Goal: Information Seeking & Learning: Learn about a topic

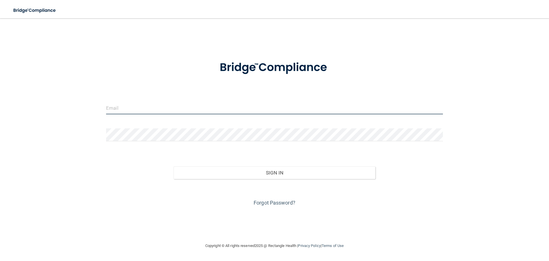
drag, startPoint x: 0, startPoint y: 0, endPoint x: 142, endPoint y: 103, distance: 175.3
click at [142, 103] on input "email" at bounding box center [274, 107] width 337 height 13
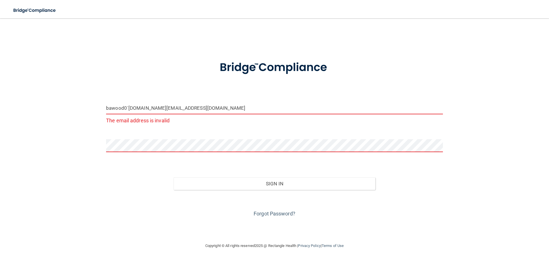
click at [128, 105] on input "bawood0`[DOMAIN_NAME][EMAIL_ADDRESS][DOMAIN_NAME]" at bounding box center [274, 107] width 337 height 13
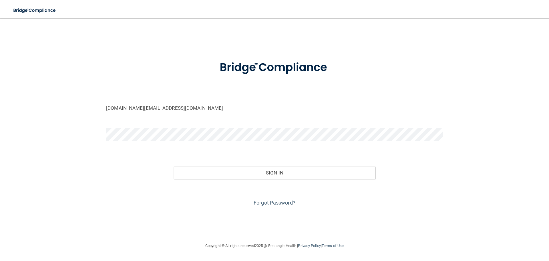
type input "[DOMAIN_NAME][EMAIL_ADDRESS][DOMAIN_NAME]"
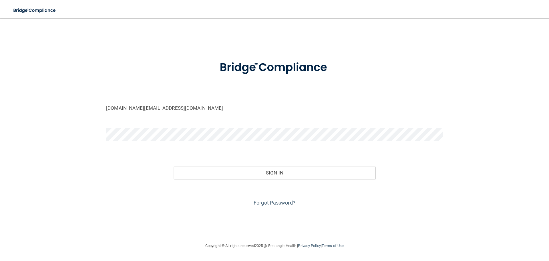
click at [174, 166] on button "Sign In" at bounding box center [275, 172] width 202 height 13
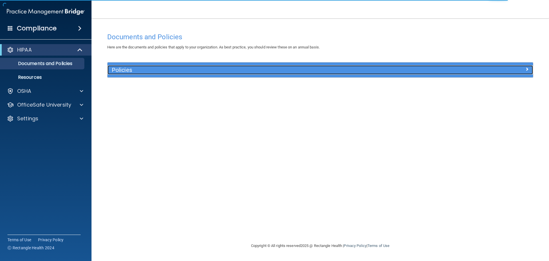
click at [404, 67] on h5 "Policies" at bounding box center [267, 70] width 311 height 6
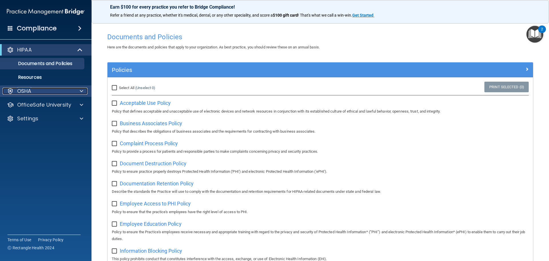
click at [35, 92] on div "OSHA" at bounding box center [38, 91] width 71 height 7
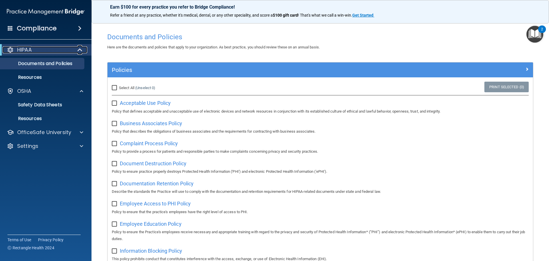
click at [40, 49] on div "HIPAA" at bounding box center [38, 49] width 71 height 7
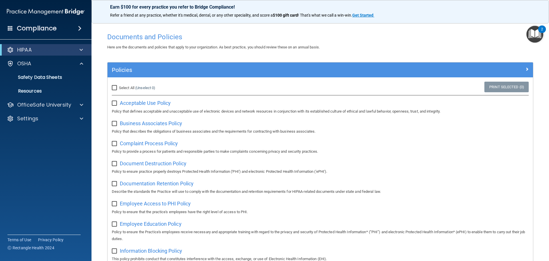
click at [80, 28] on span at bounding box center [79, 28] width 3 height 7
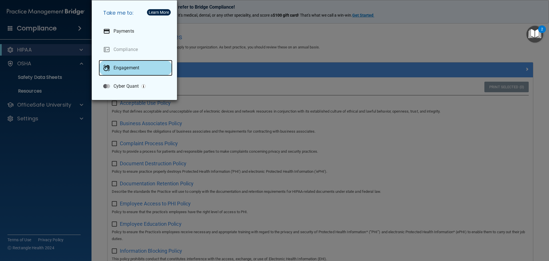
click at [126, 69] on p "Engagement" at bounding box center [127, 68] width 26 height 6
click at [219, 53] on div "Take me to: Payments Compliance Engagement Cyber Quant" at bounding box center [274, 130] width 549 height 261
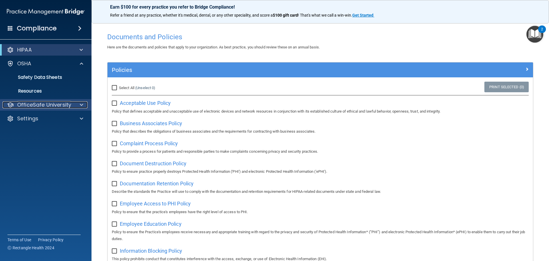
click at [71, 105] on div "OfficeSafe University" at bounding box center [38, 104] width 71 height 7
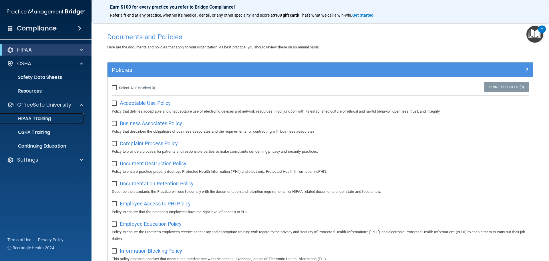
click at [48, 120] on p "HIPAA Training" at bounding box center [27, 119] width 47 height 6
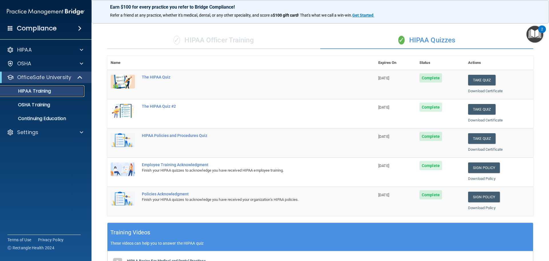
scroll to position [29, 0]
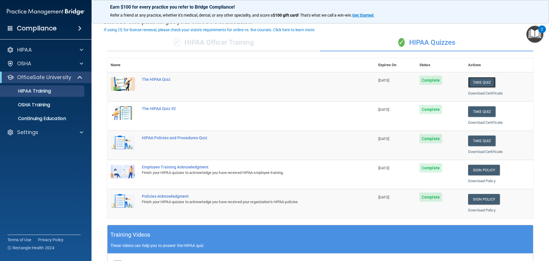
click at [481, 85] on button "Take Quiz" at bounding box center [481, 82] width 27 height 11
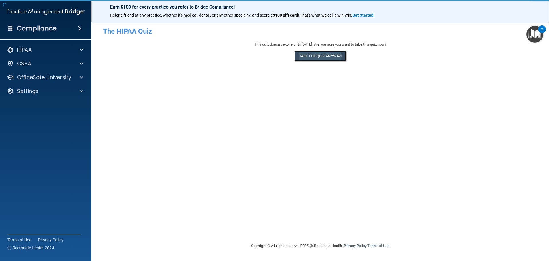
click at [319, 52] on button "Take the quiz anyway!" at bounding box center [320, 56] width 52 height 11
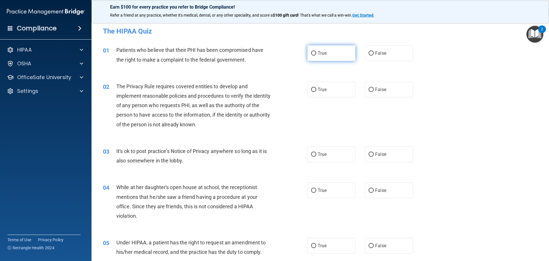
click at [316, 57] on label "True" at bounding box center [332, 53] width 48 height 16
click at [316, 56] on input "True" at bounding box center [313, 53] width 5 height 4
radio input "true"
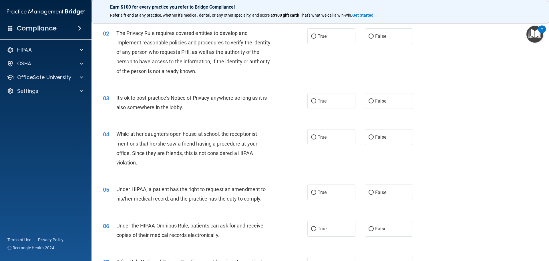
scroll to position [57, 0]
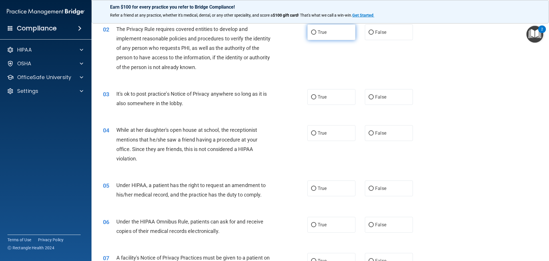
click at [308, 32] on label "True" at bounding box center [332, 32] width 48 height 16
click at [311, 32] on input "True" at bounding box center [313, 32] width 5 height 4
radio input "true"
click at [318, 99] on span "True" at bounding box center [322, 96] width 9 height 5
click at [316, 99] on input "True" at bounding box center [313, 97] width 5 height 4
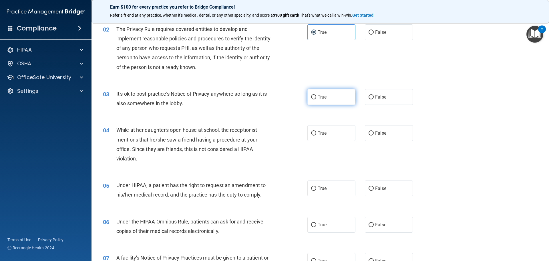
radio input "true"
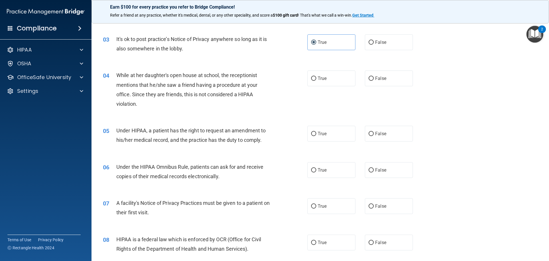
scroll to position [114, 0]
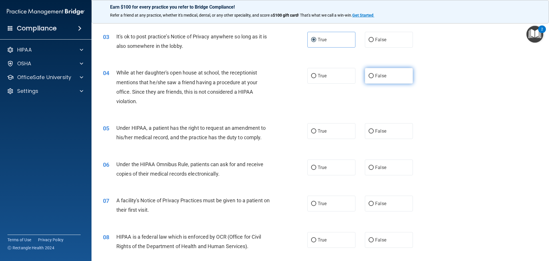
click at [366, 79] on label "False" at bounding box center [389, 76] width 48 height 16
click at [369, 78] on input "False" at bounding box center [371, 76] width 5 height 4
radio input "true"
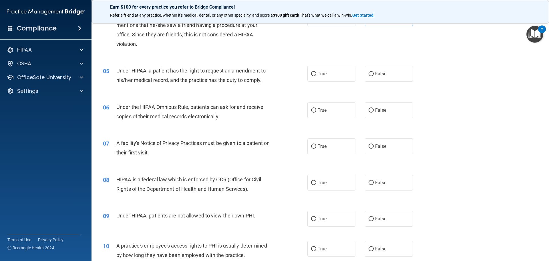
scroll to position [143, 0]
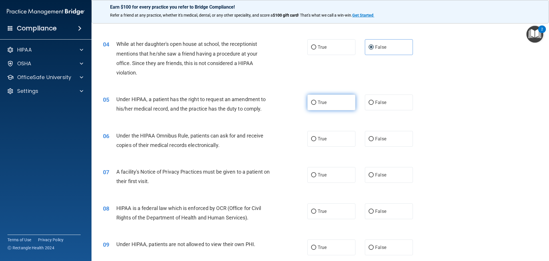
click at [338, 104] on label "True" at bounding box center [332, 102] width 48 height 16
click at [316, 104] on input "True" at bounding box center [313, 102] width 5 height 4
radio input "true"
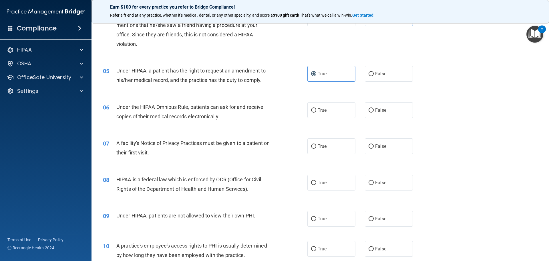
scroll to position [200, 0]
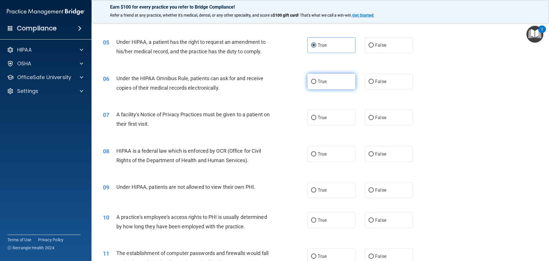
click at [324, 78] on label "True" at bounding box center [332, 82] width 48 height 16
click at [316, 80] on input "True" at bounding box center [313, 82] width 5 height 4
radio input "true"
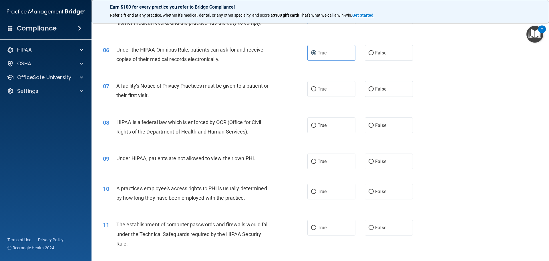
scroll to position [258, 0]
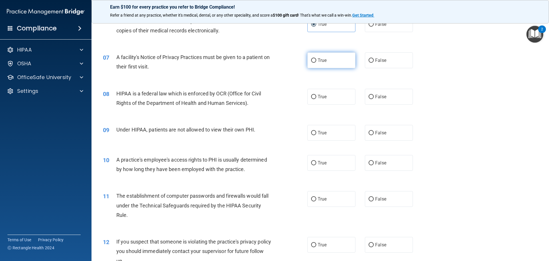
click at [333, 61] on label "True" at bounding box center [332, 60] width 48 height 16
click at [316, 61] on input "True" at bounding box center [313, 60] width 5 height 4
radio input "true"
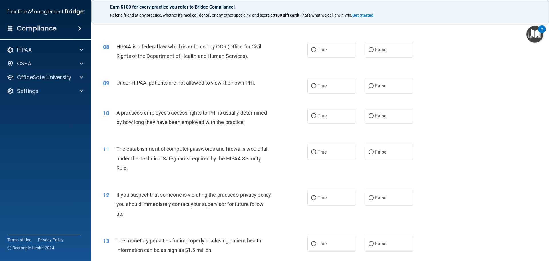
scroll to position [315, 0]
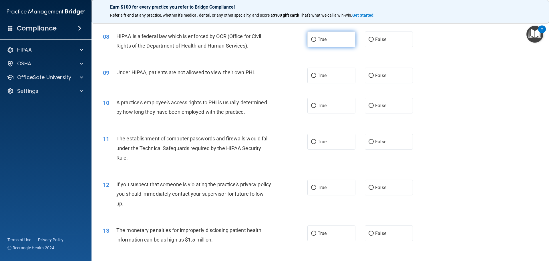
click at [327, 41] on label "True" at bounding box center [332, 39] width 48 height 16
click at [316, 41] on input "True" at bounding box center [313, 39] width 5 height 4
radio input "true"
click at [365, 76] on label "False" at bounding box center [389, 76] width 48 height 16
click at [369, 76] on input "False" at bounding box center [371, 76] width 5 height 4
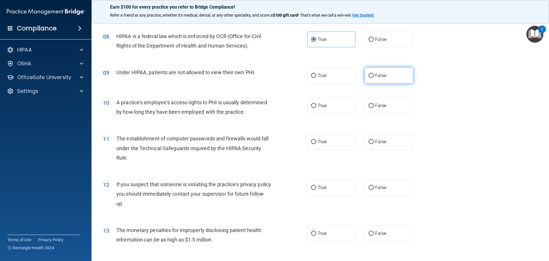
radio input "true"
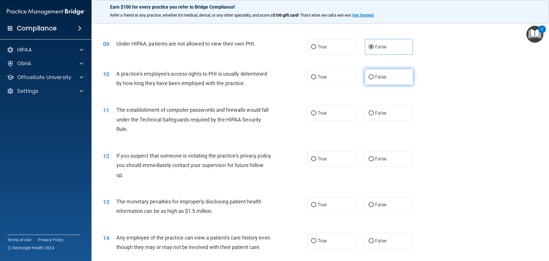
click at [367, 74] on label "False" at bounding box center [389, 77] width 48 height 16
click at [369, 75] on input "False" at bounding box center [371, 77] width 5 height 4
radio input "true"
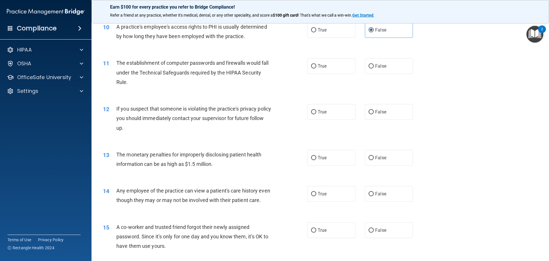
scroll to position [401, 0]
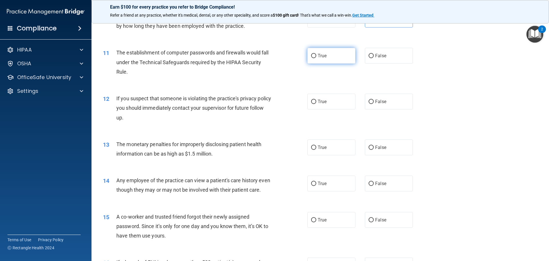
click at [320, 58] on span "True" at bounding box center [322, 55] width 9 height 5
click at [316, 58] on input "True" at bounding box center [313, 56] width 5 height 4
radio input "true"
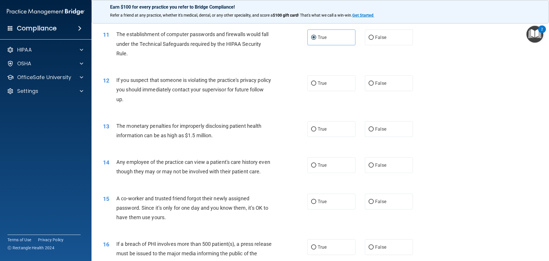
scroll to position [429, 0]
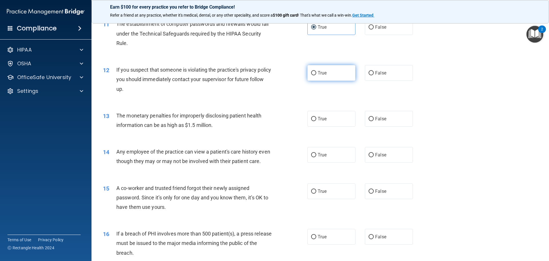
click at [324, 75] on span "True" at bounding box center [322, 72] width 9 height 5
click at [316, 75] on input "True" at bounding box center [313, 73] width 5 height 4
radio input "true"
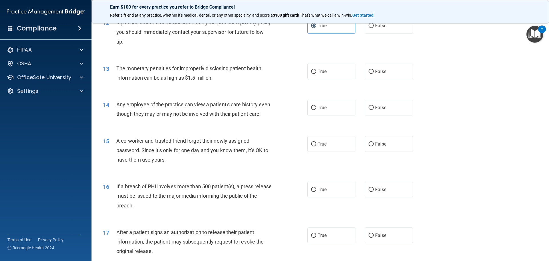
scroll to position [486, 0]
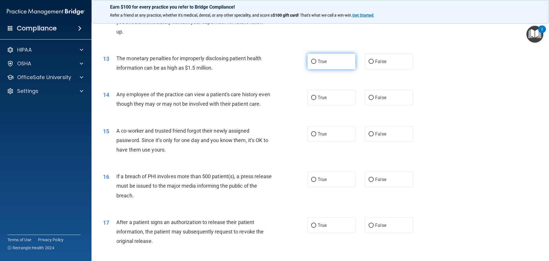
click at [318, 67] on label "True" at bounding box center [332, 62] width 48 height 16
click at [316, 64] on input "True" at bounding box center [313, 62] width 5 height 4
radio input "true"
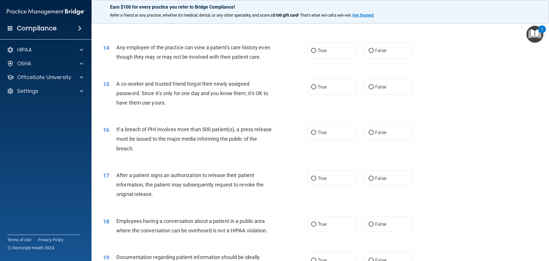
scroll to position [544, 0]
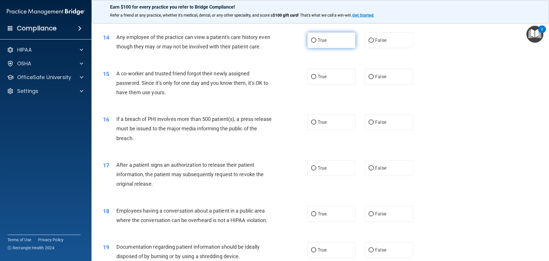
click at [324, 43] on label "True" at bounding box center [332, 40] width 48 height 16
click at [316, 43] on input "True" at bounding box center [313, 40] width 5 height 4
radio input "true"
click at [373, 84] on label "False" at bounding box center [389, 77] width 48 height 16
click at [373, 79] on input "False" at bounding box center [371, 77] width 5 height 4
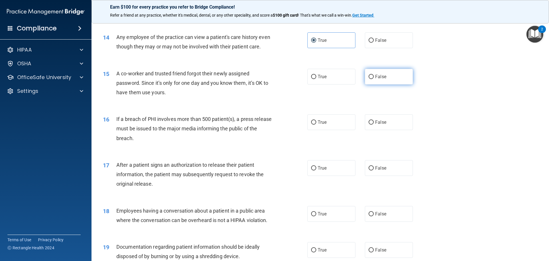
radio input "true"
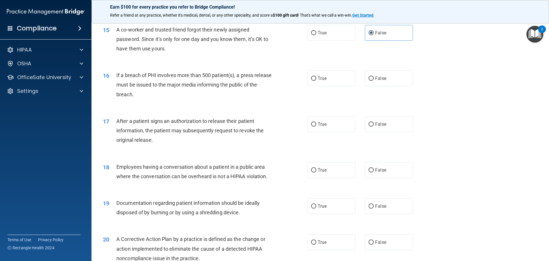
scroll to position [601, 0]
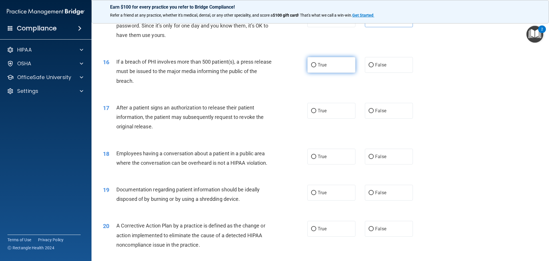
click at [320, 68] on span "True" at bounding box center [322, 64] width 9 height 5
click at [316, 67] on input "True" at bounding box center [313, 65] width 5 height 4
radio input "true"
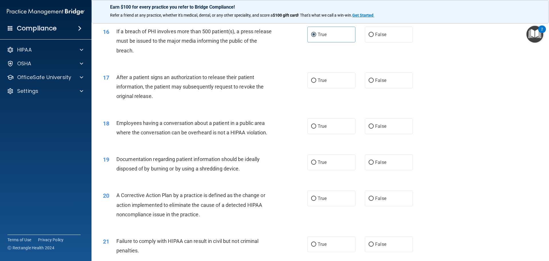
scroll to position [658, 0]
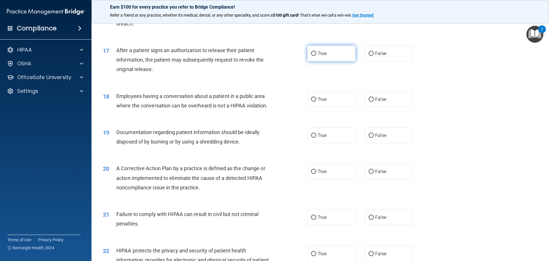
click at [333, 61] on label "True" at bounding box center [332, 53] width 48 height 16
click at [316, 56] on input "True" at bounding box center [313, 54] width 5 height 4
radio input "true"
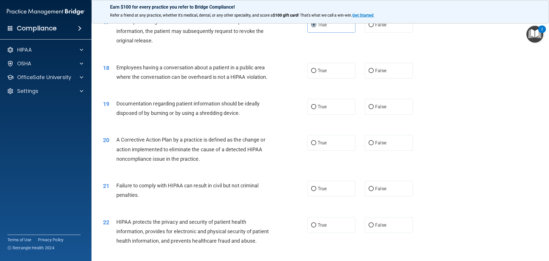
scroll to position [715, 0]
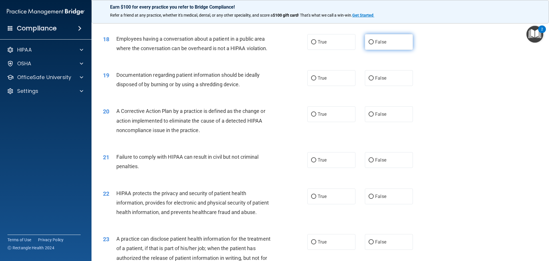
click at [374, 50] on label "False" at bounding box center [389, 42] width 48 height 16
click at [374, 44] on input "False" at bounding box center [371, 42] width 5 height 4
radio input "true"
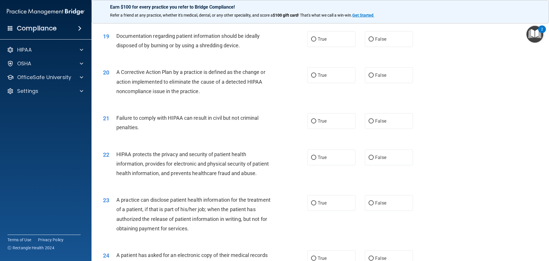
scroll to position [744, 0]
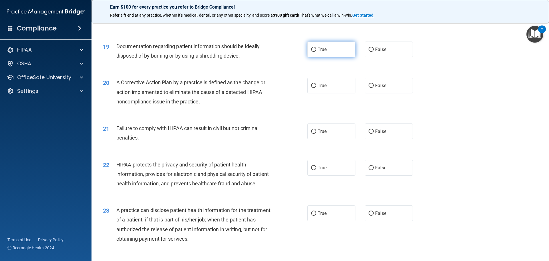
click at [330, 57] on label "True" at bounding box center [332, 49] width 48 height 16
click at [316, 52] on input "True" at bounding box center [313, 49] width 5 height 4
radio input "true"
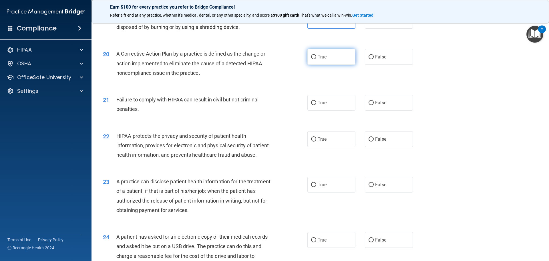
click at [323, 60] on span "True" at bounding box center [322, 56] width 9 height 5
click at [316, 59] on input "True" at bounding box center [313, 57] width 5 height 4
radio input "true"
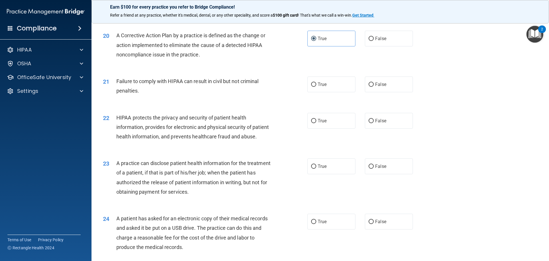
scroll to position [801, 0]
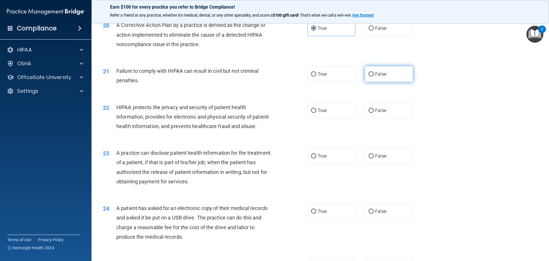
click at [365, 82] on label "False" at bounding box center [389, 74] width 48 height 16
click at [369, 76] on input "False" at bounding box center [371, 74] width 5 height 4
radio input "true"
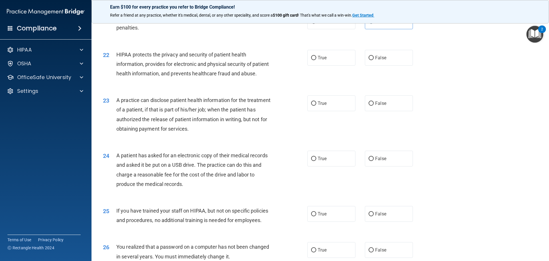
scroll to position [858, 0]
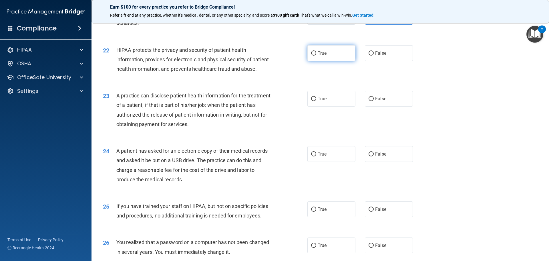
click at [316, 61] on label "True" at bounding box center [332, 53] width 48 height 16
click at [316, 56] on input "True" at bounding box center [313, 53] width 5 height 4
radio input "true"
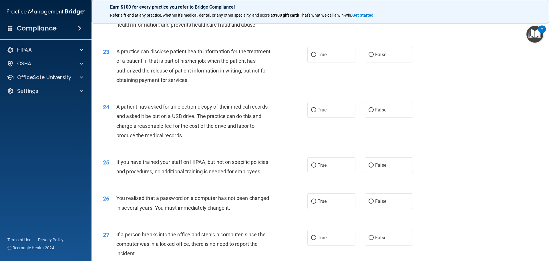
scroll to position [916, 0]
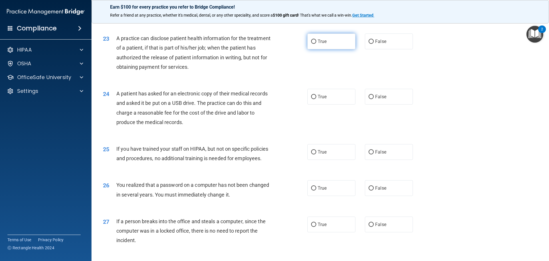
click at [325, 44] on span "True" at bounding box center [322, 41] width 9 height 5
click at [316, 44] on input "True" at bounding box center [313, 41] width 5 height 4
radio input "true"
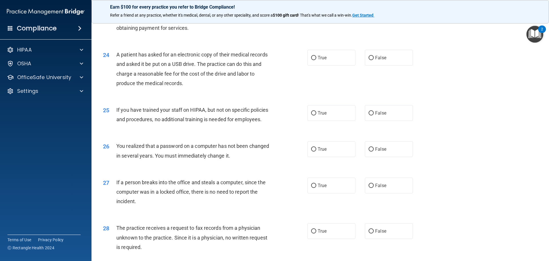
scroll to position [973, 0]
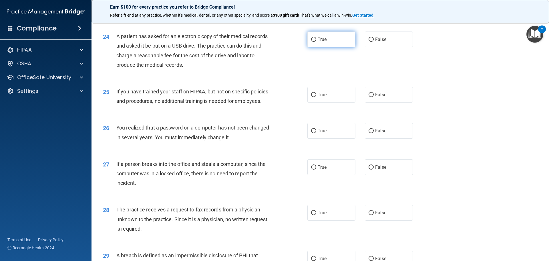
click at [326, 47] on label "True" at bounding box center [332, 39] width 48 height 16
click at [316, 42] on input "True" at bounding box center [313, 39] width 5 height 4
radio input "true"
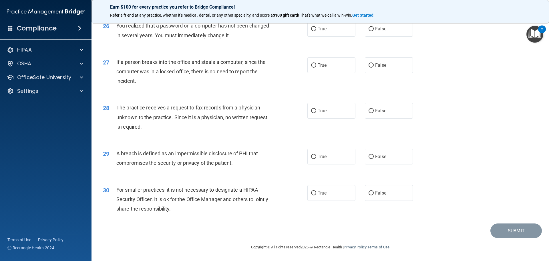
scroll to position [1094, 0]
click at [324, 187] on label "True" at bounding box center [332, 193] width 48 height 16
click at [316, 191] on input "True" at bounding box center [313, 193] width 5 height 4
radio input "true"
click at [334, 153] on label "True" at bounding box center [332, 156] width 48 height 16
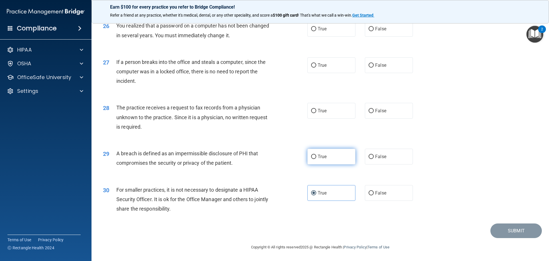
click at [316, 155] on input "True" at bounding box center [313, 157] width 5 height 4
radio input "true"
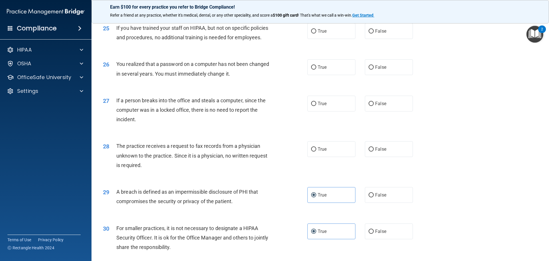
scroll to position [1065, 0]
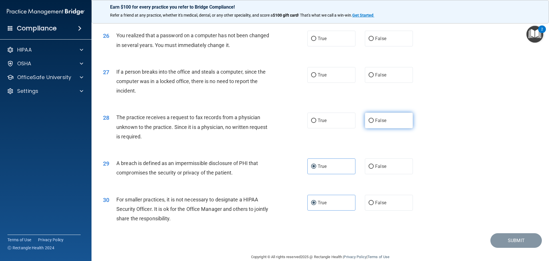
click at [380, 128] on label "False" at bounding box center [389, 120] width 48 height 16
click at [374, 123] on input "False" at bounding box center [371, 120] width 5 height 4
radio input "true"
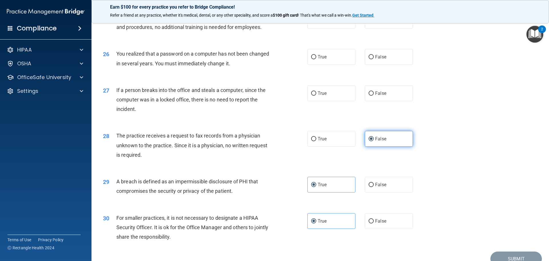
scroll to position [1036, 0]
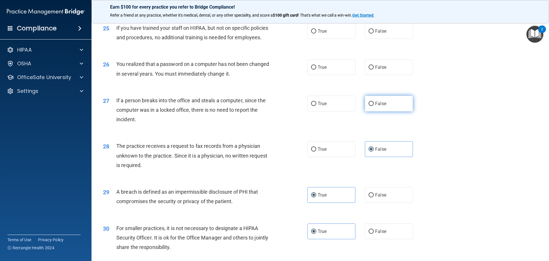
click at [374, 111] on label "False" at bounding box center [389, 104] width 48 height 16
click at [374, 106] on input "False" at bounding box center [371, 104] width 5 height 4
radio input "true"
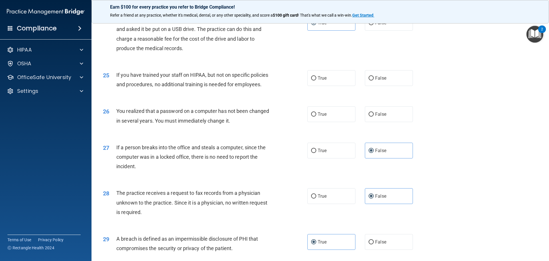
scroll to position [979, 0]
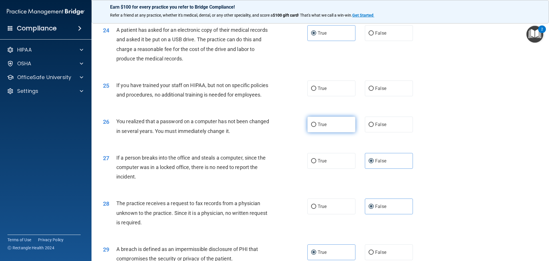
click at [338, 132] on label "True" at bounding box center [332, 124] width 48 height 16
click at [316, 127] on input "True" at bounding box center [313, 124] width 5 height 4
radio input "true"
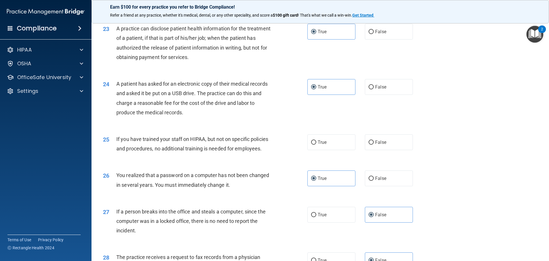
scroll to position [922, 0]
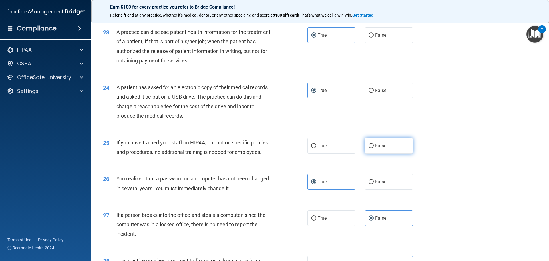
click at [374, 153] on label "False" at bounding box center [389, 146] width 48 height 16
click at [374, 148] on input "False" at bounding box center [371, 146] width 5 height 4
radio input "true"
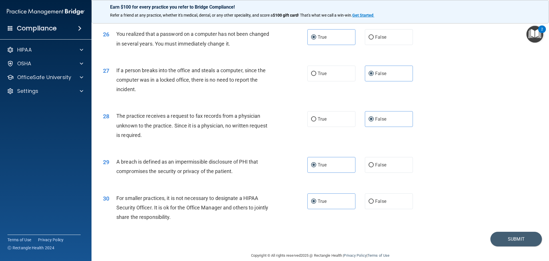
scroll to position [1094, 0]
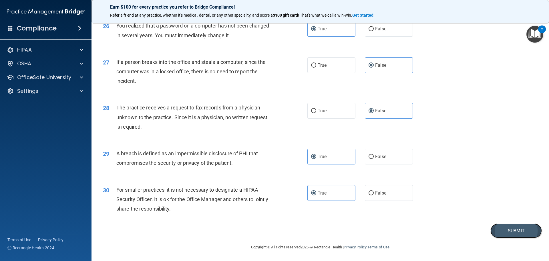
drag, startPoint x: 505, startPoint y: 236, endPoint x: 500, endPoint y: 235, distance: 5.3
click at [502, 236] on button "Submit" at bounding box center [517, 230] width 52 height 15
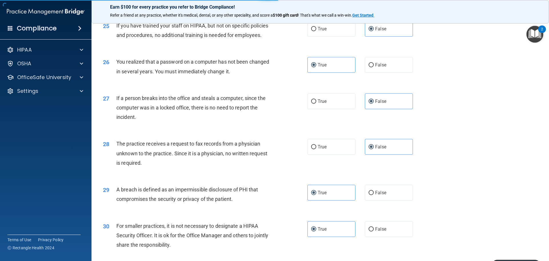
scroll to position [1036, 0]
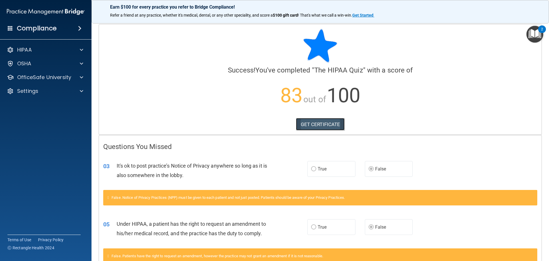
click at [315, 122] on link "GET CERTIFICATE" at bounding box center [320, 124] width 49 height 13
click at [41, 51] on div "HIPAA" at bounding box center [38, 49] width 71 height 7
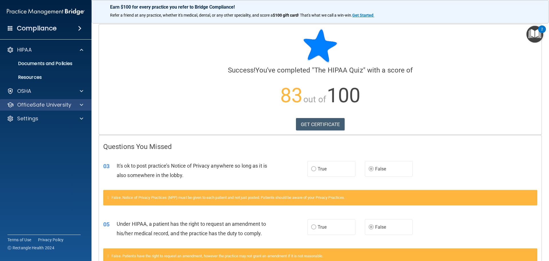
click at [52, 99] on div "OfficeSafe University" at bounding box center [46, 104] width 92 height 11
click at [72, 102] on div "OfficeSafe University" at bounding box center [38, 104] width 71 height 7
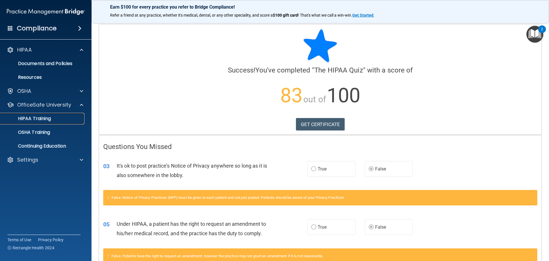
click at [46, 116] on p "HIPAA Training" at bounding box center [27, 119] width 47 height 6
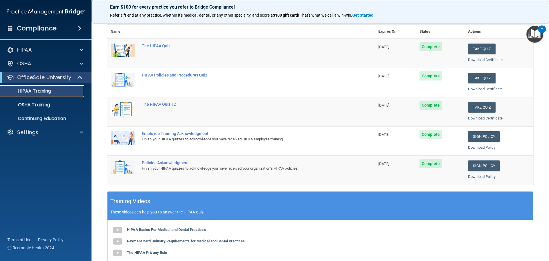
scroll to position [57, 0]
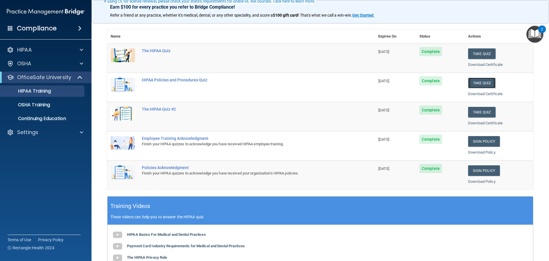
click at [471, 80] on button "Take Quiz" at bounding box center [481, 83] width 27 height 11
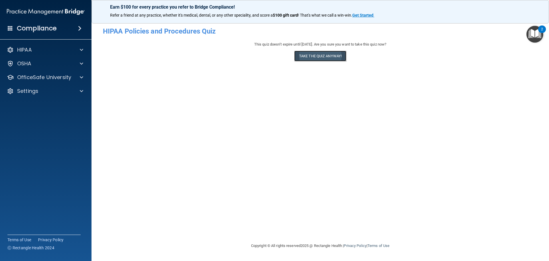
click at [340, 54] on button "Take the quiz anyway!" at bounding box center [320, 56] width 52 height 11
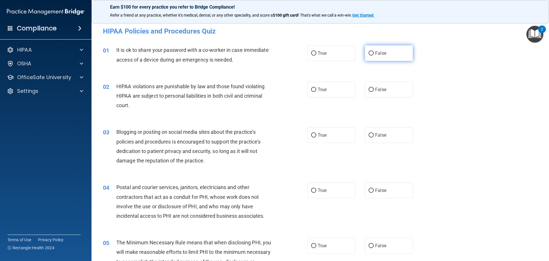
click at [372, 54] on label "False" at bounding box center [389, 53] width 48 height 16
click at [372, 54] on input "False" at bounding box center [371, 53] width 5 height 4
radio input "true"
click at [313, 91] on input "True" at bounding box center [313, 90] width 5 height 4
radio input "true"
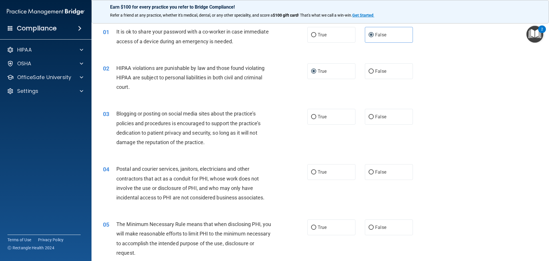
scroll to position [29, 0]
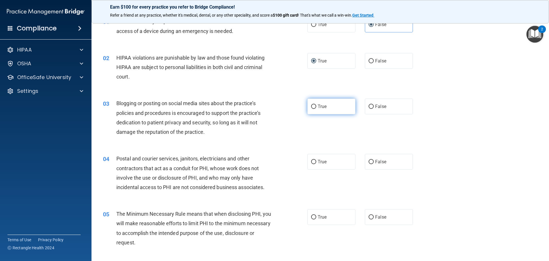
click at [312, 108] on input "True" at bounding box center [313, 106] width 5 height 4
radio input "true"
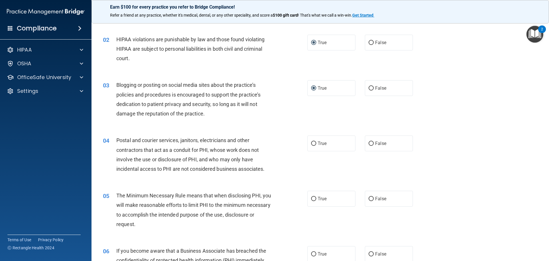
scroll to position [57, 0]
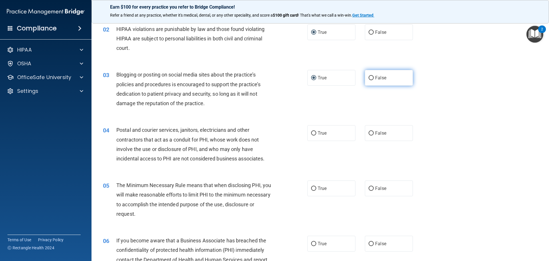
click at [369, 76] on input "False" at bounding box center [371, 78] width 5 height 4
radio input "true"
radio input "false"
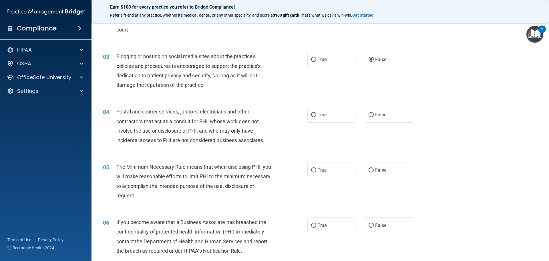
scroll to position [86, 0]
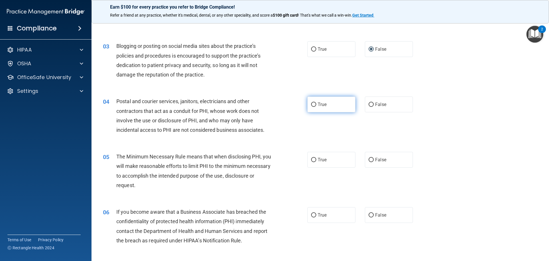
click at [324, 103] on span "True" at bounding box center [322, 104] width 9 height 5
click at [316, 103] on input "True" at bounding box center [313, 104] width 5 height 4
radio input "true"
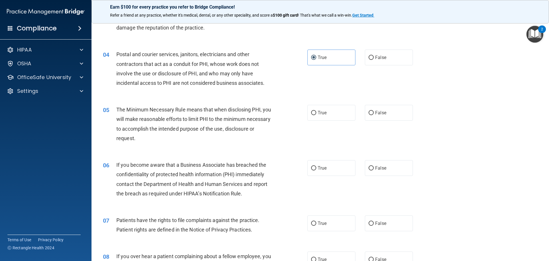
scroll to position [143, 0]
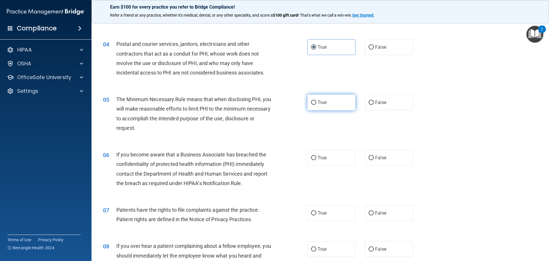
click at [332, 100] on label "True" at bounding box center [332, 102] width 48 height 16
click at [316, 100] on input "True" at bounding box center [313, 102] width 5 height 4
radio input "true"
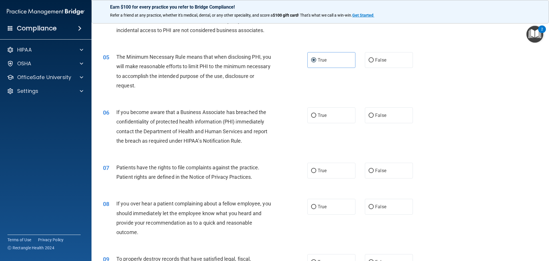
scroll to position [200, 0]
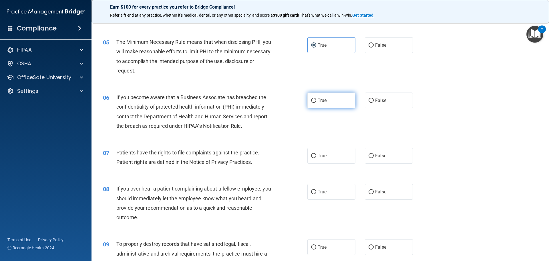
click at [328, 100] on label "True" at bounding box center [332, 100] width 48 height 16
click at [316, 100] on input "True" at bounding box center [313, 100] width 5 height 4
radio input "true"
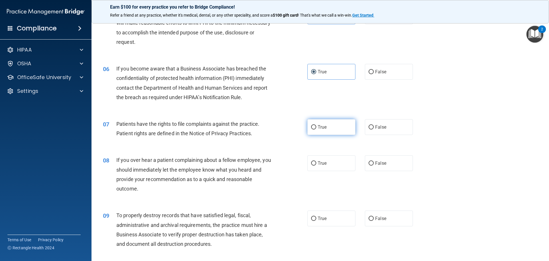
click at [324, 123] on label "True" at bounding box center [332, 127] width 48 height 16
click at [316, 125] on input "True" at bounding box center [313, 127] width 5 height 4
radio input "true"
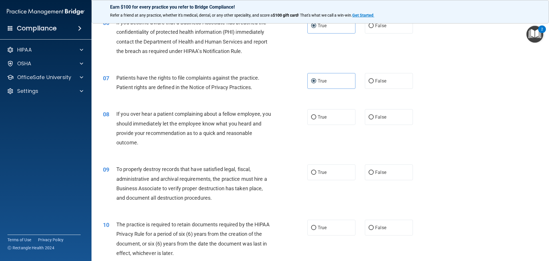
scroll to position [286, 0]
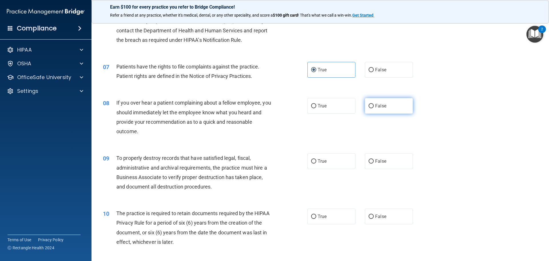
click at [375, 106] on span "False" at bounding box center [380, 105] width 11 height 5
click at [373, 106] on input "False" at bounding box center [371, 106] width 5 height 4
radio input "true"
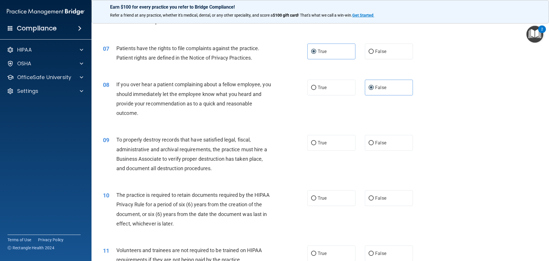
scroll to position [315, 0]
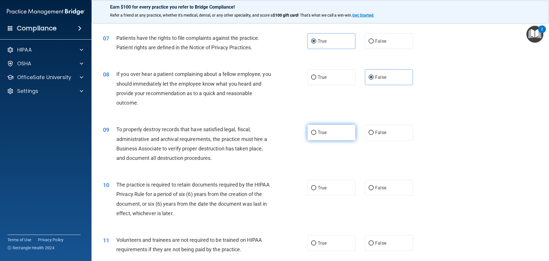
click at [315, 137] on label "True" at bounding box center [332, 132] width 48 height 16
click at [315, 135] on input "True" at bounding box center [313, 132] width 5 height 4
radio input "true"
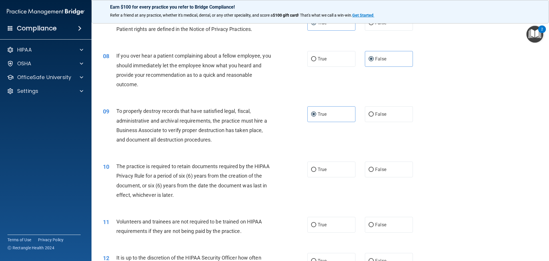
scroll to position [343, 0]
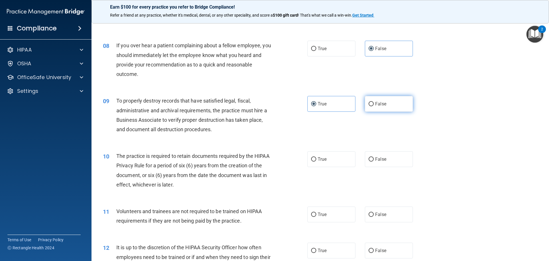
click at [387, 108] on label "False" at bounding box center [389, 104] width 48 height 16
click at [374, 106] on input "False" at bounding box center [371, 104] width 5 height 4
radio input "true"
radio input "false"
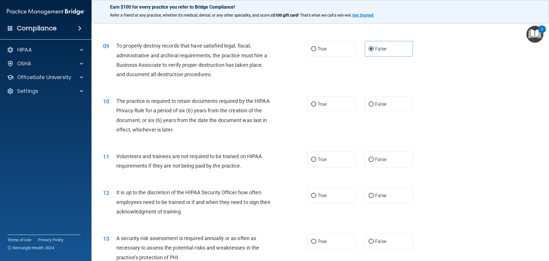
scroll to position [401, 0]
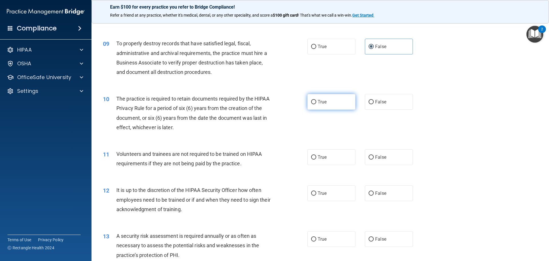
click at [311, 104] on input "True" at bounding box center [313, 102] width 5 height 4
radio input "true"
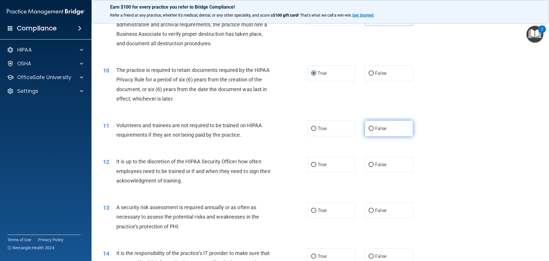
click at [366, 128] on label "False" at bounding box center [389, 128] width 48 height 16
click at [369, 128] on input "False" at bounding box center [371, 128] width 5 height 4
radio input "true"
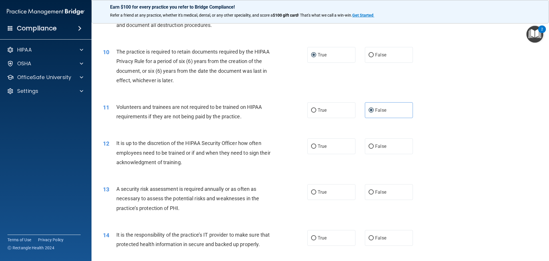
scroll to position [458, 0]
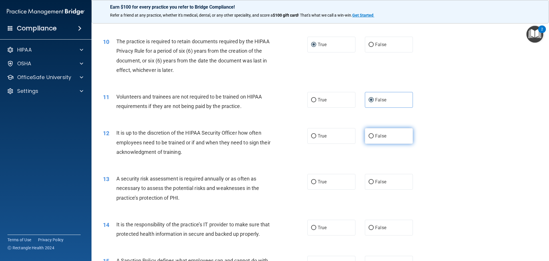
click at [375, 134] on span "False" at bounding box center [380, 135] width 11 height 5
click at [374, 134] on input "False" at bounding box center [371, 136] width 5 height 4
radio input "true"
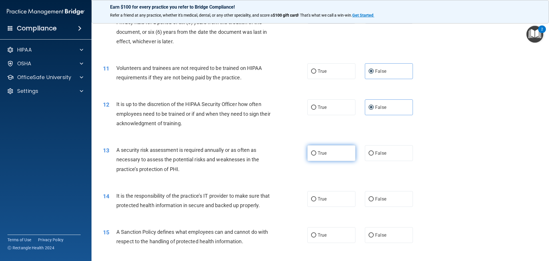
click at [344, 157] on label "True" at bounding box center [332, 153] width 48 height 16
click at [316, 155] on input "True" at bounding box center [313, 153] width 5 height 4
radio input "true"
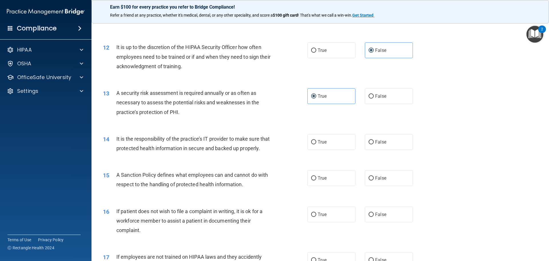
scroll to position [544, 0]
click at [375, 141] on span "False" at bounding box center [380, 141] width 11 height 5
click at [374, 141] on input "False" at bounding box center [371, 142] width 5 height 4
radio input "true"
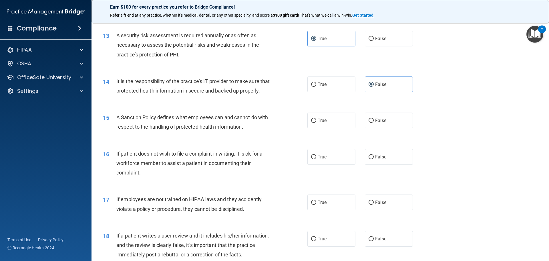
scroll to position [629, 0]
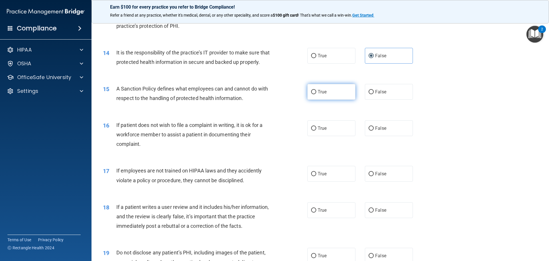
click at [312, 94] on input "True" at bounding box center [313, 92] width 5 height 4
radio input "true"
click at [390, 134] on label "False" at bounding box center [389, 128] width 48 height 16
click at [374, 130] on input "False" at bounding box center [371, 128] width 5 height 4
radio input "true"
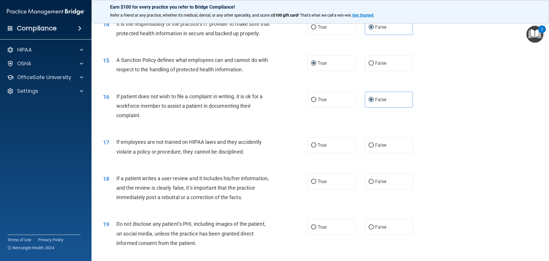
scroll to position [687, 0]
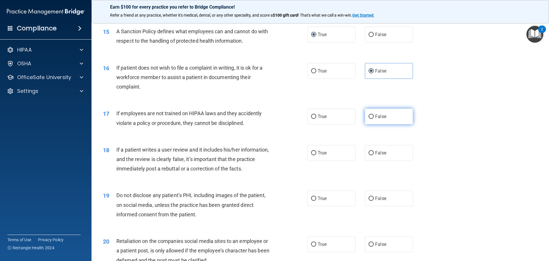
click at [372, 124] on label "False" at bounding box center [389, 116] width 48 height 16
click at [372, 119] on input "False" at bounding box center [371, 116] width 5 height 4
radio input "true"
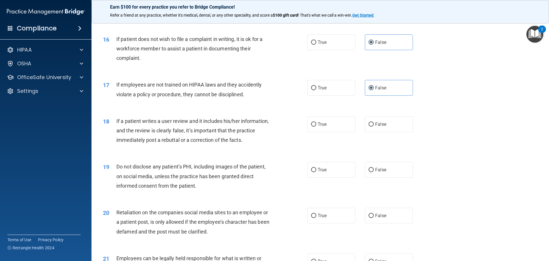
scroll to position [744, 0]
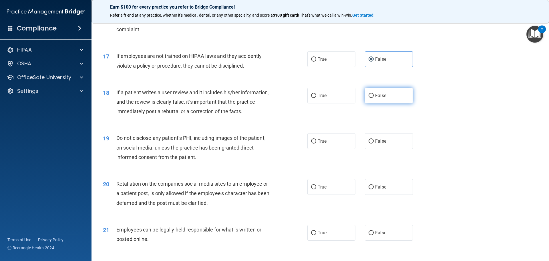
click at [391, 100] on label "False" at bounding box center [389, 96] width 48 height 16
click at [374, 98] on input "False" at bounding box center [371, 96] width 5 height 4
radio input "true"
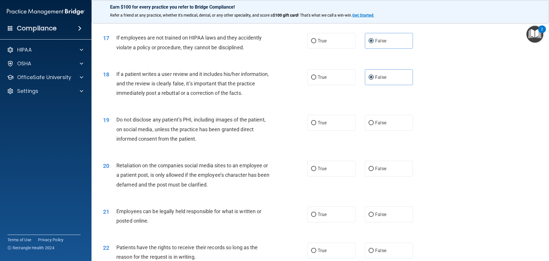
scroll to position [773, 0]
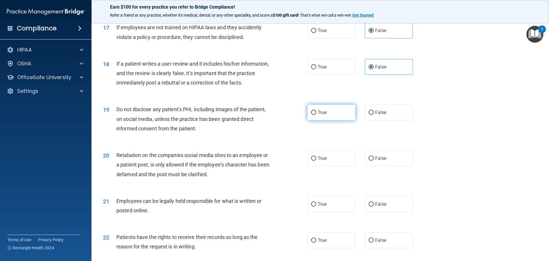
click at [330, 120] on label "True" at bounding box center [332, 112] width 48 height 16
click at [316, 115] on input "True" at bounding box center [313, 112] width 5 height 4
radio input "true"
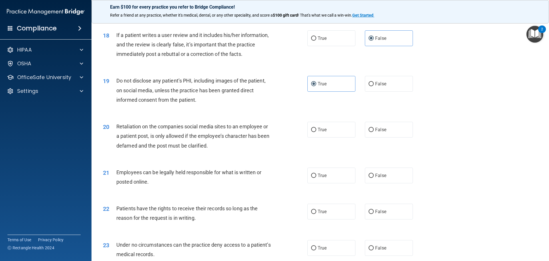
scroll to position [830, 0]
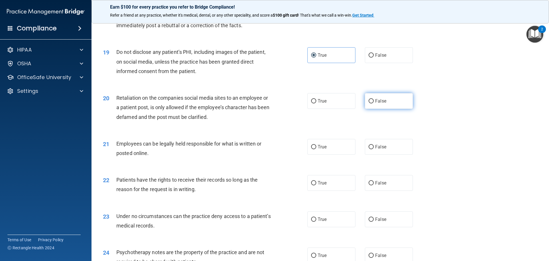
click at [377, 104] on span "False" at bounding box center [380, 100] width 11 height 5
click at [374, 103] on input "False" at bounding box center [371, 101] width 5 height 4
radio input "true"
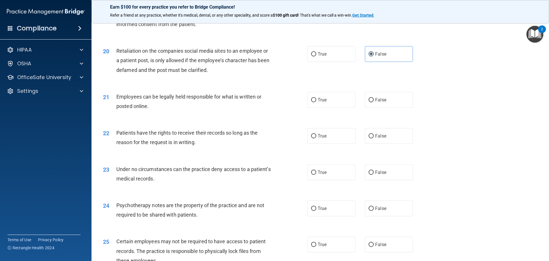
scroll to position [887, 0]
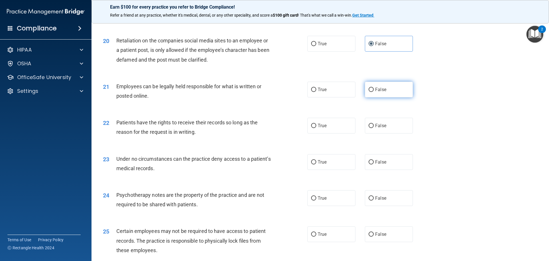
click at [383, 92] on span "False" at bounding box center [380, 89] width 11 height 5
click at [374, 92] on input "False" at bounding box center [371, 90] width 5 height 4
radio input "true"
click at [312, 95] on label "True" at bounding box center [332, 90] width 48 height 16
click at [312, 92] on input "True" at bounding box center [313, 90] width 5 height 4
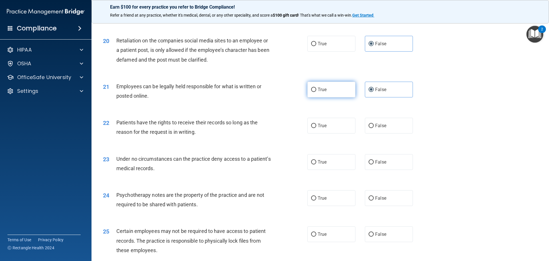
radio input "true"
click at [377, 92] on span "False" at bounding box center [380, 89] width 11 height 5
click at [374, 92] on input "False" at bounding box center [371, 90] width 5 height 4
radio input "true"
radio input "false"
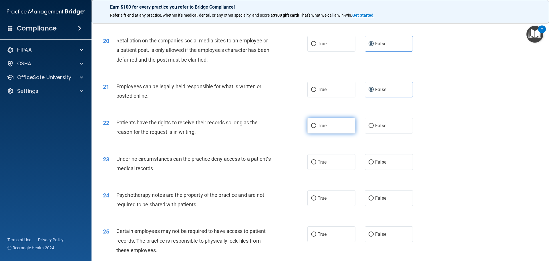
click at [310, 133] on label "True" at bounding box center [332, 126] width 48 height 16
click at [311, 128] on input "True" at bounding box center [313, 126] width 5 height 4
radio input "true"
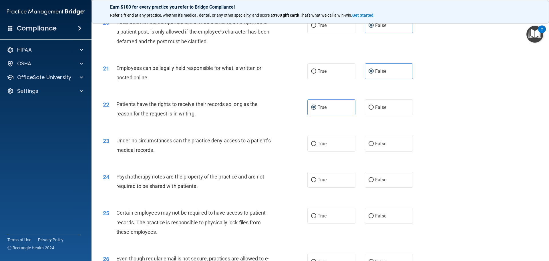
scroll to position [916, 0]
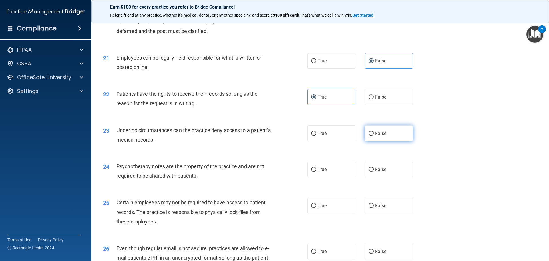
click at [379, 141] on label "False" at bounding box center [389, 133] width 48 height 16
click at [374, 136] on input "False" at bounding box center [371, 133] width 5 height 4
radio input "true"
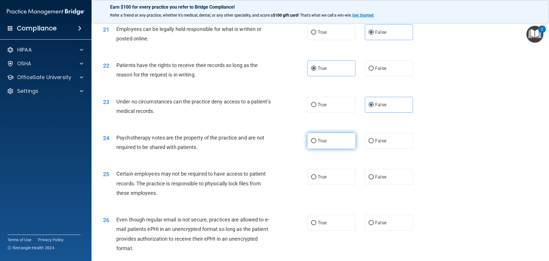
click at [336, 148] on label "True" at bounding box center [332, 141] width 48 height 16
click at [316, 143] on input "True" at bounding box center [313, 141] width 5 height 4
radio input "true"
click at [375, 143] on span "False" at bounding box center [380, 140] width 11 height 5
click at [373, 143] on input "False" at bounding box center [371, 141] width 5 height 4
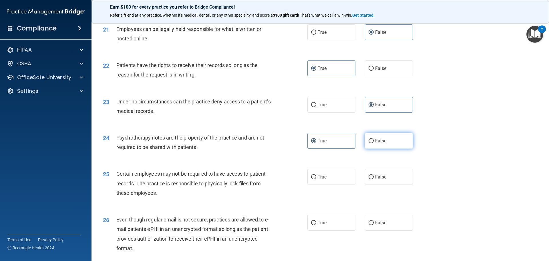
radio input "true"
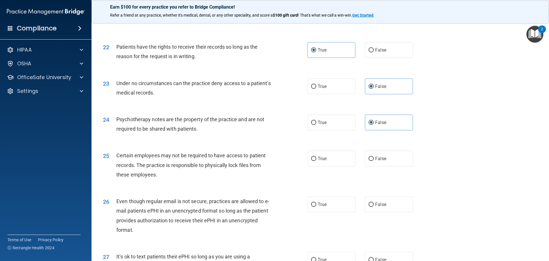
scroll to position [973, 0]
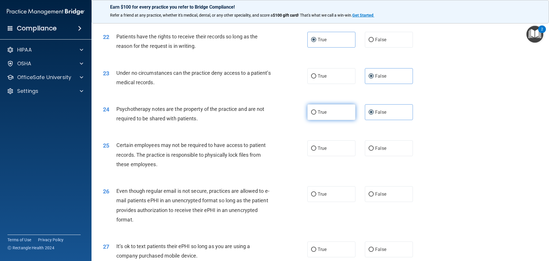
click at [336, 120] on label "True" at bounding box center [332, 112] width 48 height 16
click at [316, 114] on input "True" at bounding box center [313, 112] width 5 height 4
radio input "true"
click at [394, 120] on label "False" at bounding box center [389, 112] width 48 height 16
click at [374, 114] on input "False" at bounding box center [371, 112] width 5 height 4
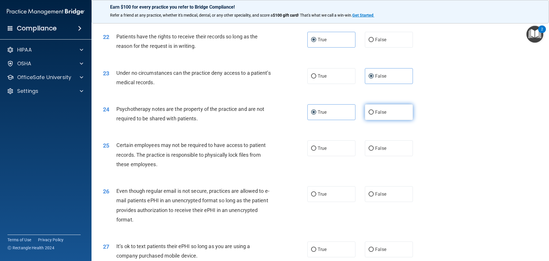
radio input "true"
radio input "false"
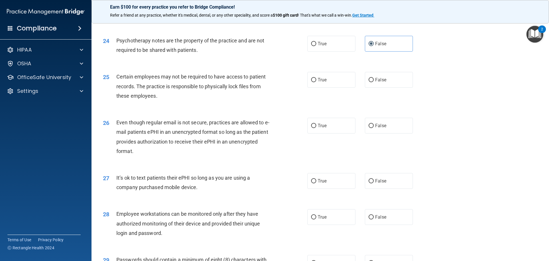
scroll to position [1059, 0]
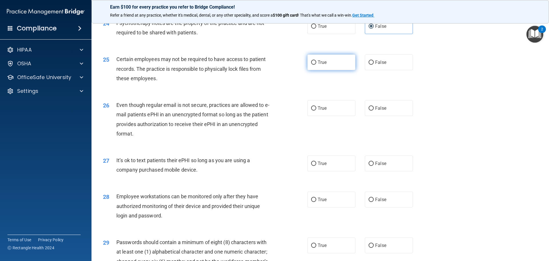
click at [311, 65] on input "True" at bounding box center [313, 62] width 5 height 4
radio input "true"
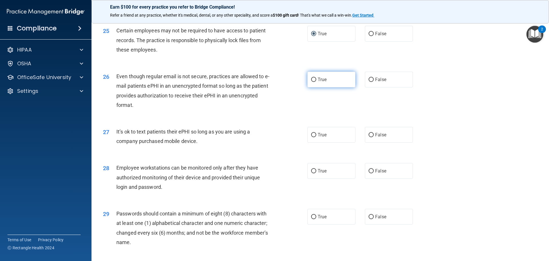
click at [318, 87] on label "True" at bounding box center [332, 80] width 48 height 16
click at [316, 82] on input "True" at bounding box center [313, 80] width 5 height 4
radio input "true"
drag, startPoint x: 322, startPoint y: 143, endPoint x: 318, endPoint y: 143, distance: 4.0
click at [322, 137] on span "True" at bounding box center [322, 134] width 9 height 5
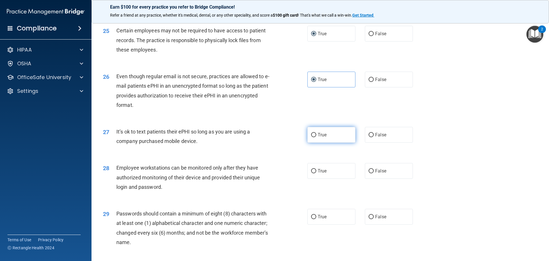
click at [316, 137] on input "True" at bounding box center [313, 135] width 5 height 4
radio input "true"
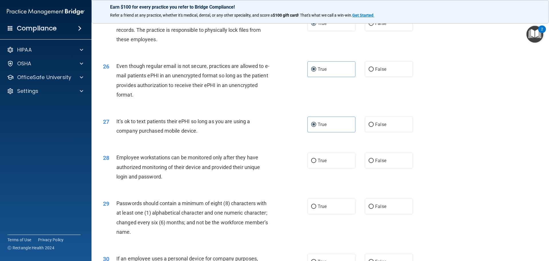
scroll to position [1116, 0]
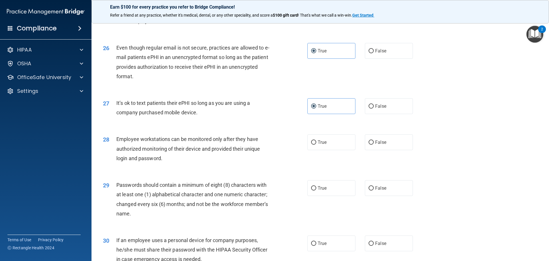
click at [304, 154] on div "28 Employee workstations can be monitored only after they have authorized monit…" at bounding box center [205, 149] width 222 height 31
click at [312, 150] on label "True" at bounding box center [332, 142] width 48 height 16
click at [312, 144] on input "True" at bounding box center [313, 142] width 5 height 4
radio input "true"
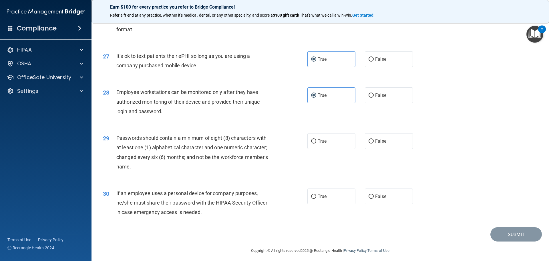
scroll to position [1173, 0]
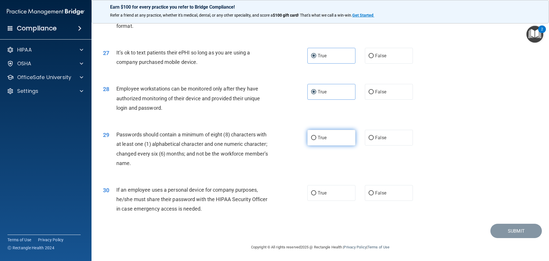
drag, startPoint x: 303, startPoint y: 138, endPoint x: 310, endPoint y: 146, distance: 10.6
click at [304, 139] on div "29 Passwords should contain a minimum of eight (8) characters with at least one…" at bounding box center [205, 150] width 222 height 41
click at [310, 145] on label "True" at bounding box center [332, 138] width 48 height 16
click at [311, 140] on input "True" at bounding box center [313, 138] width 5 height 4
radio input "true"
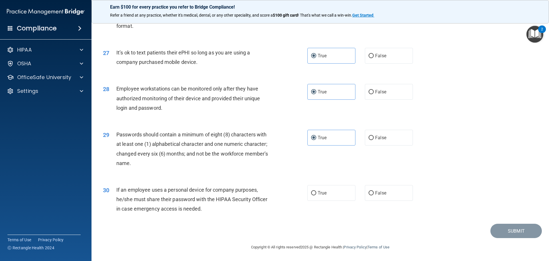
scroll to position [1176, 0]
click at [369, 194] on input "False" at bounding box center [371, 193] width 5 height 4
radio input "true"
click at [525, 235] on button "Submit" at bounding box center [517, 230] width 52 height 15
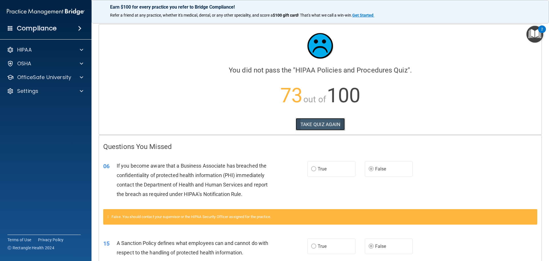
click at [317, 128] on button "TAKE QUIZ AGAIN" at bounding box center [320, 124] width 49 height 13
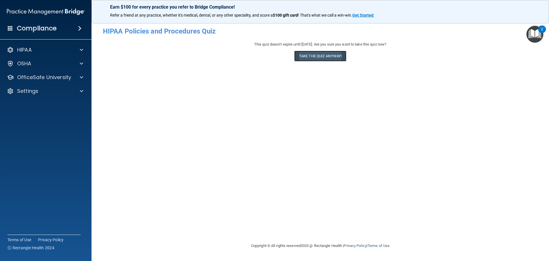
click at [332, 60] on button "Take the quiz anyway!" at bounding box center [320, 56] width 52 height 11
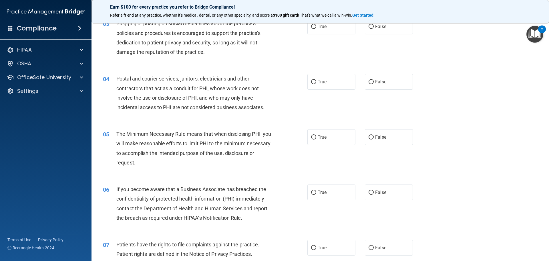
scroll to position [114, 0]
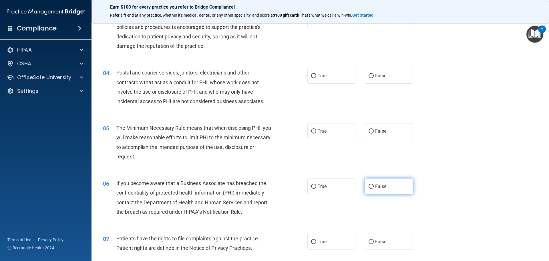
click at [377, 184] on span "False" at bounding box center [380, 185] width 11 height 5
click at [374, 184] on input "False" at bounding box center [371, 186] width 5 height 4
radio input "true"
click at [315, 129] on label "True" at bounding box center [332, 131] width 48 height 16
click at [315, 129] on input "True" at bounding box center [313, 131] width 5 height 4
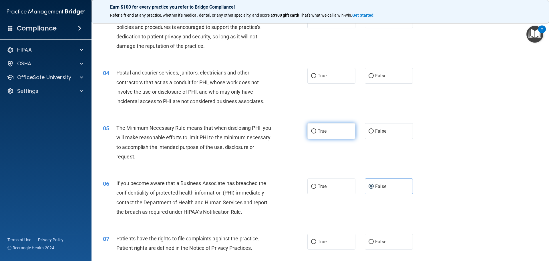
radio input "true"
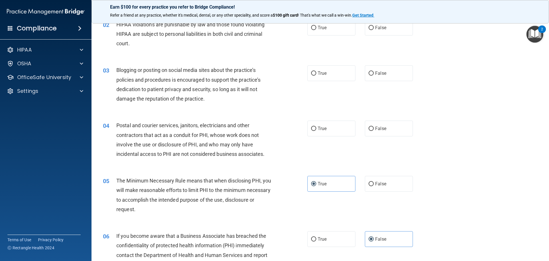
scroll to position [57, 0]
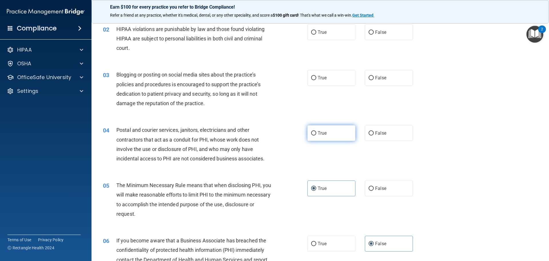
click at [324, 131] on span "True" at bounding box center [322, 132] width 9 height 5
click at [316, 131] on input "True" at bounding box center [313, 133] width 5 height 4
radio input "true"
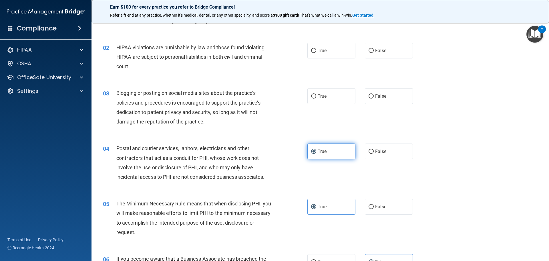
scroll to position [29, 0]
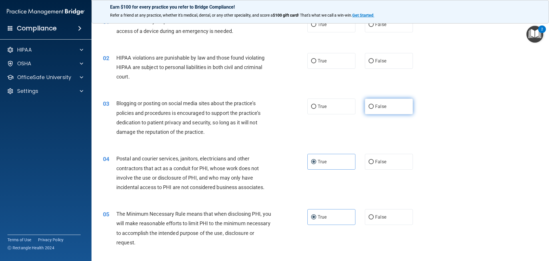
click at [377, 104] on span "False" at bounding box center [380, 106] width 11 height 5
click at [374, 104] on input "False" at bounding box center [371, 106] width 5 height 4
radio input "true"
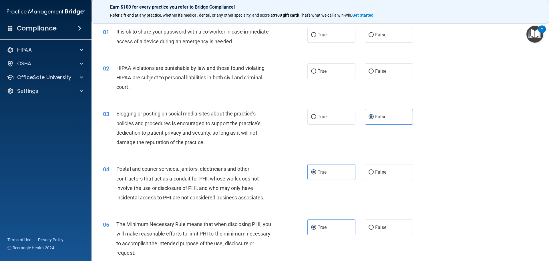
scroll to position [0, 0]
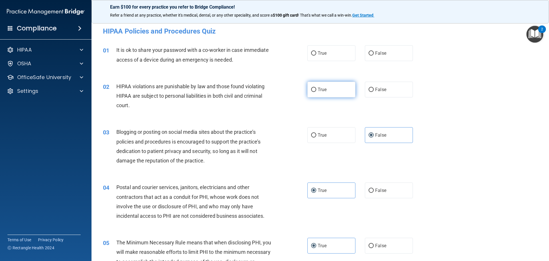
click at [322, 93] on label "True" at bounding box center [332, 90] width 48 height 16
click at [316, 92] on input "True" at bounding box center [313, 90] width 5 height 4
radio input "true"
click at [380, 57] on label "False" at bounding box center [389, 53] width 48 height 16
click at [374, 56] on input "False" at bounding box center [371, 53] width 5 height 4
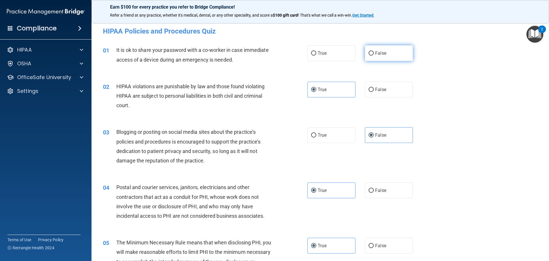
radio input "true"
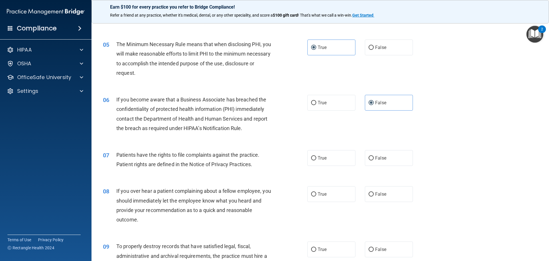
scroll to position [200, 0]
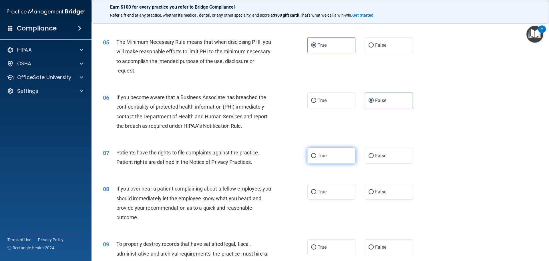
click at [331, 156] on label "True" at bounding box center [332, 156] width 48 height 16
click at [316, 156] on input "True" at bounding box center [313, 156] width 5 height 4
radio input "true"
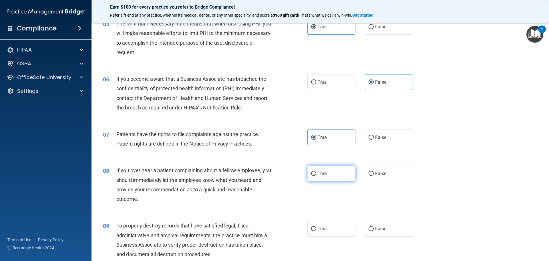
scroll to position [229, 0]
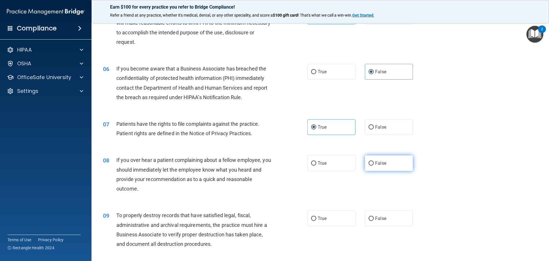
click at [371, 166] on label "False" at bounding box center [389, 163] width 48 height 16
click at [371, 165] on input "False" at bounding box center [371, 163] width 5 height 4
radio input "true"
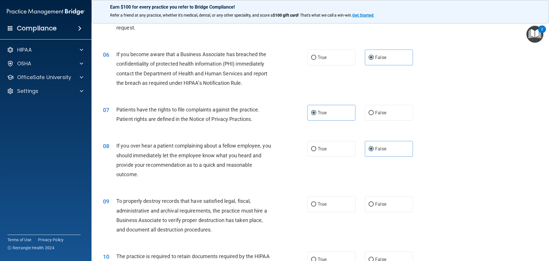
scroll to position [258, 0]
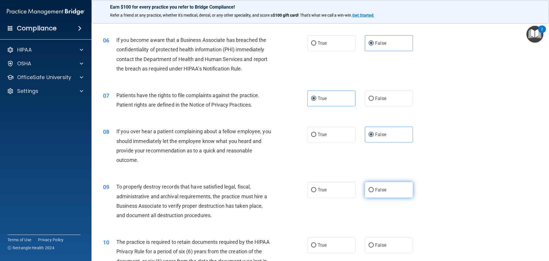
click at [371, 186] on label "False" at bounding box center [389, 190] width 48 height 16
click at [371, 188] on input "False" at bounding box center [371, 190] width 5 height 4
radio input "true"
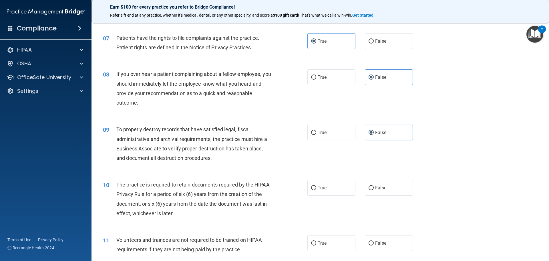
scroll to position [343, 0]
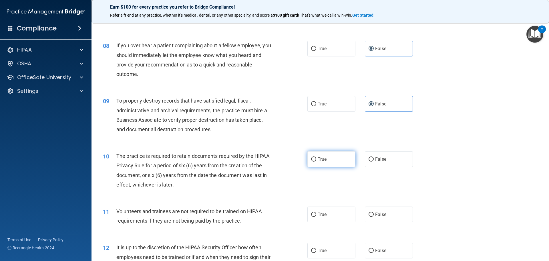
click at [331, 160] on label "True" at bounding box center [332, 159] width 48 height 16
click at [316, 160] on input "True" at bounding box center [313, 159] width 5 height 4
radio input "true"
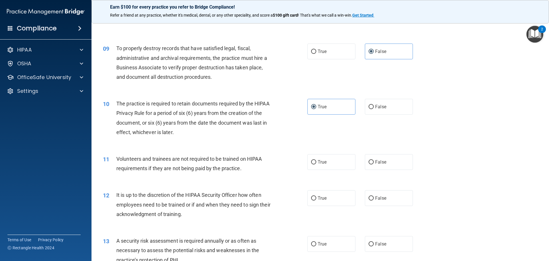
scroll to position [401, 0]
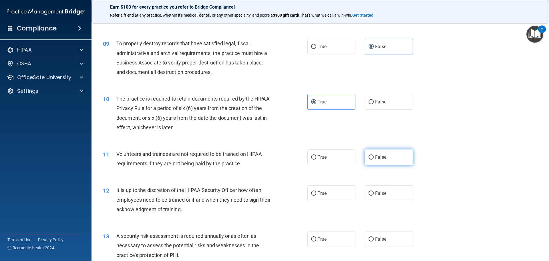
click at [393, 152] on label "False" at bounding box center [389, 157] width 48 height 16
click at [374, 155] on input "False" at bounding box center [371, 157] width 5 height 4
radio input "true"
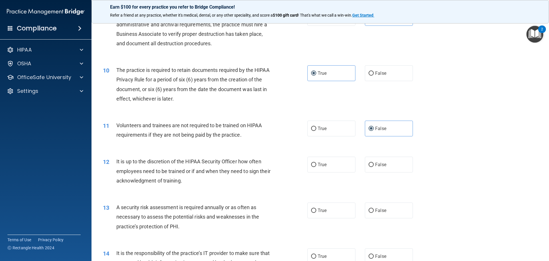
scroll to position [458, 0]
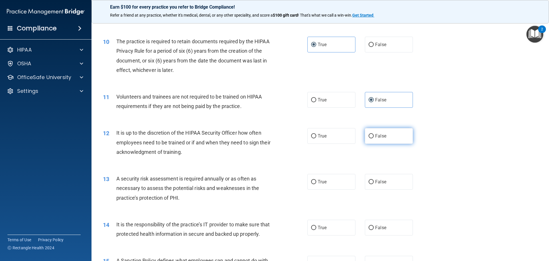
click at [367, 132] on label "False" at bounding box center [389, 136] width 48 height 16
click at [369, 134] on input "False" at bounding box center [371, 136] width 5 height 4
radio input "true"
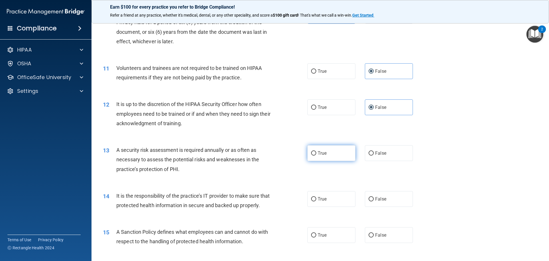
click at [341, 156] on label "True" at bounding box center [332, 153] width 48 height 16
click at [316, 155] on input "True" at bounding box center [313, 153] width 5 height 4
radio input "true"
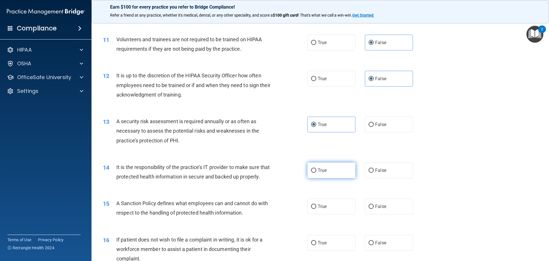
click at [345, 175] on label "True" at bounding box center [332, 170] width 48 height 16
click at [316, 173] on input "True" at bounding box center [313, 170] width 5 height 4
radio input "true"
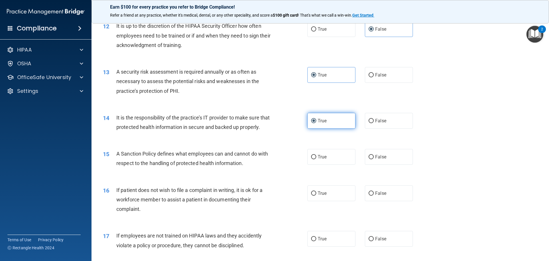
scroll to position [572, 0]
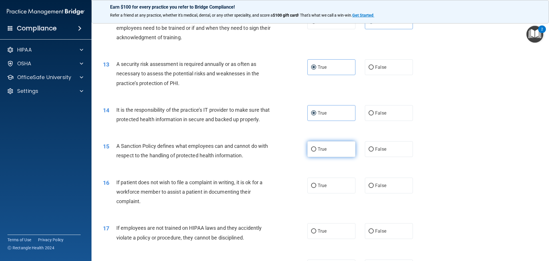
click at [336, 157] on label "True" at bounding box center [332, 149] width 48 height 16
click at [316, 151] on input "True" at bounding box center [313, 149] width 5 height 4
radio input "true"
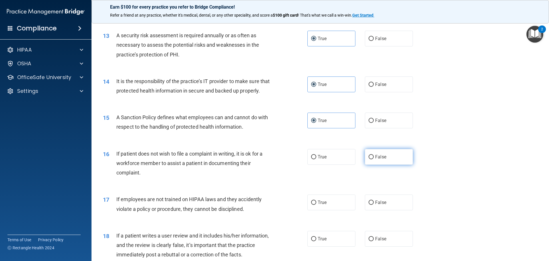
click at [370, 159] on input "False" at bounding box center [371, 157] width 5 height 4
radio input "true"
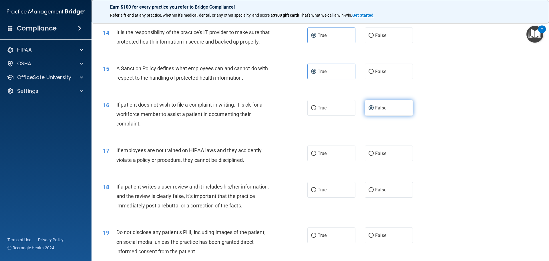
scroll to position [658, 0]
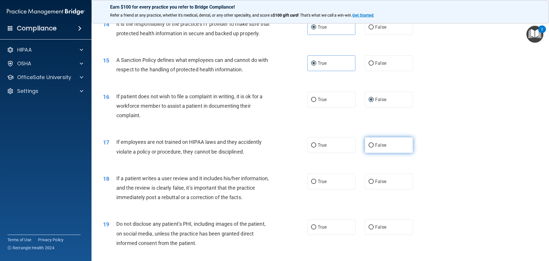
click at [368, 153] on label "False" at bounding box center [389, 145] width 48 height 16
click at [369, 147] on input "False" at bounding box center [371, 145] width 5 height 4
radio input "true"
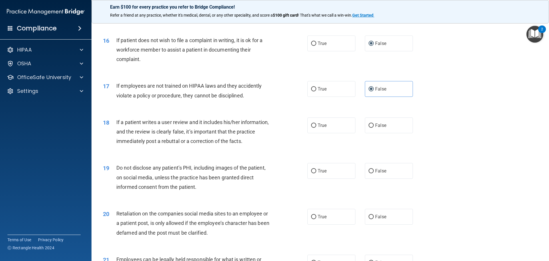
scroll to position [715, 0]
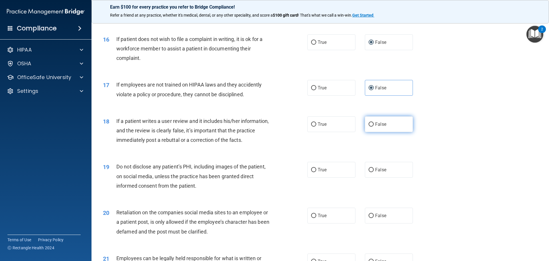
click at [365, 129] on label "False" at bounding box center [389, 124] width 48 height 16
click at [369, 126] on input "False" at bounding box center [371, 124] width 5 height 4
radio input "true"
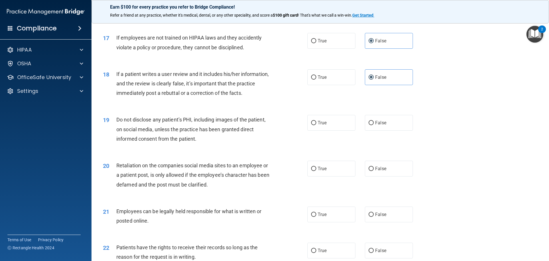
scroll to position [773, 0]
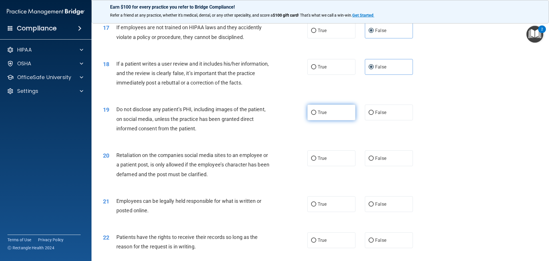
click at [346, 120] on label "True" at bounding box center [332, 112] width 48 height 16
click at [316, 115] on input "True" at bounding box center [313, 112] width 5 height 4
radio input "true"
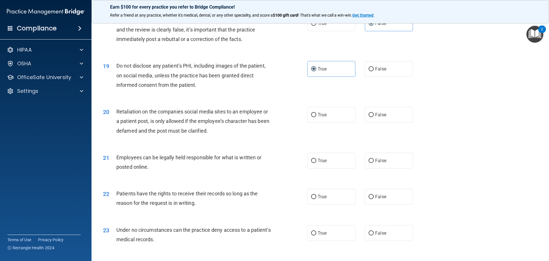
scroll to position [830, 0]
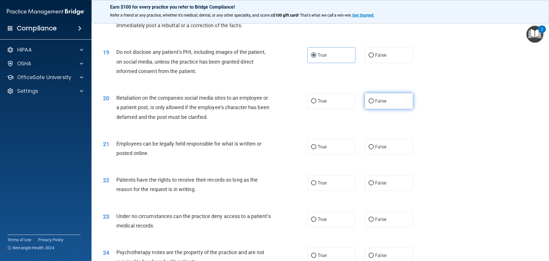
click at [371, 109] on label "False" at bounding box center [389, 101] width 48 height 16
click at [371, 103] on input "False" at bounding box center [371, 101] width 5 height 4
radio input "true"
click at [321, 155] on label "True" at bounding box center [332, 147] width 48 height 16
click at [316, 149] on input "True" at bounding box center [313, 147] width 5 height 4
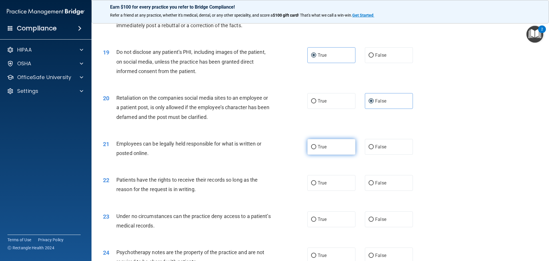
radio input "true"
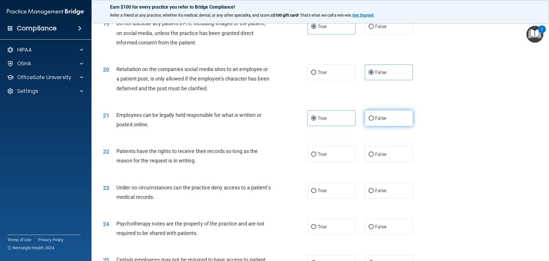
click at [371, 126] on label "False" at bounding box center [389, 118] width 48 height 16
click at [371, 120] on input "False" at bounding box center [371, 118] width 5 height 4
radio input "true"
radio input "false"
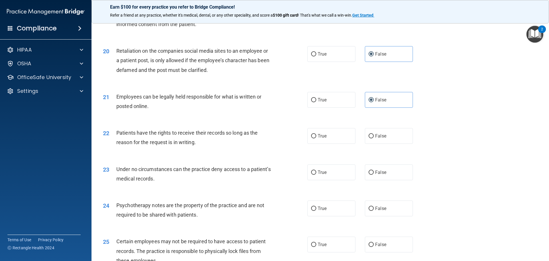
scroll to position [887, 0]
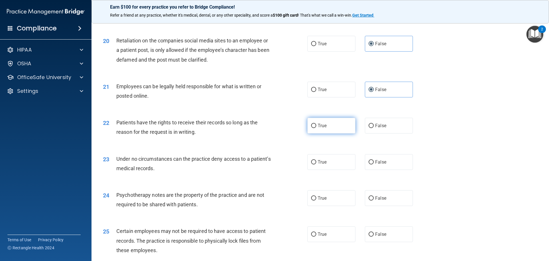
click at [318, 128] on span "True" at bounding box center [322, 125] width 9 height 5
click at [316, 128] on input "True" at bounding box center [313, 126] width 5 height 4
radio input "true"
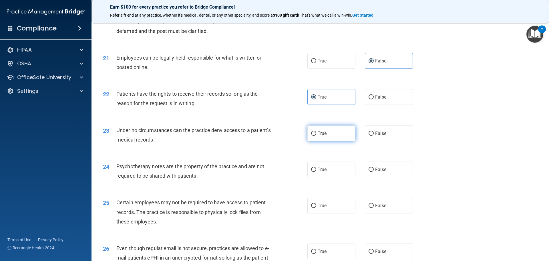
click at [336, 141] on label "True" at bounding box center [332, 133] width 48 height 16
click at [316, 136] on input "True" at bounding box center [313, 133] width 5 height 4
radio input "true"
click at [369, 99] on input "False" at bounding box center [371, 97] width 5 height 4
radio input "true"
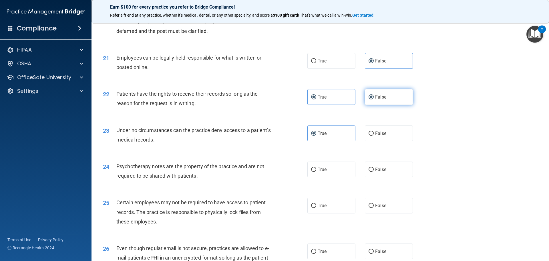
radio input "false"
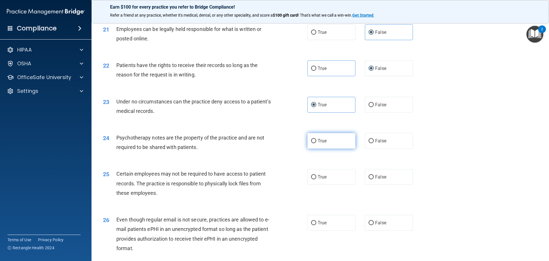
click at [341, 148] on label "True" at bounding box center [332, 141] width 48 height 16
click at [316, 143] on input "True" at bounding box center [313, 141] width 5 height 4
radio input "true"
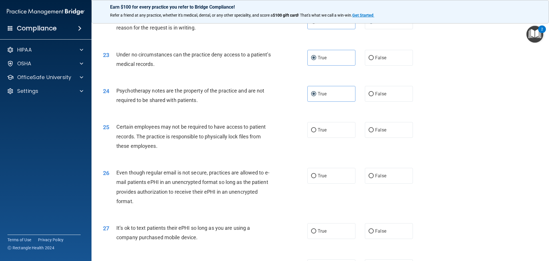
scroll to position [1001, 0]
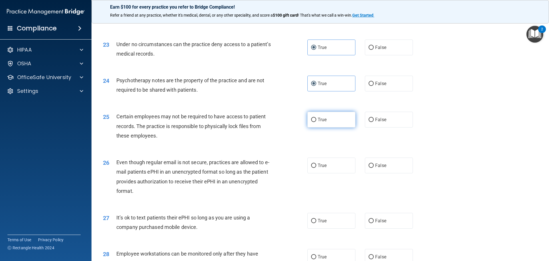
click at [313, 122] on input "True" at bounding box center [313, 120] width 5 height 4
radio input "true"
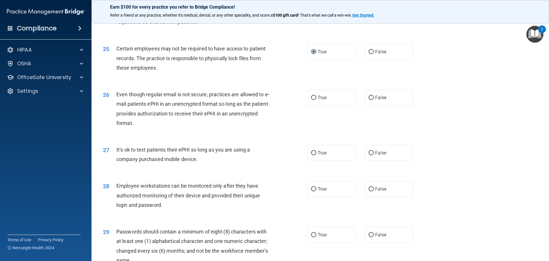
scroll to position [1087, 0]
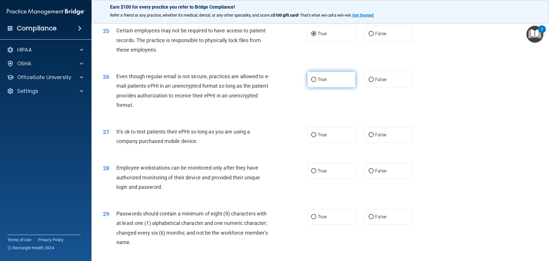
click at [319, 82] on span "True" at bounding box center [322, 79] width 9 height 5
click at [316, 82] on input "True" at bounding box center [313, 80] width 5 height 4
radio input "true"
click at [372, 142] on label "False" at bounding box center [389, 135] width 48 height 16
click at [372, 137] on input "False" at bounding box center [371, 135] width 5 height 4
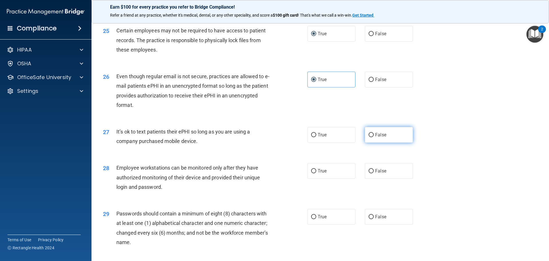
radio input "true"
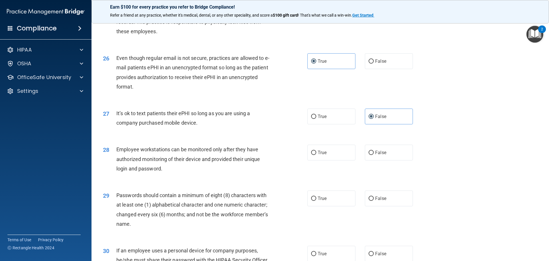
scroll to position [1116, 0]
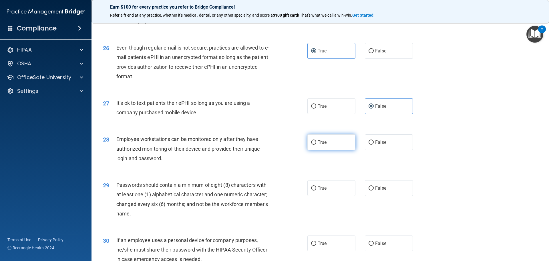
click at [321, 145] on span "True" at bounding box center [322, 141] width 9 height 5
click at [316, 144] on input "True" at bounding box center [313, 142] width 5 height 4
radio input "true"
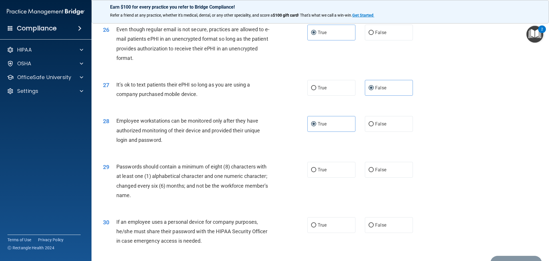
scroll to position [1144, 0]
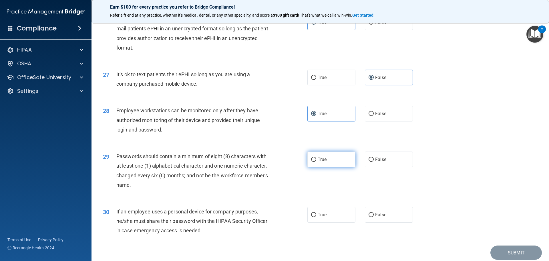
click at [327, 167] on label "True" at bounding box center [332, 159] width 48 height 16
click at [316, 162] on input "True" at bounding box center [313, 159] width 5 height 4
radio input "true"
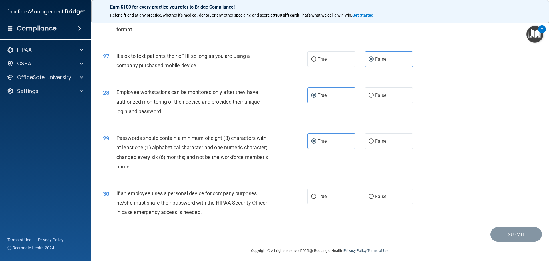
scroll to position [1173, 0]
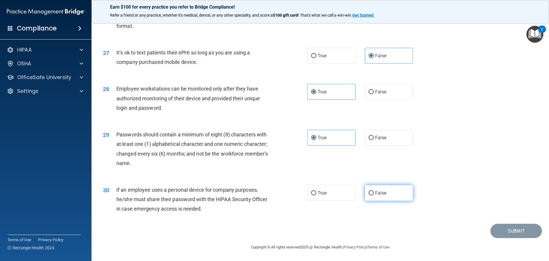
click at [365, 191] on label "False" at bounding box center [389, 193] width 48 height 16
click at [369, 191] on input "False" at bounding box center [371, 193] width 5 height 4
radio input "true"
click at [504, 233] on button "Submit" at bounding box center [517, 230] width 52 height 15
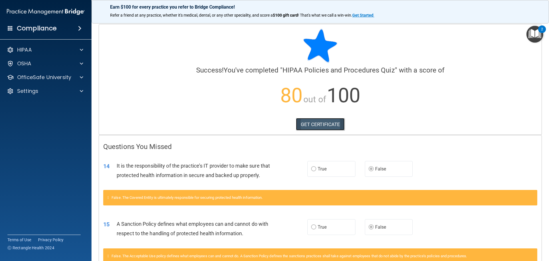
click at [323, 128] on link "GET CERTIFICATE" at bounding box center [320, 124] width 49 height 13
click at [55, 52] on div "HIPAA" at bounding box center [38, 49] width 71 height 7
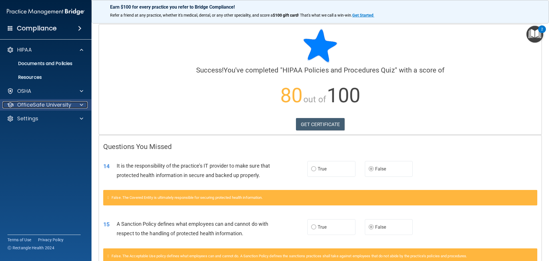
click at [63, 103] on p "OfficeSafe University" at bounding box center [44, 104] width 54 height 7
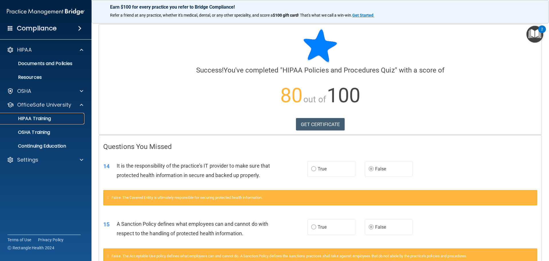
click at [50, 123] on link "HIPAA Training" at bounding box center [39, 118] width 90 height 11
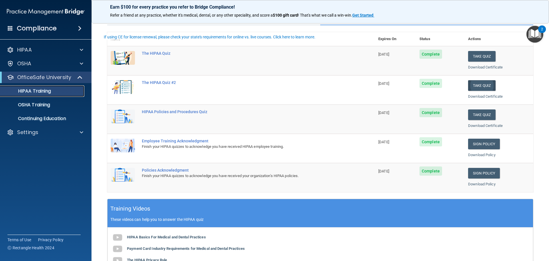
scroll to position [57, 0]
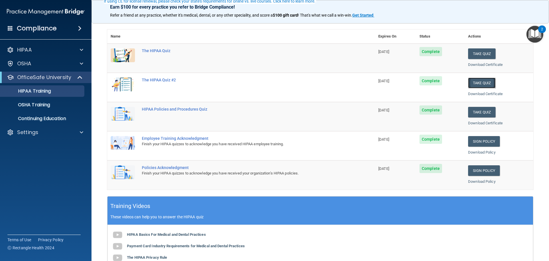
click at [484, 82] on button "Take Quiz" at bounding box center [481, 83] width 27 height 11
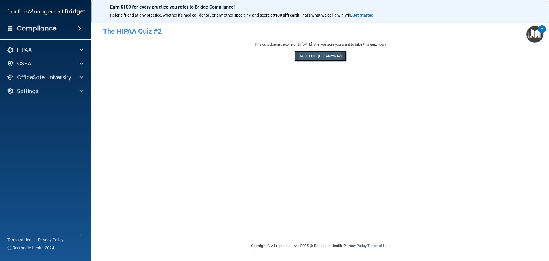
click at [300, 56] on button "Take the quiz anyway!" at bounding box center [320, 56] width 52 height 11
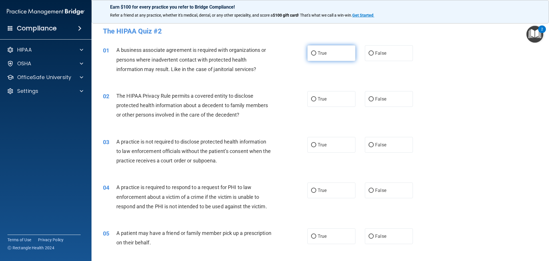
click at [313, 56] on label "True" at bounding box center [332, 53] width 48 height 16
click at [313, 56] on input "True" at bounding box center [313, 53] width 5 height 4
radio input "true"
click at [336, 102] on label "True" at bounding box center [332, 99] width 48 height 16
click at [316, 101] on input "True" at bounding box center [313, 99] width 5 height 4
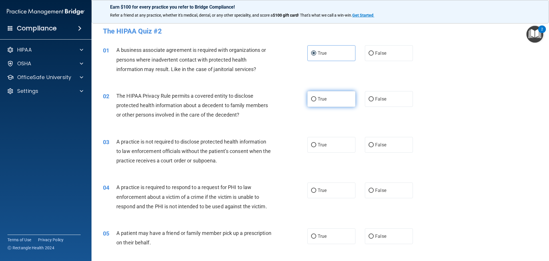
radio input "true"
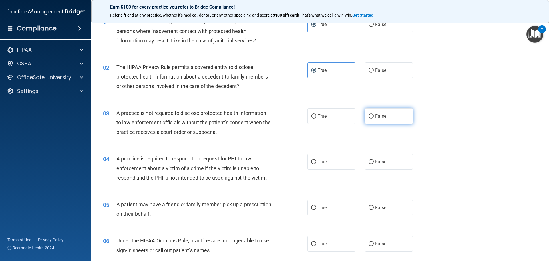
click at [382, 110] on label "False" at bounding box center [389, 116] width 48 height 16
click at [374, 114] on input "False" at bounding box center [371, 116] width 5 height 4
radio input "true"
click at [350, 116] on label "True" at bounding box center [332, 116] width 48 height 16
click at [316, 116] on input "True" at bounding box center [313, 116] width 5 height 4
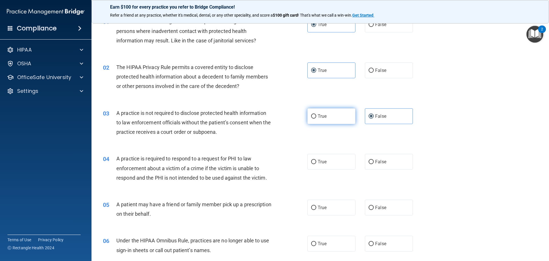
radio input "true"
radio input "false"
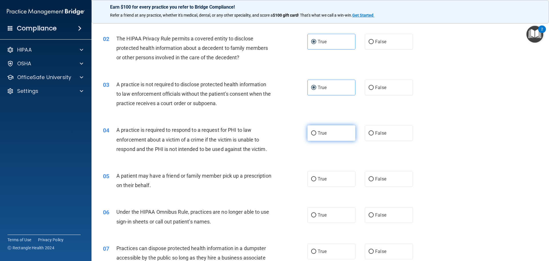
click at [313, 130] on label "True" at bounding box center [332, 133] width 48 height 16
click at [313, 131] on input "True" at bounding box center [313, 133] width 5 height 4
radio input "true"
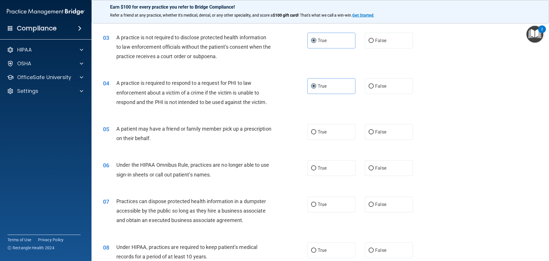
scroll to position [114, 0]
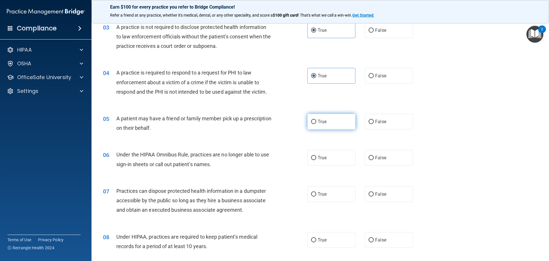
click at [332, 127] on label "True" at bounding box center [332, 122] width 48 height 16
click at [316, 124] on input "True" at bounding box center [313, 122] width 5 height 4
radio input "true"
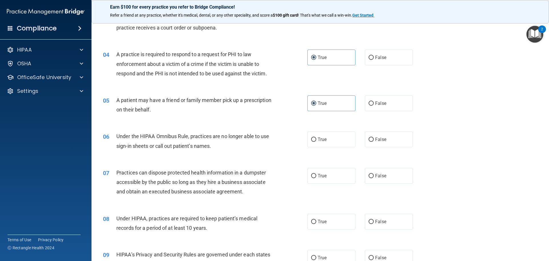
scroll to position [143, 0]
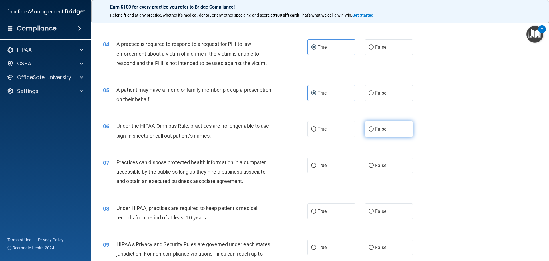
click at [388, 127] on label "False" at bounding box center [389, 129] width 48 height 16
click at [374, 127] on input "False" at bounding box center [371, 129] width 5 height 4
radio input "true"
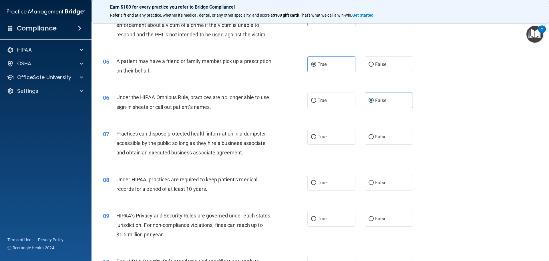
scroll to position [200, 0]
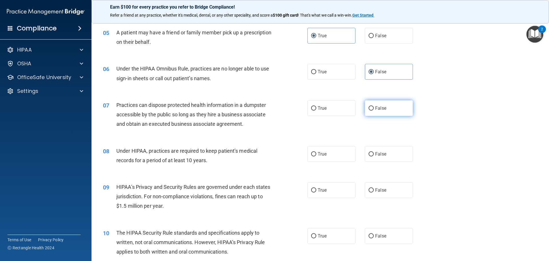
click at [374, 111] on label "False" at bounding box center [389, 108] width 48 height 16
click at [374, 110] on input "False" at bounding box center [371, 108] width 5 height 4
radio input "true"
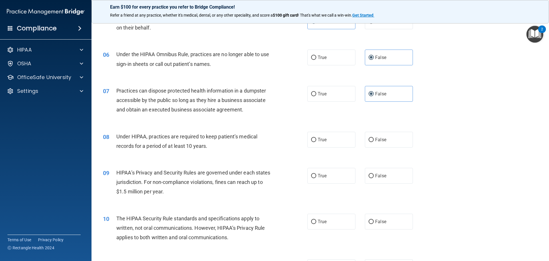
scroll to position [229, 0]
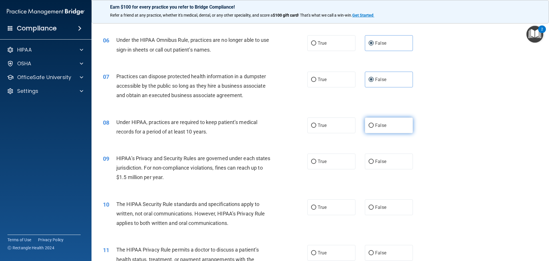
click at [395, 132] on label "False" at bounding box center [389, 125] width 48 height 16
click at [374, 128] on input "False" at bounding box center [371, 125] width 5 height 4
radio input "true"
click at [344, 162] on label "True" at bounding box center [332, 161] width 48 height 16
click at [316, 162] on input "True" at bounding box center [313, 161] width 5 height 4
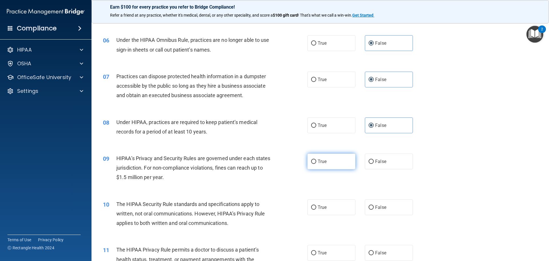
radio input "true"
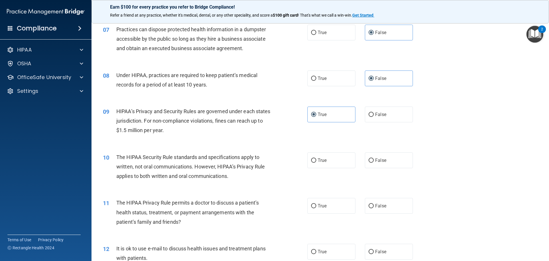
scroll to position [286, 0]
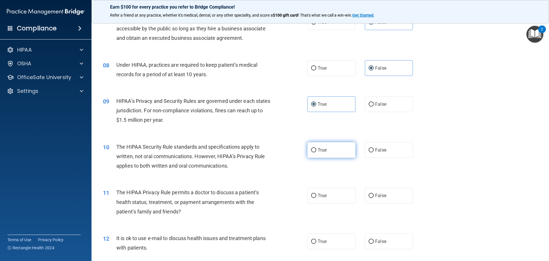
click at [331, 148] on label "True" at bounding box center [332, 150] width 48 height 16
click at [316, 148] on input "True" at bounding box center [313, 150] width 5 height 4
radio input "true"
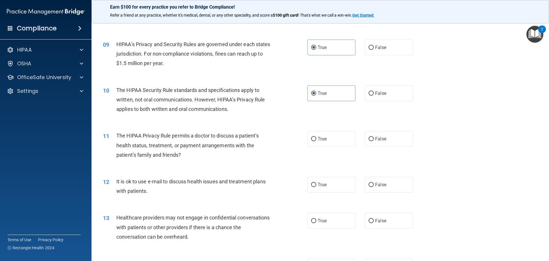
scroll to position [343, 0]
click at [369, 138] on input "False" at bounding box center [371, 138] width 5 height 4
radio input "true"
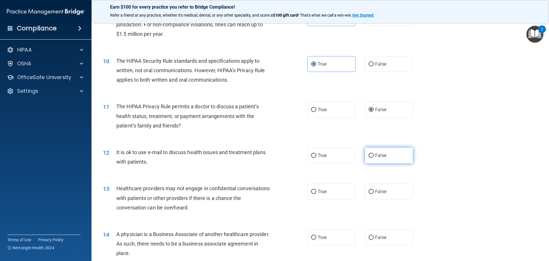
scroll to position [401, 0]
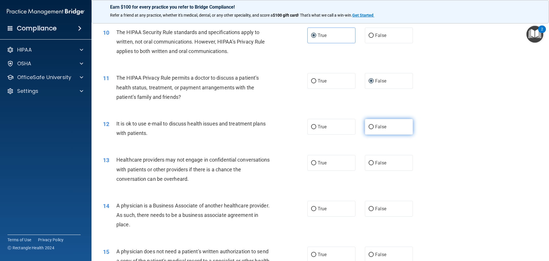
click at [392, 132] on label "False" at bounding box center [389, 127] width 48 height 16
click at [374, 129] on input "False" at bounding box center [371, 127] width 5 height 4
radio input "true"
click at [324, 163] on span "True" at bounding box center [322, 162] width 9 height 5
click at [316, 163] on input "True" at bounding box center [313, 163] width 5 height 4
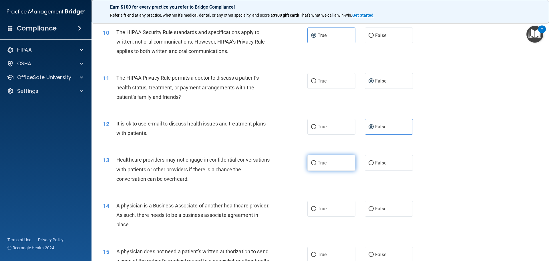
radio input "true"
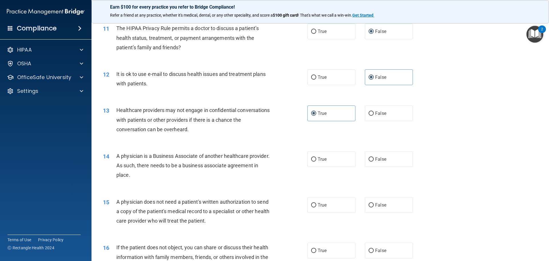
scroll to position [486, 0]
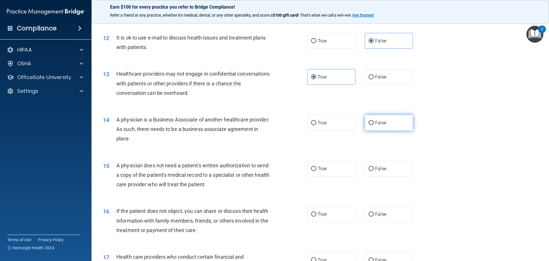
click at [370, 126] on label "False" at bounding box center [389, 123] width 48 height 16
click at [370, 125] on input "False" at bounding box center [371, 123] width 5 height 4
radio input "true"
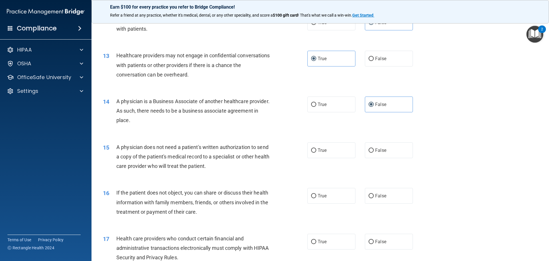
scroll to position [515, 0]
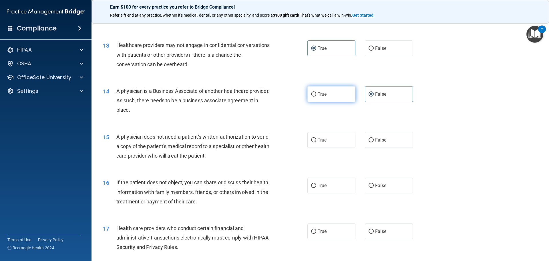
click at [325, 96] on label "True" at bounding box center [332, 94] width 48 height 16
click at [316, 96] on input "True" at bounding box center [313, 94] width 5 height 4
radio input "true"
radio input "false"
click at [373, 136] on label "False" at bounding box center [389, 140] width 48 height 16
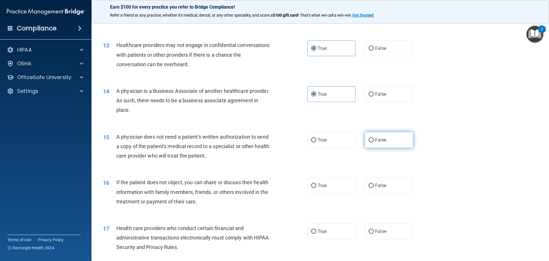
click at [373, 138] on input "False" at bounding box center [371, 140] width 5 height 4
radio input "true"
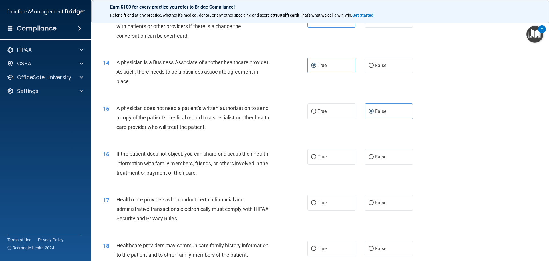
scroll to position [572, 0]
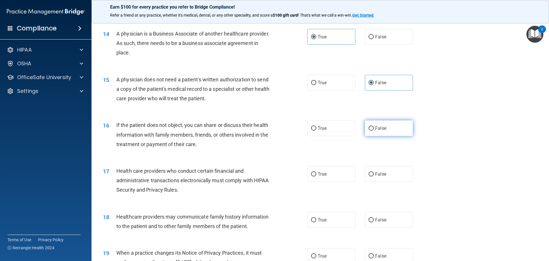
click at [377, 124] on label "False" at bounding box center [389, 128] width 48 height 16
click at [374, 126] on input "False" at bounding box center [371, 128] width 5 height 4
radio input "true"
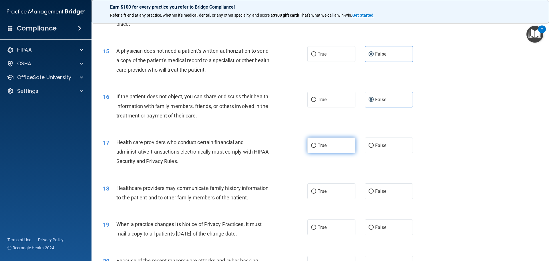
click at [331, 140] on label "True" at bounding box center [332, 145] width 48 height 16
click at [316, 143] on input "True" at bounding box center [313, 145] width 5 height 4
radio input "true"
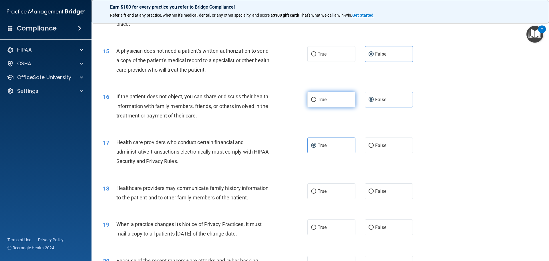
click at [325, 100] on label "True" at bounding box center [332, 100] width 48 height 16
click at [316, 100] on input "True" at bounding box center [313, 100] width 5 height 4
radio input "true"
radio input "false"
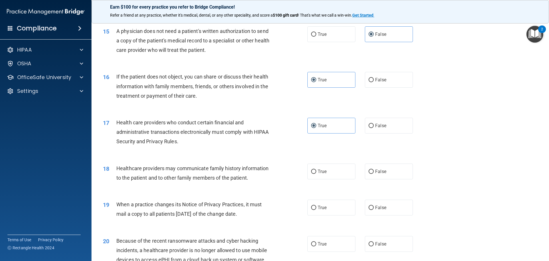
scroll to position [658, 0]
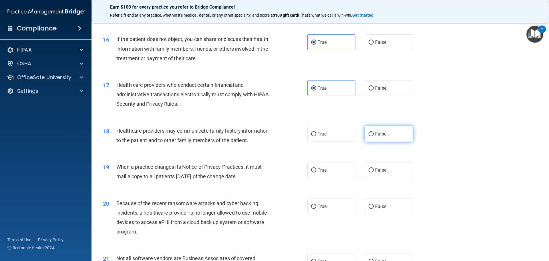
click at [380, 130] on label "False" at bounding box center [389, 134] width 48 height 16
click at [374, 132] on input "False" at bounding box center [371, 134] width 5 height 4
radio input "true"
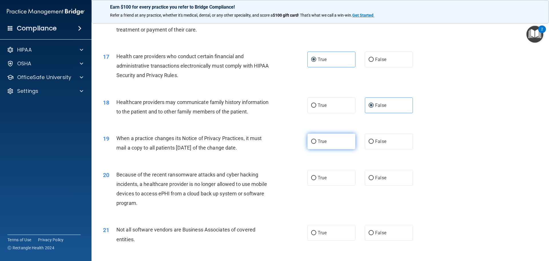
click at [309, 145] on label "True" at bounding box center [332, 141] width 48 height 16
click at [311, 144] on input "True" at bounding box center [313, 141] width 5 height 4
radio input "true"
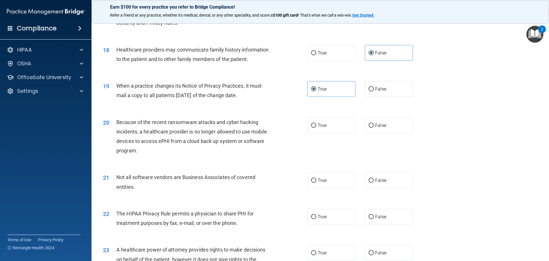
scroll to position [744, 0]
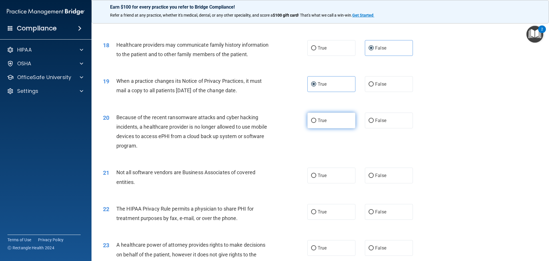
click at [318, 119] on span "True" at bounding box center [322, 120] width 9 height 5
click at [316, 119] on input "True" at bounding box center [313, 120] width 5 height 4
radio input "true"
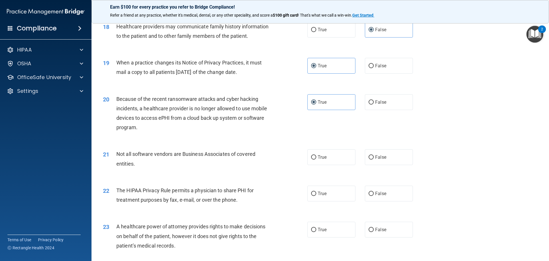
scroll to position [773, 0]
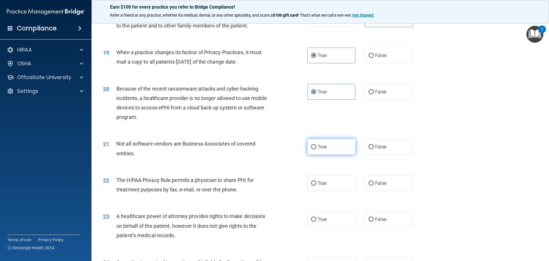
click at [316, 143] on label "True" at bounding box center [332, 147] width 48 height 16
click at [316, 145] on input "True" at bounding box center [313, 147] width 5 height 4
radio input "true"
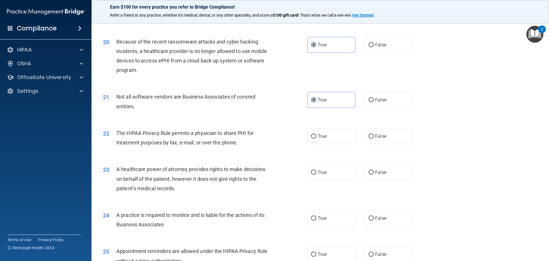
scroll to position [830, 0]
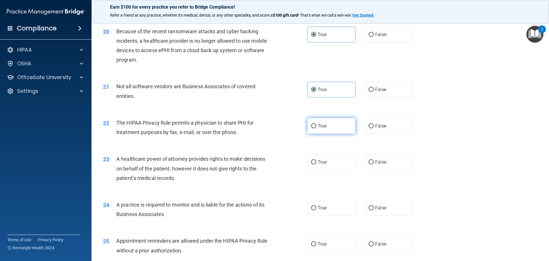
click at [338, 131] on label "True" at bounding box center [332, 126] width 48 height 16
click at [316, 128] on input "True" at bounding box center [313, 126] width 5 height 4
radio input "true"
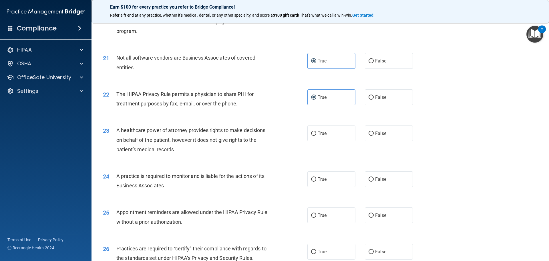
scroll to position [887, 0]
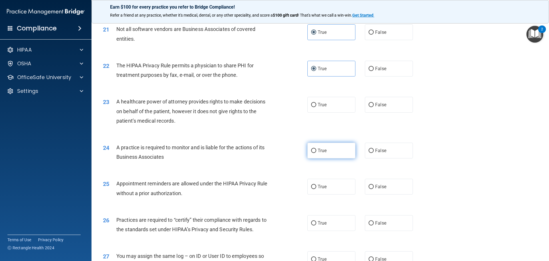
click at [314, 151] on label "True" at bounding box center [332, 150] width 48 height 16
click at [372, 153] on label "False" at bounding box center [389, 150] width 48 height 16
click at [372, 153] on input "False" at bounding box center [371, 150] width 5 height 4
radio input "true"
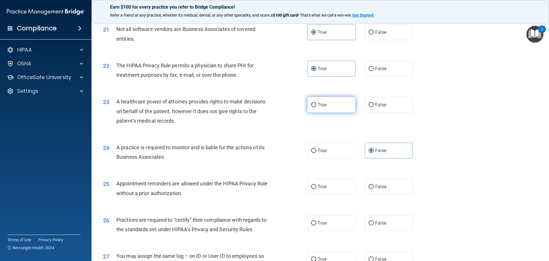
click at [315, 111] on label "True" at bounding box center [332, 105] width 48 height 16
click at [315, 107] on input "True" at bounding box center [313, 105] width 5 height 4
radio input "true"
click at [375, 108] on label "False" at bounding box center [389, 105] width 48 height 16
click at [374, 107] on input "False" at bounding box center [371, 105] width 5 height 4
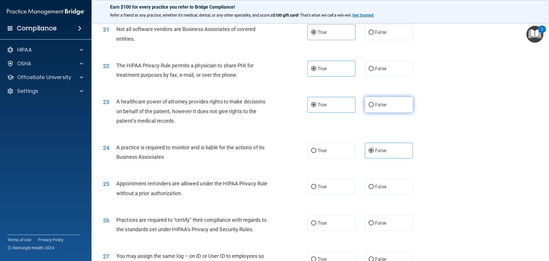
radio input "true"
radio input "false"
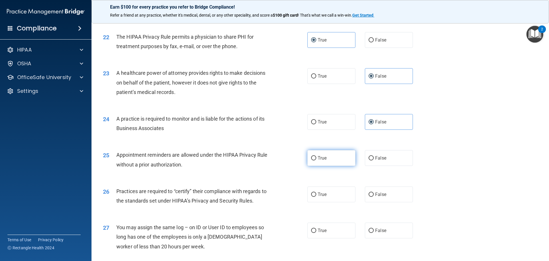
click at [311, 157] on input "True" at bounding box center [313, 158] width 5 height 4
radio input "true"
click at [372, 158] on label "False" at bounding box center [389, 158] width 48 height 16
click at [372, 158] on input "False" at bounding box center [371, 158] width 5 height 4
radio input "true"
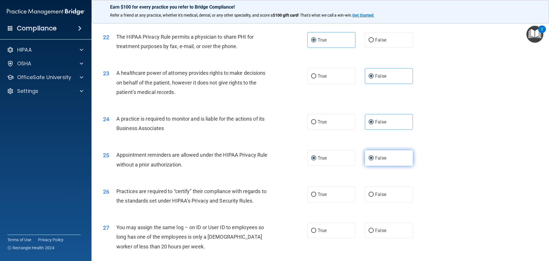
radio input "false"
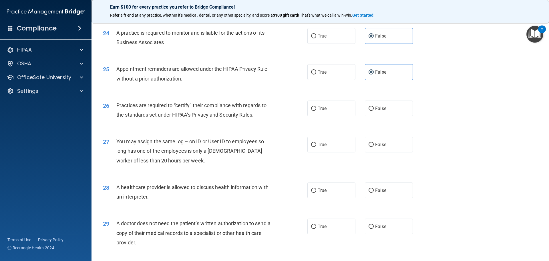
scroll to position [1059, 0]
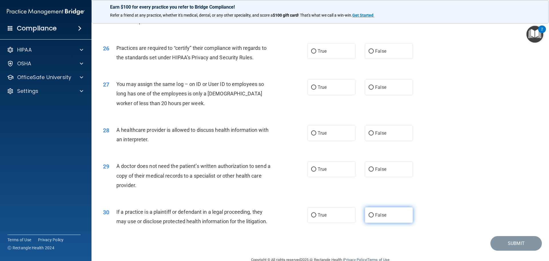
click at [377, 213] on span "False" at bounding box center [380, 214] width 11 height 5
click at [374, 213] on input "False" at bounding box center [371, 215] width 5 height 4
radio input "true"
click at [382, 171] on span "False" at bounding box center [380, 168] width 11 height 5
click at [374, 171] on input "False" at bounding box center [371, 169] width 5 height 4
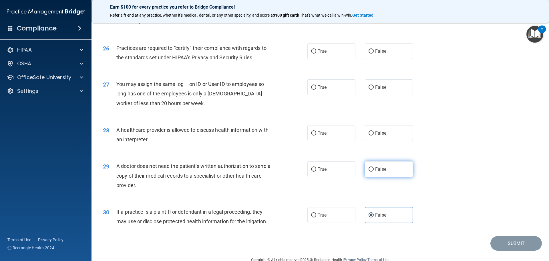
radio input "true"
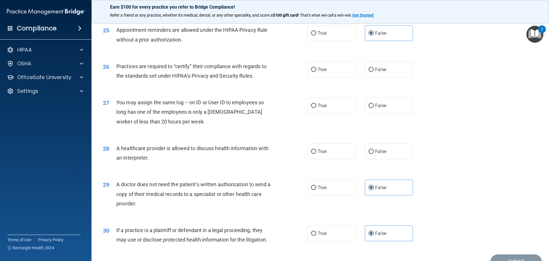
scroll to position [1030, 0]
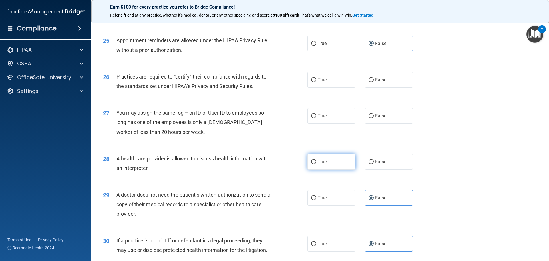
click at [330, 162] on label "True" at bounding box center [332, 162] width 48 height 16
click at [316, 162] on input "True" at bounding box center [313, 162] width 5 height 4
radio input "true"
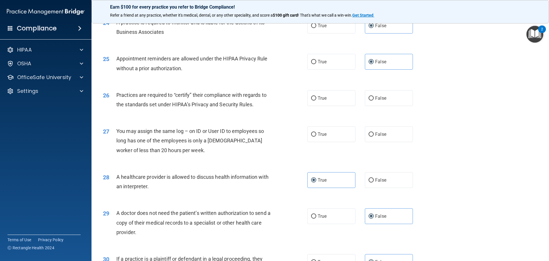
scroll to position [1001, 0]
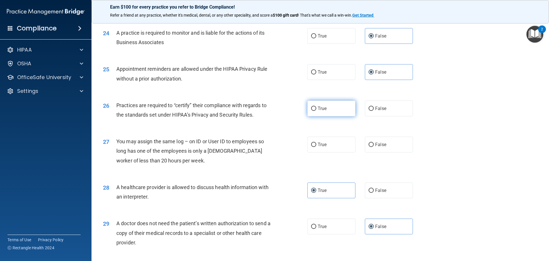
click at [322, 112] on label "True" at bounding box center [332, 108] width 48 height 16
click at [316, 111] on input "True" at bounding box center [313, 108] width 5 height 4
radio input "true"
click at [375, 144] on span "False" at bounding box center [380, 144] width 11 height 5
click at [374, 144] on input "False" at bounding box center [371, 144] width 5 height 4
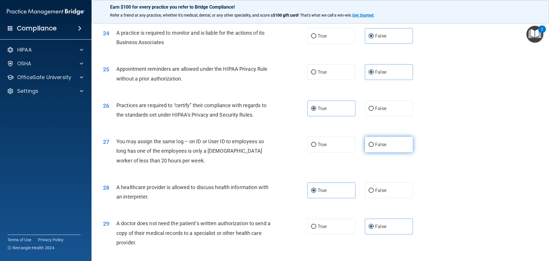
radio input "true"
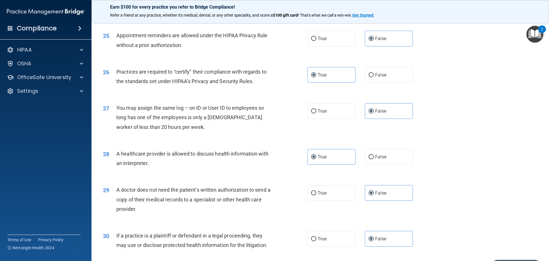
scroll to position [1071, 0]
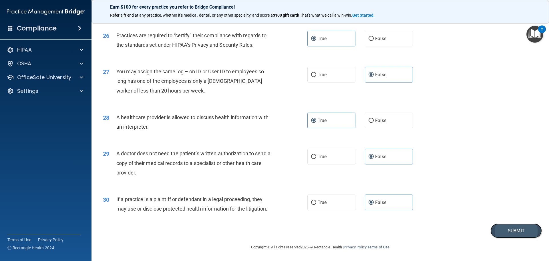
click at [530, 226] on button "Submit" at bounding box center [517, 230] width 52 height 15
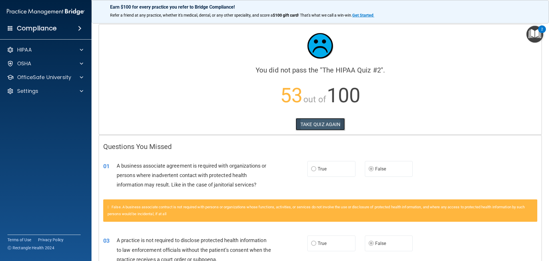
click at [313, 118] on button "TAKE QUIZ AGAIN" at bounding box center [320, 124] width 49 height 13
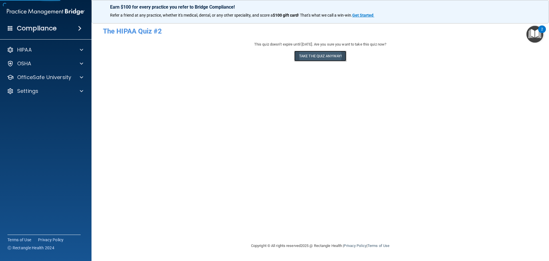
click at [314, 57] on button "Take the quiz anyway!" at bounding box center [320, 56] width 52 height 11
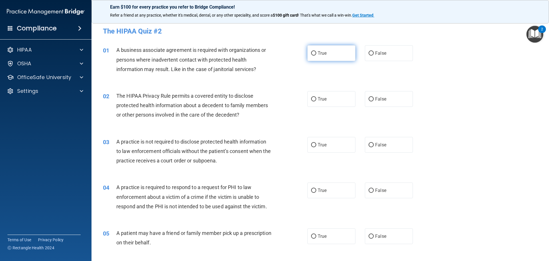
click at [323, 49] on label "True" at bounding box center [332, 53] width 48 height 16
click at [316, 51] on input "True" at bounding box center [313, 53] width 5 height 4
radio input "true"
click at [367, 232] on label "False" at bounding box center [389, 236] width 48 height 16
click at [369, 234] on input "False" at bounding box center [371, 236] width 5 height 4
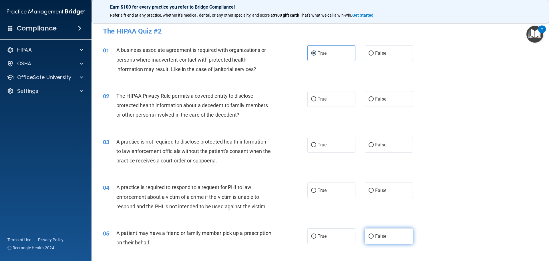
radio input "true"
click at [348, 238] on label "True" at bounding box center [332, 236] width 48 height 16
click at [316, 238] on input "True" at bounding box center [313, 236] width 5 height 4
radio input "true"
radio input "false"
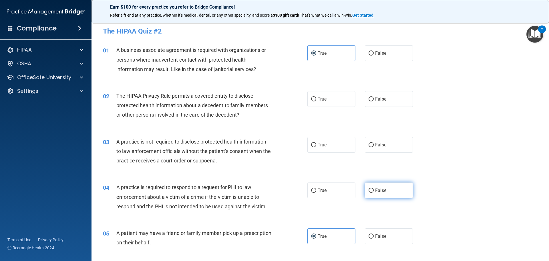
click at [372, 193] on label "False" at bounding box center [389, 190] width 48 height 16
click at [372, 193] on input "False" at bounding box center [371, 190] width 5 height 4
radio input "true"
click at [400, 103] on label "False" at bounding box center [389, 99] width 48 height 16
click at [374, 101] on input "False" at bounding box center [371, 99] width 5 height 4
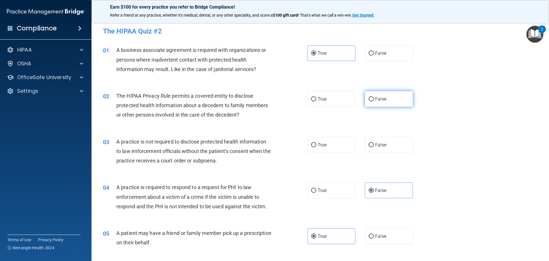
radio input "true"
click at [311, 100] on input "True" at bounding box center [313, 99] width 5 height 4
radio input "true"
radio input "false"
click at [324, 147] on span "True" at bounding box center [322, 144] width 9 height 5
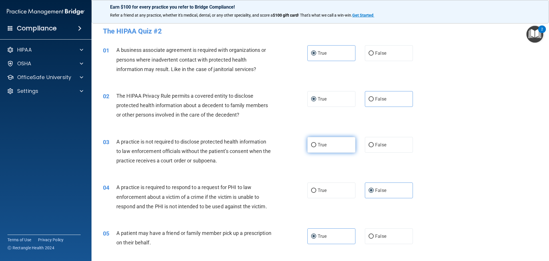
click at [316, 147] on input "True" at bounding box center [313, 145] width 5 height 4
radio input "true"
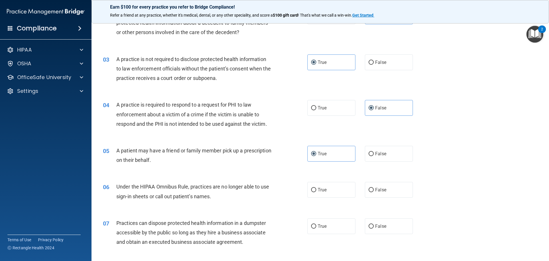
scroll to position [86, 0]
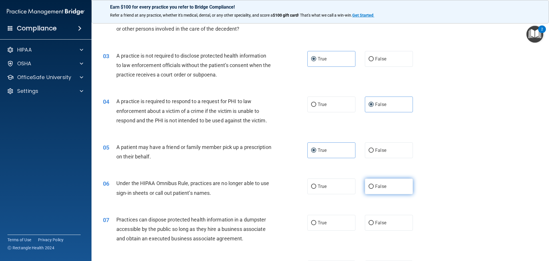
click at [377, 190] on label "False" at bounding box center [389, 186] width 48 height 16
click at [374, 189] on input "False" at bounding box center [371, 186] width 5 height 4
radio input "true"
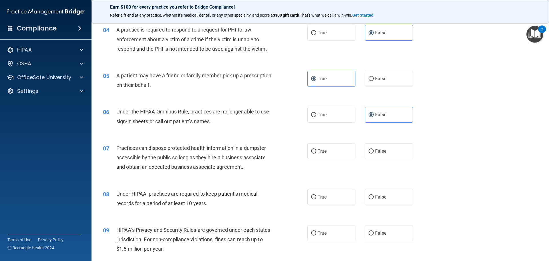
scroll to position [172, 0]
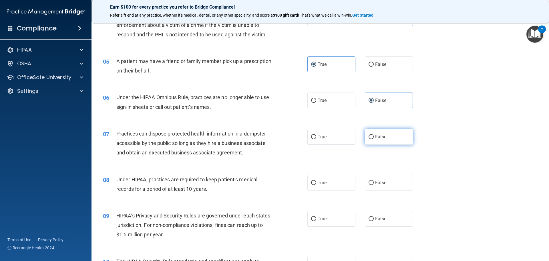
drag, startPoint x: 332, startPoint y: 140, endPoint x: 369, endPoint y: 135, distance: 37.5
click at [369, 135] on div "True False" at bounding box center [365, 137] width 115 height 16
click at [369, 135] on input "False" at bounding box center [371, 137] width 5 height 4
radio input "true"
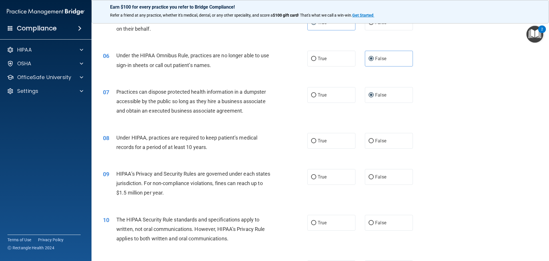
scroll to position [229, 0]
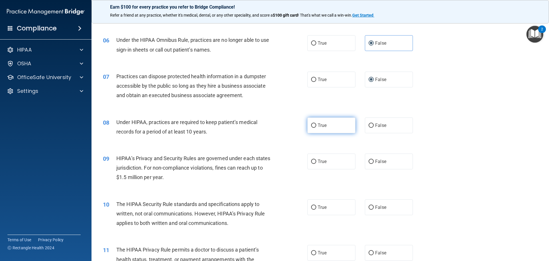
click at [338, 131] on label "True" at bounding box center [332, 125] width 48 height 16
click at [316, 128] on input "True" at bounding box center [313, 125] width 5 height 4
radio input "true"
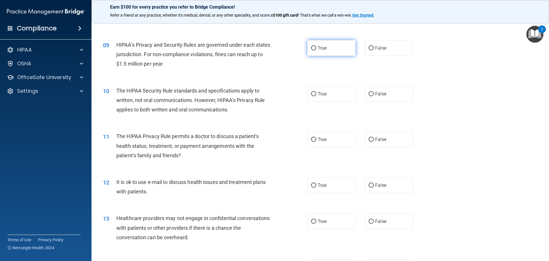
scroll to position [343, 0]
click at [320, 51] on label "True" at bounding box center [332, 47] width 48 height 16
click at [316, 49] on input "True" at bounding box center [313, 47] width 5 height 4
radio input "true"
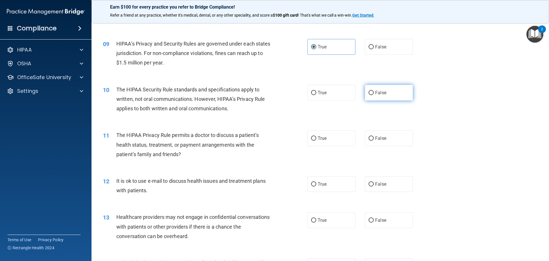
click at [376, 97] on label "False" at bounding box center [389, 93] width 48 height 16
click at [374, 95] on input "False" at bounding box center [371, 93] width 5 height 4
radio input "true"
click at [308, 88] on label "True" at bounding box center [332, 93] width 48 height 16
click at [311, 91] on input "True" at bounding box center [313, 93] width 5 height 4
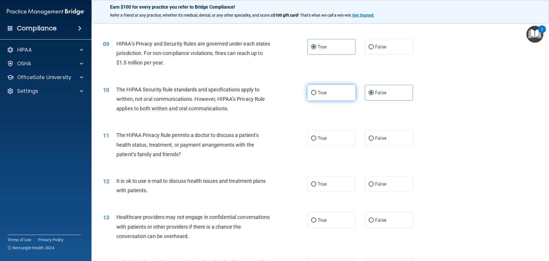
radio input "true"
radio input "false"
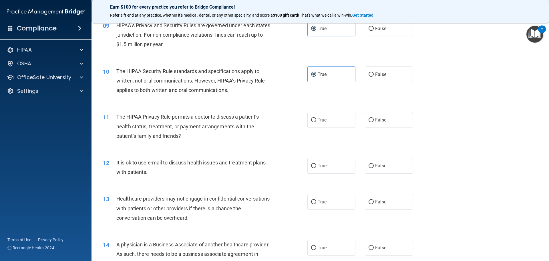
scroll to position [372, 0]
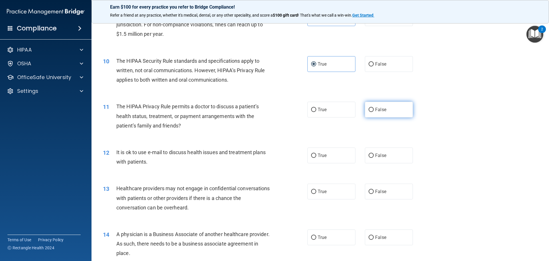
click at [375, 108] on span "False" at bounding box center [380, 109] width 11 height 5
click at [374, 108] on input "False" at bounding box center [371, 110] width 5 height 4
radio input "true"
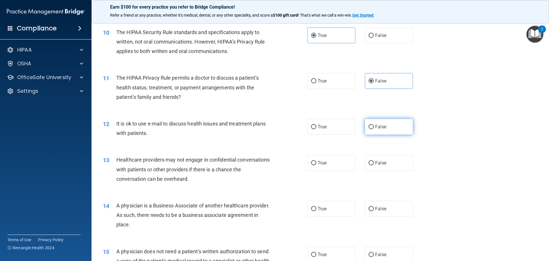
click at [365, 128] on label "False" at bounding box center [389, 127] width 48 height 16
click at [369, 128] on input "False" at bounding box center [371, 127] width 5 height 4
radio input "true"
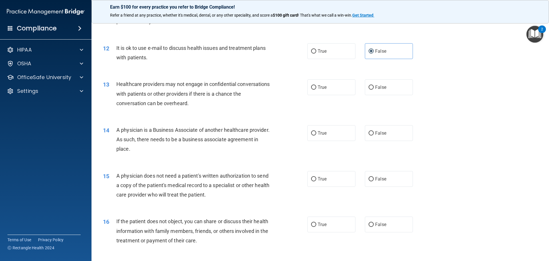
scroll to position [486, 0]
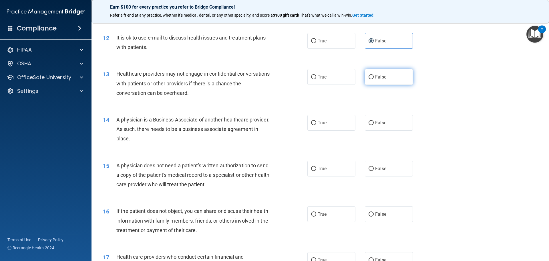
click at [400, 74] on label "False" at bounding box center [389, 77] width 48 height 16
click at [374, 75] on input "False" at bounding box center [371, 77] width 5 height 4
radio input "true"
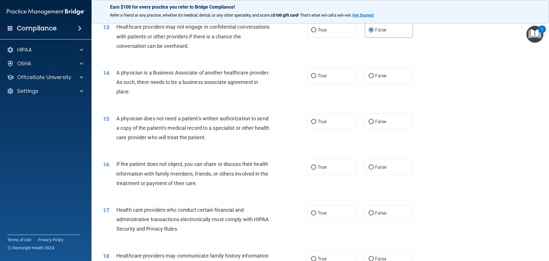
scroll to position [544, 0]
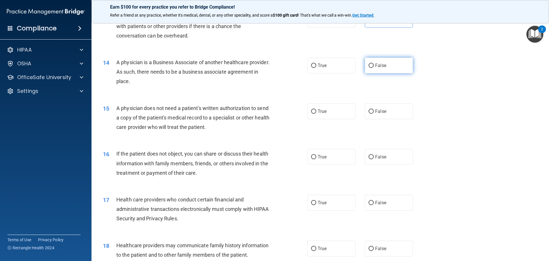
click at [375, 66] on span "False" at bounding box center [380, 65] width 11 height 5
click at [374, 66] on input "False" at bounding box center [371, 66] width 5 height 4
radio input "true"
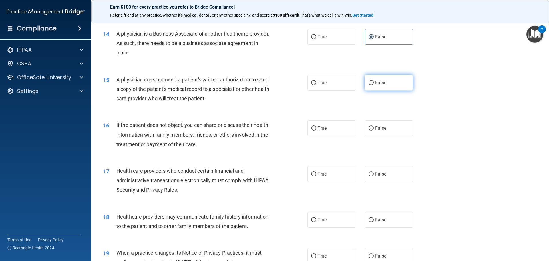
click at [386, 86] on label "False" at bounding box center [389, 83] width 48 height 16
click at [374, 85] on input "False" at bounding box center [371, 83] width 5 height 4
radio input "true"
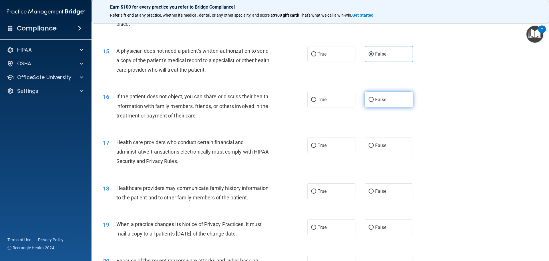
click at [370, 102] on input "False" at bounding box center [371, 100] width 5 height 4
radio input "true"
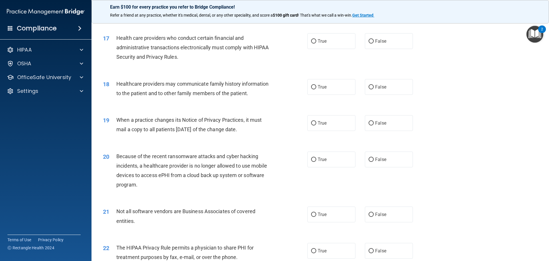
scroll to position [715, 0]
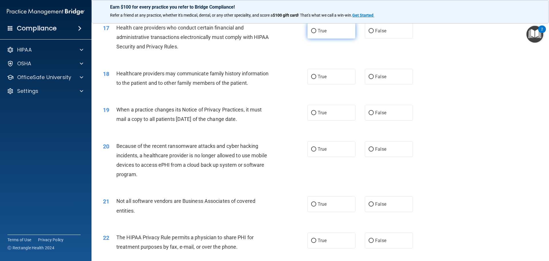
drag, startPoint x: 331, startPoint y: 29, endPoint x: 329, endPoint y: 33, distance: 4.1
click at [330, 31] on label "True" at bounding box center [332, 31] width 48 height 16
click at [316, 31] on input "True" at bounding box center [313, 31] width 5 height 4
radio input "true"
click at [385, 84] on label "False" at bounding box center [389, 77] width 48 height 16
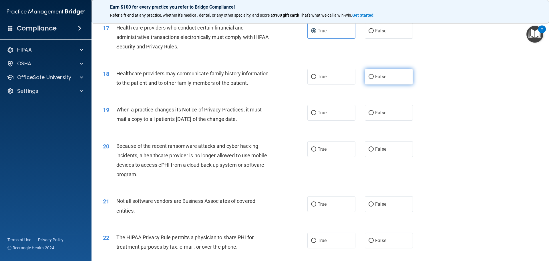
click at [374, 79] on input "False" at bounding box center [371, 77] width 5 height 4
radio input "true"
click at [322, 110] on span "True" at bounding box center [322, 112] width 9 height 5
click at [316, 111] on input "True" at bounding box center [313, 113] width 5 height 4
radio input "true"
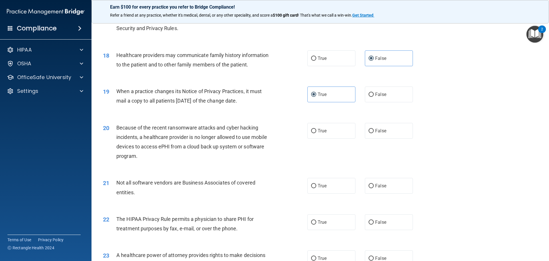
scroll to position [744, 0]
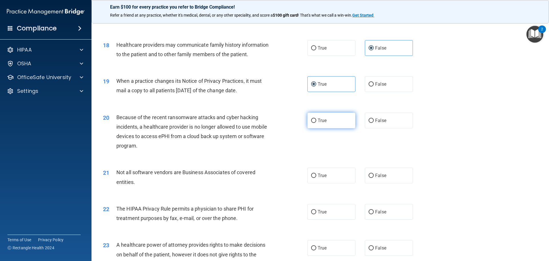
click at [333, 120] on label "True" at bounding box center [332, 120] width 48 height 16
click at [316, 120] on input "True" at bounding box center [313, 120] width 5 height 4
radio input "true"
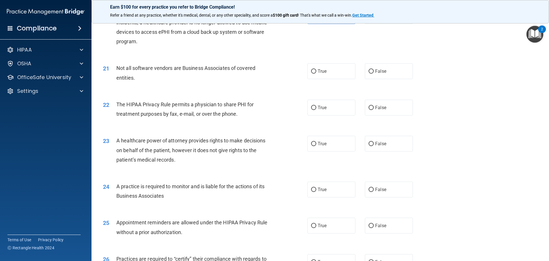
scroll to position [858, 0]
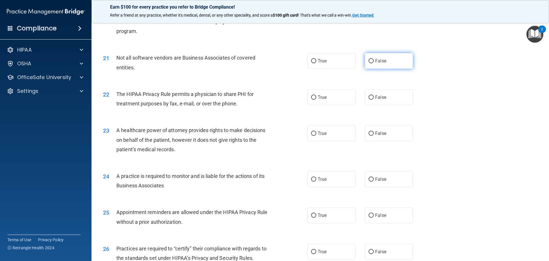
click at [369, 60] on input "False" at bounding box center [371, 61] width 5 height 4
radio input "true"
click at [331, 59] on label "True" at bounding box center [332, 61] width 48 height 16
click at [316, 59] on input "True" at bounding box center [313, 61] width 5 height 4
radio input "true"
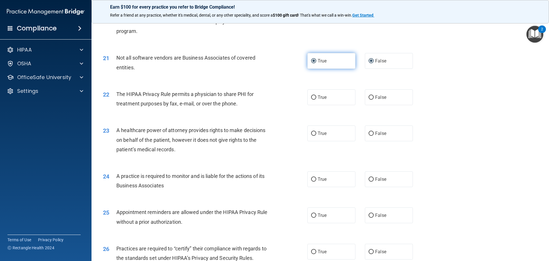
radio input "false"
click at [318, 102] on label "True" at bounding box center [332, 97] width 48 height 16
click at [316, 100] on input "True" at bounding box center [313, 97] width 5 height 4
radio input "true"
click at [324, 130] on label "True" at bounding box center [332, 133] width 48 height 16
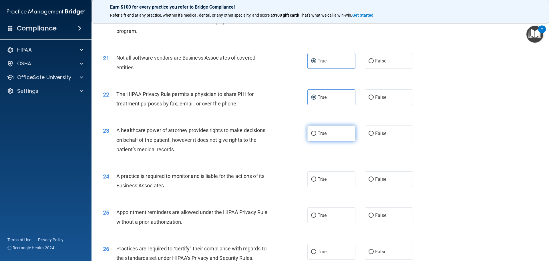
click at [316, 131] on input "True" at bounding box center [313, 133] width 5 height 4
radio input "true"
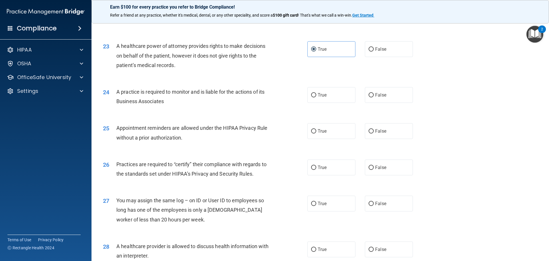
scroll to position [944, 0]
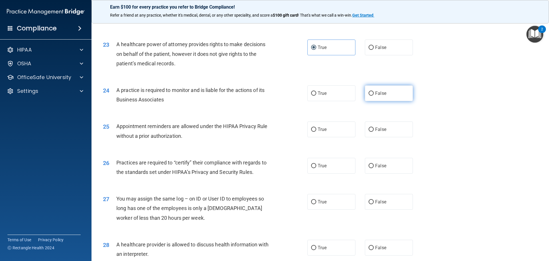
click at [365, 97] on label "False" at bounding box center [389, 93] width 48 height 16
click at [369, 96] on input "False" at bounding box center [371, 93] width 5 height 4
radio input "true"
click at [329, 133] on label "True" at bounding box center [332, 129] width 48 height 16
click at [316, 132] on input "True" at bounding box center [313, 129] width 5 height 4
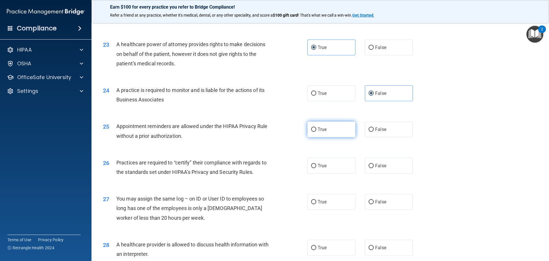
radio input "true"
click at [378, 135] on label "False" at bounding box center [389, 129] width 48 height 16
click at [374, 132] on input "False" at bounding box center [371, 129] width 5 height 4
radio input "true"
radio input "false"
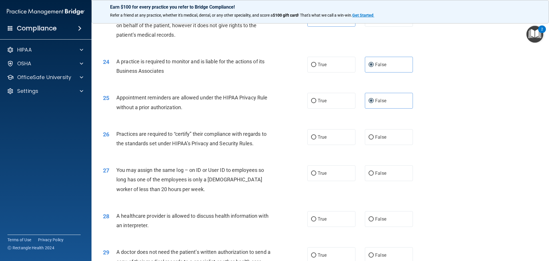
scroll to position [1001, 0]
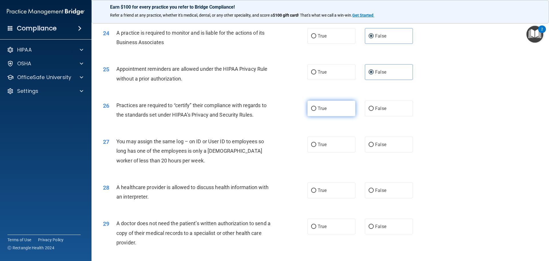
click at [320, 112] on label "True" at bounding box center [332, 108] width 48 height 16
click at [316, 111] on input "True" at bounding box center [313, 108] width 5 height 4
radio input "true"
click at [346, 145] on label "True" at bounding box center [332, 144] width 48 height 16
click at [316, 145] on input "True" at bounding box center [313, 144] width 5 height 4
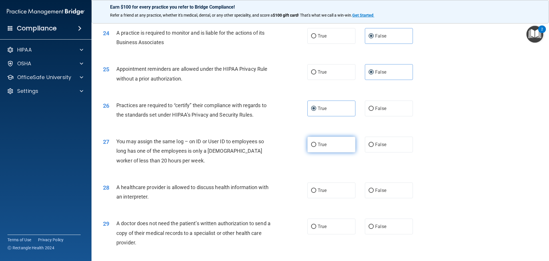
radio input "true"
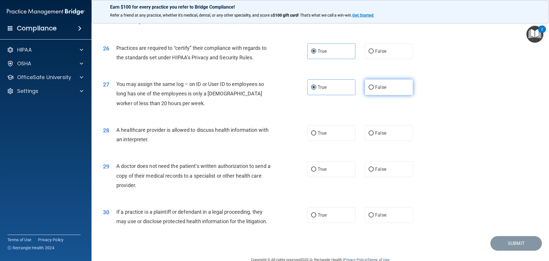
click at [371, 87] on input "False" at bounding box center [371, 87] width 5 height 4
radio input "true"
radio input "false"
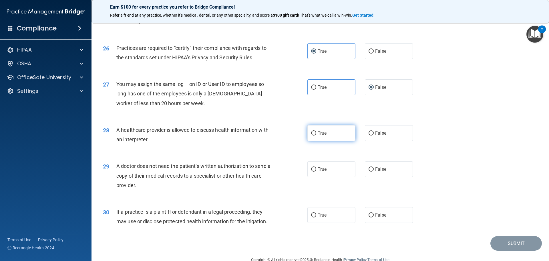
click at [316, 136] on label "True" at bounding box center [332, 133] width 48 height 16
click at [316, 135] on input "True" at bounding box center [313, 133] width 5 height 4
radio input "true"
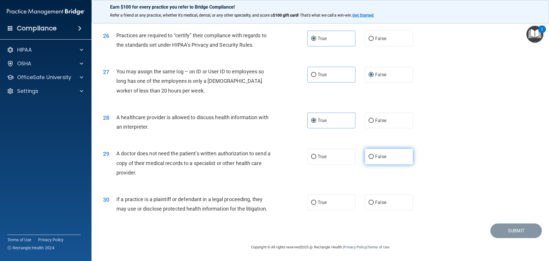
click at [380, 159] on span "False" at bounding box center [380, 156] width 11 height 5
click at [374, 159] on input "False" at bounding box center [371, 157] width 5 height 4
radio input "true"
click at [318, 203] on span "True" at bounding box center [322, 201] width 9 height 5
click at [316, 203] on input "True" at bounding box center [313, 202] width 5 height 4
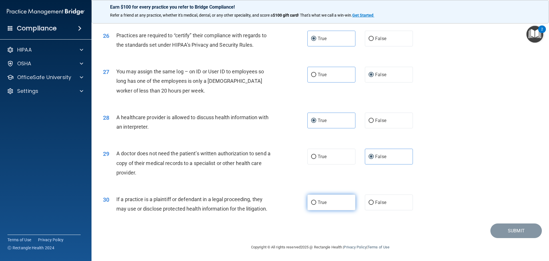
radio input "true"
click at [499, 234] on button "Submit" at bounding box center [517, 230] width 52 height 15
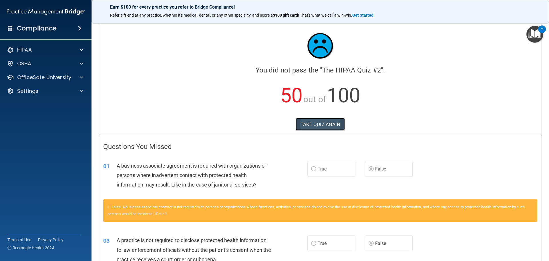
click at [328, 121] on button "TAKE QUIZ AGAIN" at bounding box center [320, 124] width 49 height 13
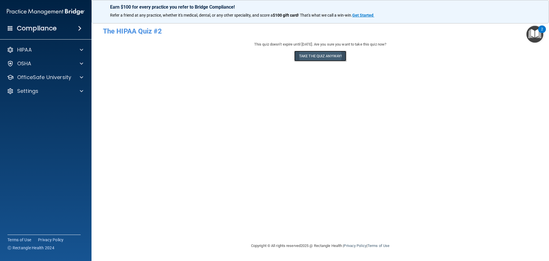
click at [309, 54] on button "Take the quiz anyway!" at bounding box center [320, 56] width 52 height 11
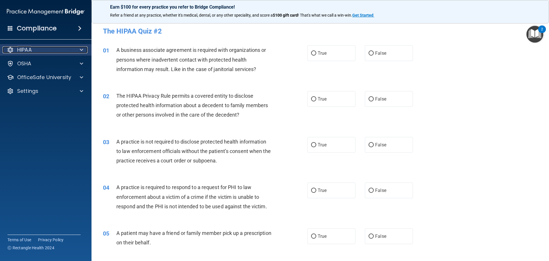
click at [44, 48] on div "HIPAA" at bounding box center [38, 49] width 71 height 7
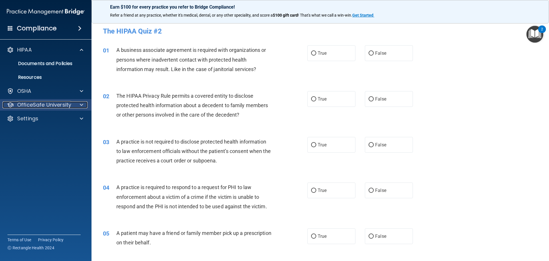
click at [57, 101] on p "OfficeSafe University" at bounding box center [44, 104] width 54 height 7
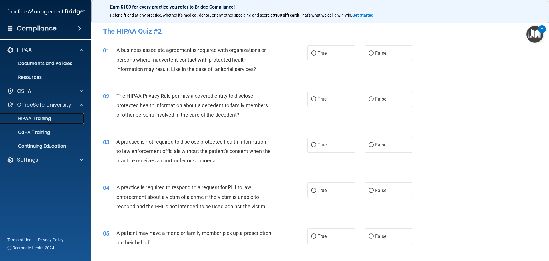
click at [49, 116] on p "HIPAA Training" at bounding box center [27, 119] width 47 height 6
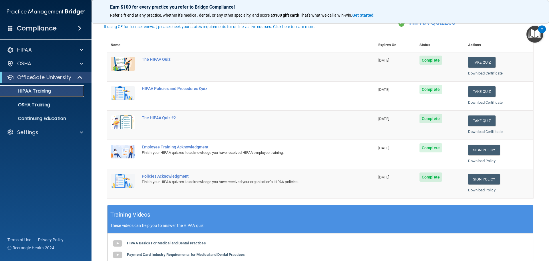
scroll to position [57, 0]
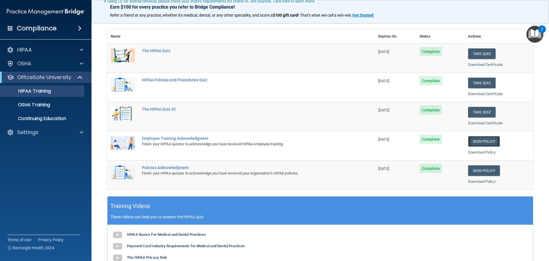
click at [468, 141] on link "Sign Policy" at bounding box center [484, 141] width 32 height 11
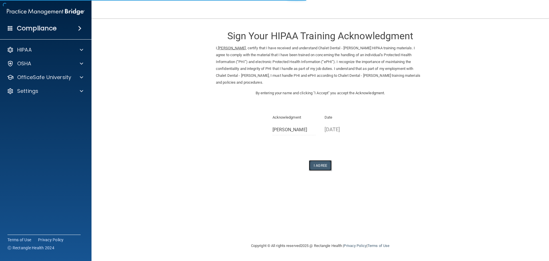
click at [315, 164] on button "I Agree" at bounding box center [320, 165] width 23 height 11
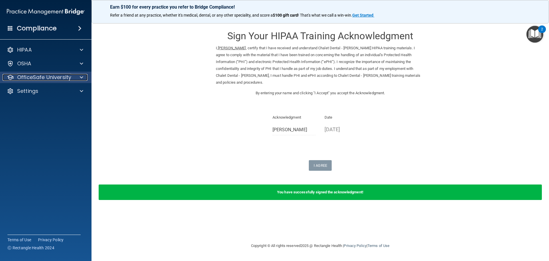
click at [34, 77] on p "OfficeSafe University" at bounding box center [44, 77] width 54 height 7
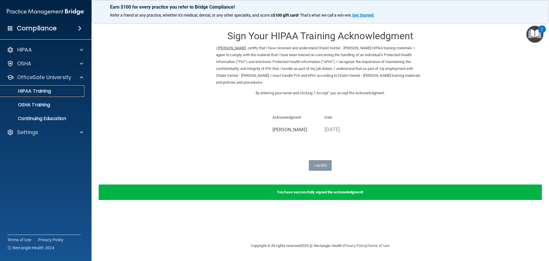
click at [53, 93] on div "HIPAA Training" at bounding box center [43, 91] width 78 height 6
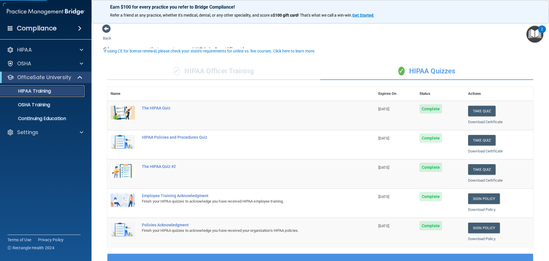
scroll to position [29, 0]
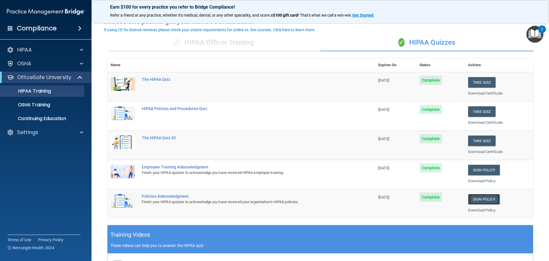
click at [487, 200] on link "Sign Policy" at bounding box center [484, 199] width 32 height 11
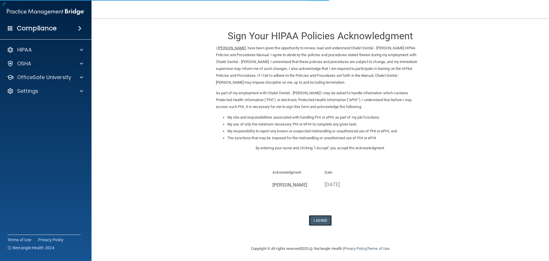
click at [315, 218] on button "I Agree" at bounding box center [320, 220] width 23 height 11
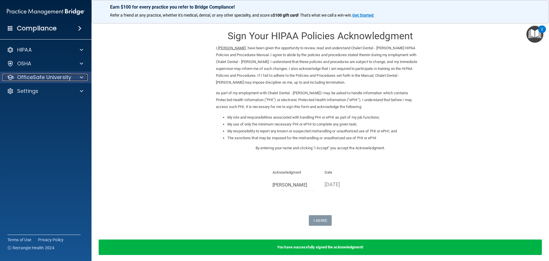
click at [47, 78] on p "OfficeSafe University" at bounding box center [44, 77] width 54 height 7
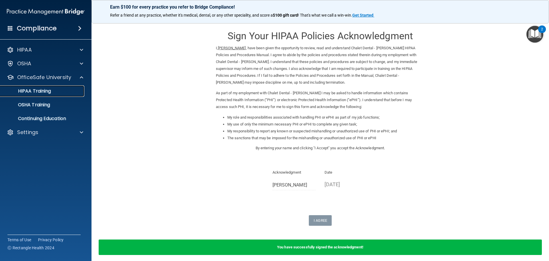
click at [39, 93] on p "HIPAA Training" at bounding box center [27, 91] width 47 height 6
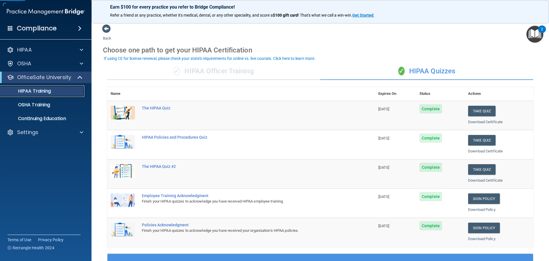
scroll to position [29, 0]
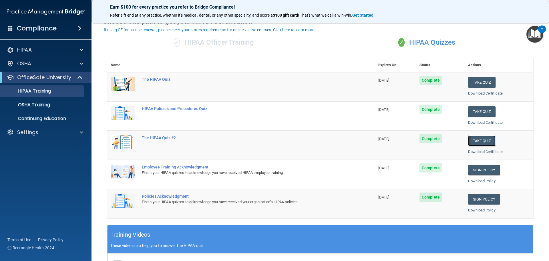
click at [475, 136] on button "Take Quiz" at bounding box center [481, 140] width 27 height 11
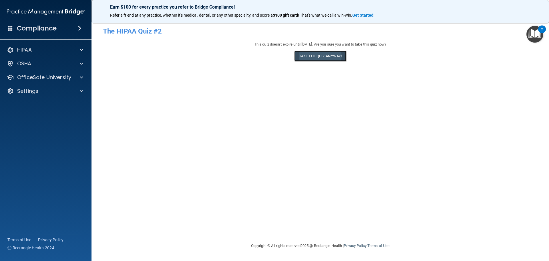
click at [305, 57] on button "Take the quiz anyway!" at bounding box center [320, 56] width 52 height 11
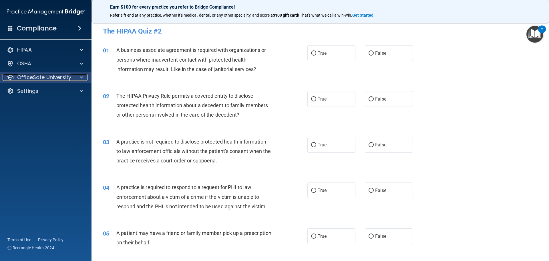
click at [62, 78] on p "OfficeSafe University" at bounding box center [44, 77] width 54 height 7
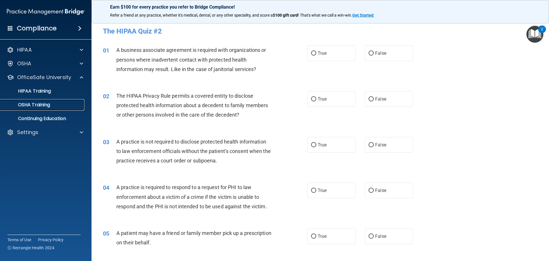
click at [36, 108] on link "OSHA Training" at bounding box center [39, 104] width 90 height 11
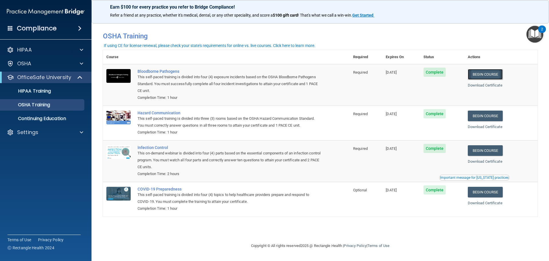
click at [482, 76] on link "Begin Course" at bounding box center [485, 74] width 35 height 11
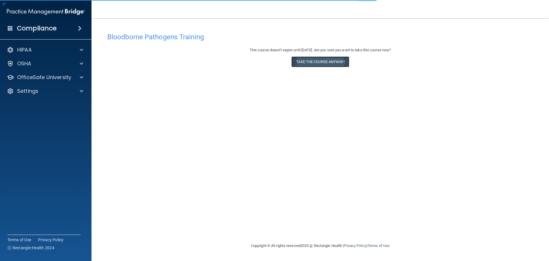
click at [326, 59] on button "Take the course anyway!" at bounding box center [321, 61] width 58 height 11
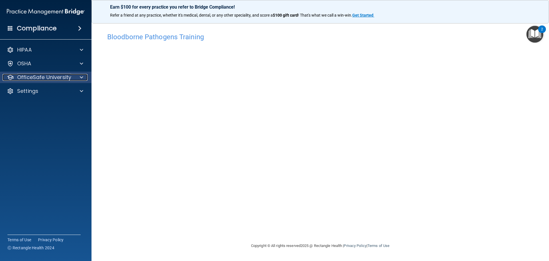
click at [41, 76] on p "OfficeSafe University" at bounding box center [44, 77] width 54 height 7
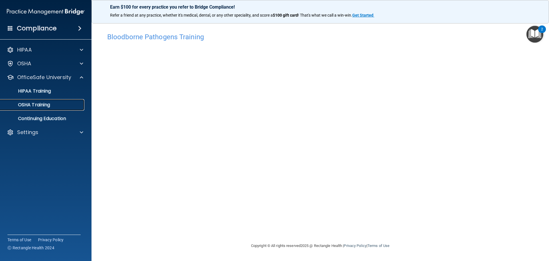
click at [37, 102] on p "OSHA Training" at bounding box center [27, 105] width 46 height 6
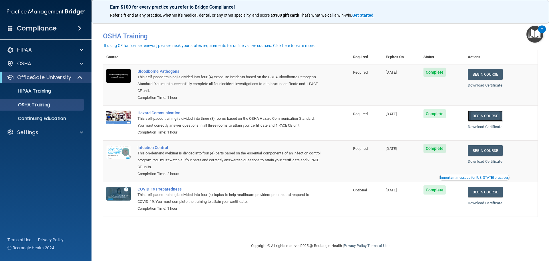
click at [491, 117] on link "Begin Course" at bounding box center [485, 115] width 35 height 11
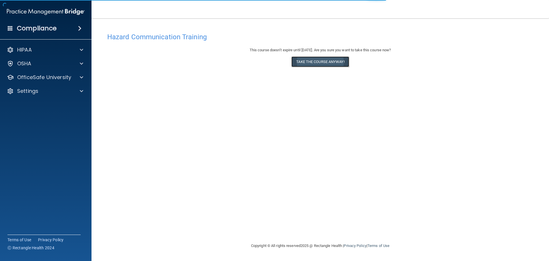
click at [322, 63] on button "Take the course anyway!" at bounding box center [321, 61] width 58 height 11
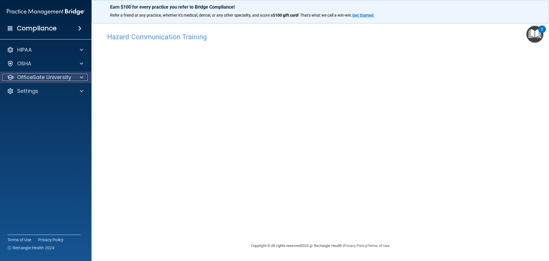
click at [55, 75] on p "OfficeSafe University" at bounding box center [44, 77] width 54 height 7
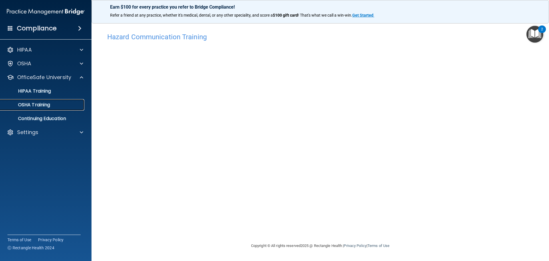
click at [41, 102] on p "OSHA Training" at bounding box center [27, 105] width 46 height 6
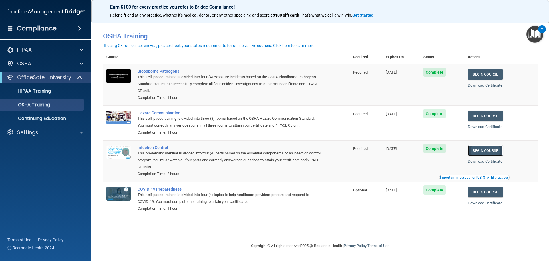
click at [490, 152] on link "Begin Course" at bounding box center [485, 150] width 35 height 11
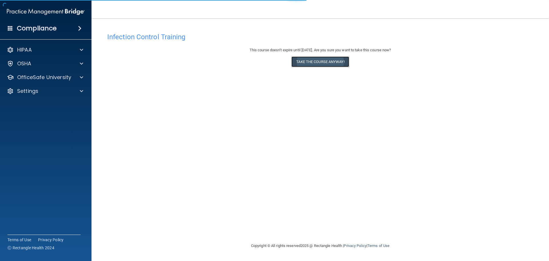
click at [312, 64] on button "Take the course anyway!" at bounding box center [321, 61] width 58 height 11
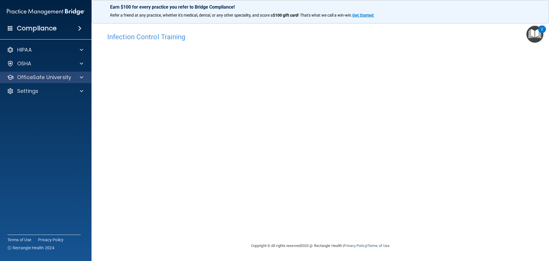
click at [36, 72] on div "OfficeSafe University" at bounding box center [46, 77] width 92 height 11
click at [78, 77] on div at bounding box center [81, 77] width 14 height 7
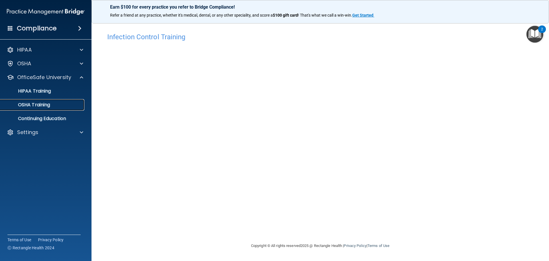
click at [45, 104] on p "OSHA Training" at bounding box center [27, 105] width 46 height 6
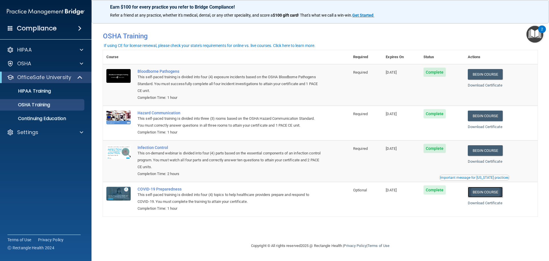
click at [486, 191] on link "Begin Course" at bounding box center [485, 192] width 35 height 11
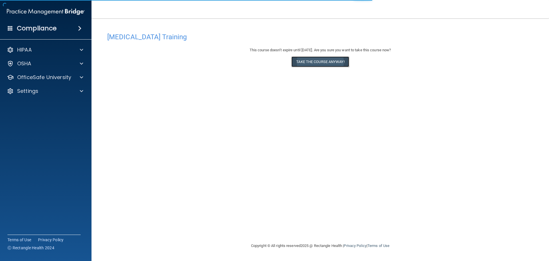
click at [347, 66] on button "Take the course anyway!" at bounding box center [321, 61] width 58 height 11
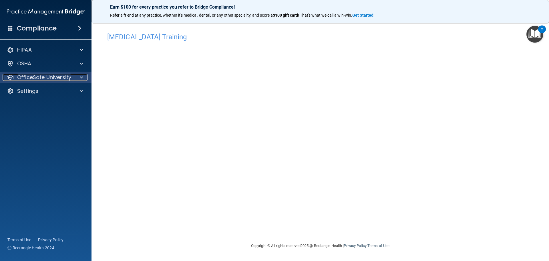
click at [78, 76] on div at bounding box center [81, 77] width 14 height 7
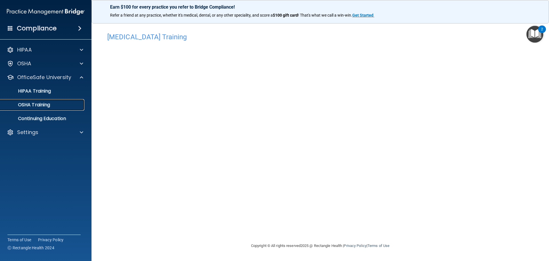
click at [44, 105] on p "OSHA Training" at bounding box center [27, 105] width 46 height 6
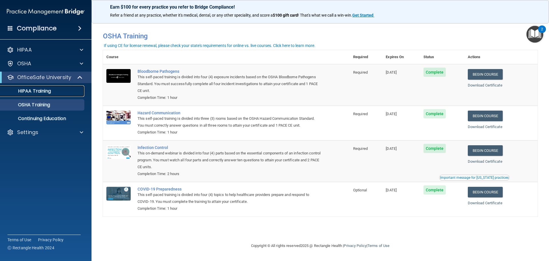
click at [20, 88] on p "HIPAA Training" at bounding box center [27, 91] width 47 height 6
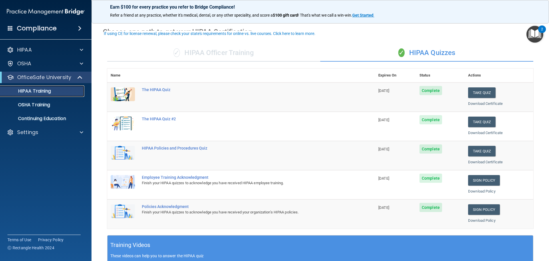
scroll to position [29, 0]
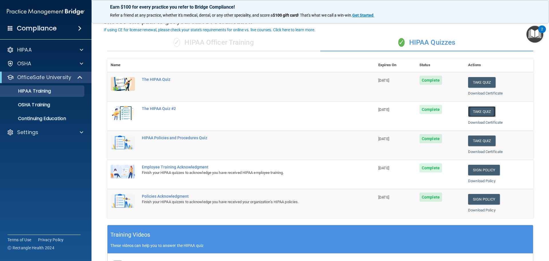
click at [487, 113] on button "Take Quiz" at bounding box center [481, 111] width 27 height 11
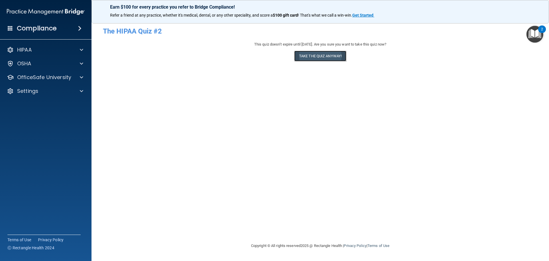
click at [345, 61] on button "Take the quiz anyway!" at bounding box center [320, 56] width 52 height 11
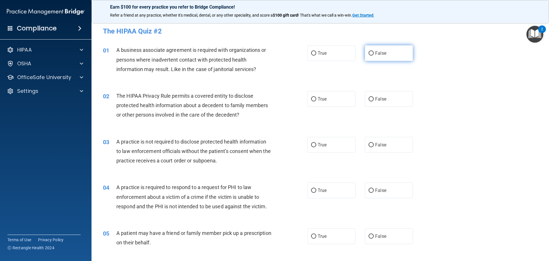
click at [365, 59] on label "False" at bounding box center [389, 53] width 48 height 16
click at [369, 56] on input "False" at bounding box center [371, 53] width 5 height 4
radio input "true"
click at [310, 96] on label "True" at bounding box center [332, 99] width 48 height 16
click at [311, 97] on input "True" at bounding box center [313, 99] width 5 height 4
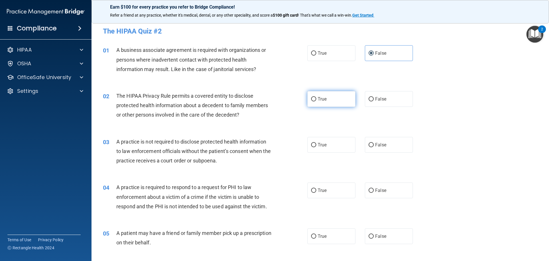
radio input "true"
click at [382, 146] on span "False" at bounding box center [380, 144] width 11 height 5
click at [374, 146] on input "False" at bounding box center [371, 145] width 5 height 4
radio input "true"
click at [324, 141] on label "True" at bounding box center [332, 145] width 48 height 16
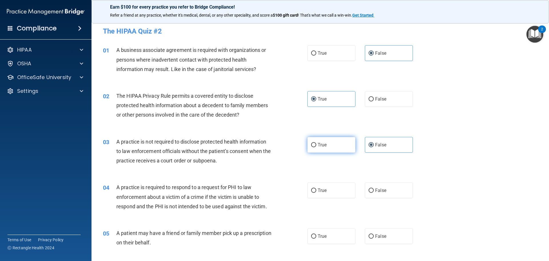
click at [316, 143] on input "True" at bounding box center [313, 145] width 5 height 4
radio input "true"
radio input "false"
drag, startPoint x: 322, startPoint y: 190, endPoint x: 325, endPoint y: 189, distance: 3.0
click at [322, 190] on span "True" at bounding box center [322, 189] width 9 height 5
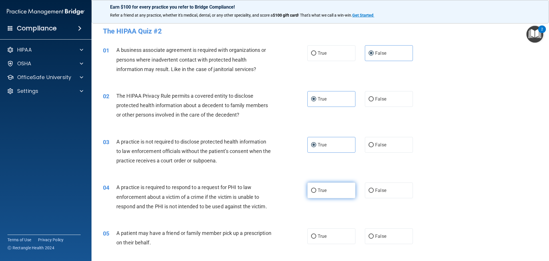
click at [316, 190] on input "True" at bounding box center [313, 190] width 5 height 4
radio input "true"
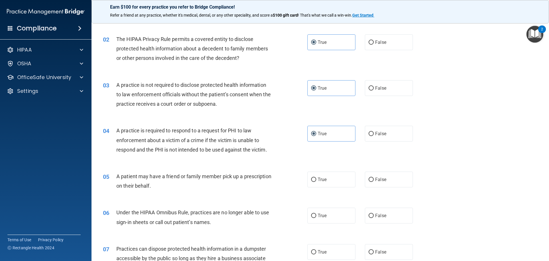
scroll to position [57, 0]
click at [336, 178] on label "True" at bounding box center [332, 179] width 48 height 16
click at [316, 178] on input "True" at bounding box center [313, 179] width 5 height 4
radio input "true"
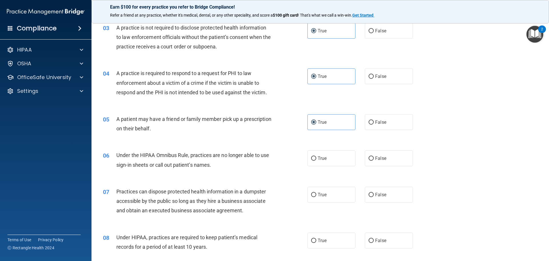
scroll to position [114, 0]
click at [376, 162] on label "False" at bounding box center [389, 158] width 48 height 16
click at [374, 160] on input "False" at bounding box center [371, 158] width 5 height 4
radio input "true"
click at [374, 191] on label "False" at bounding box center [389, 194] width 48 height 16
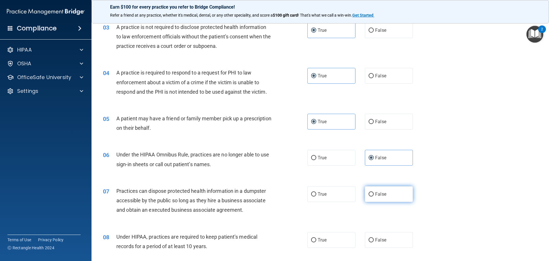
click at [374, 192] on input "False" at bounding box center [371, 194] width 5 height 4
radio input "true"
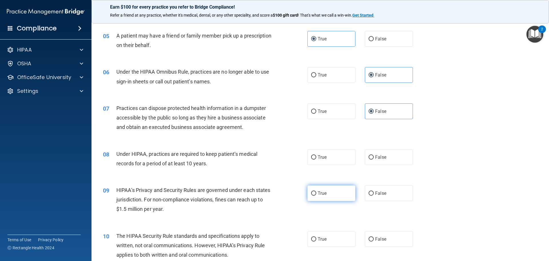
scroll to position [200, 0]
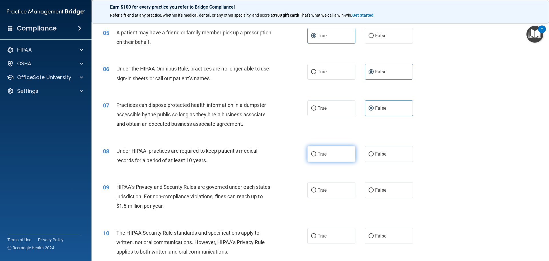
click at [328, 156] on label "True" at bounding box center [332, 154] width 48 height 16
click at [316, 156] on input "True" at bounding box center [313, 154] width 5 height 4
radio input "true"
click at [392, 188] on label "False" at bounding box center [389, 190] width 48 height 16
click at [374, 188] on input "False" at bounding box center [371, 190] width 5 height 4
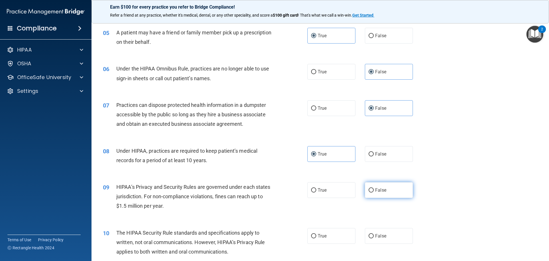
radio input "true"
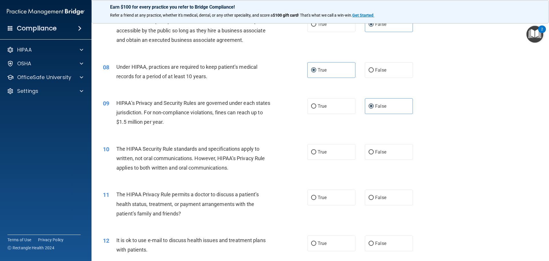
scroll to position [286, 0]
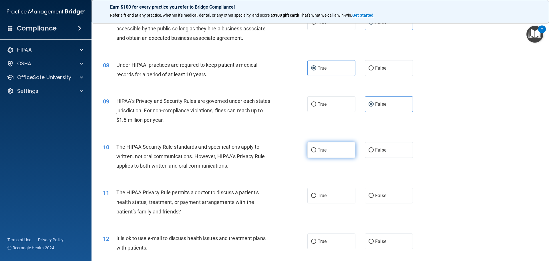
click at [324, 151] on span "True" at bounding box center [322, 149] width 9 height 5
click at [316, 151] on input "True" at bounding box center [313, 150] width 5 height 4
radio input "true"
click at [392, 198] on label "False" at bounding box center [389, 195] width 48 height 16
click at [374, 198] on input "False" at bounding box center [371, 195] width 5 height 4
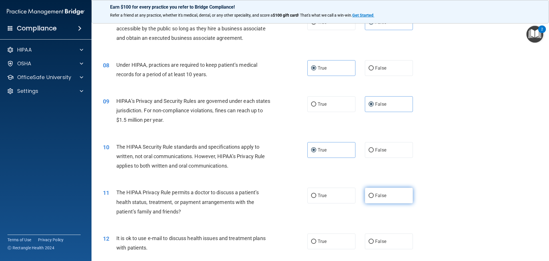
radio input "true"
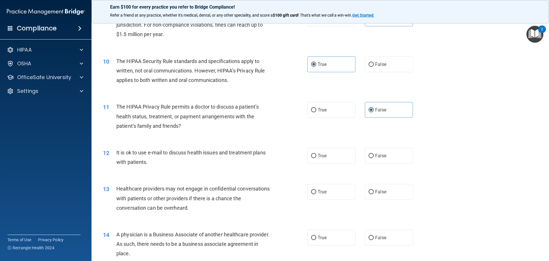
scroll to position [372, 0]
click at [320, 159] on label "True" at bounding box center [332, 155] width 48 height 16
click at [316, 158] on input "True" at bounding box center [313, 155] width 5 height 4
radio input "true"
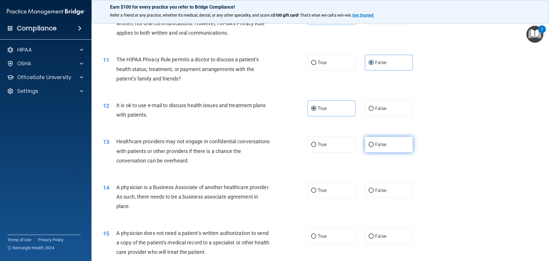
scroll to position [429, 0]
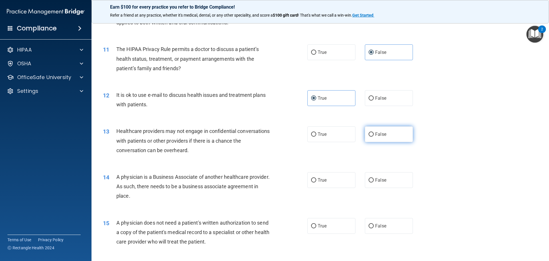
click at [385, 136] on label "False" at bounding box center [389, 134] width 48 height 16
click at [374, 136] on input "False" at bounding box center [371, 134] width 5 height 4
radio input "true"
click at [342, 179] on label "True" at bounding box center [332, 180] width 48 height 16
click at [316, 179] on input "True" at bounding box center [313, 180] width 5 height 4
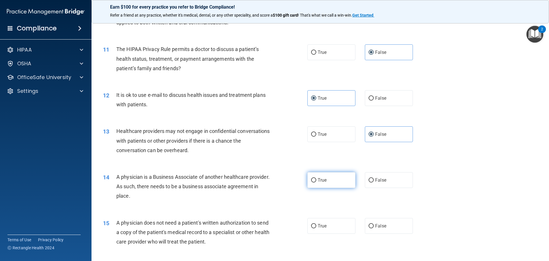
radio input "true"
click at [323, 227] on span "True" at bounding box center [322, 225] width 9 height 5
click at [316, 227] on input "True" at bounding box center [313, 226] width 5 height 4
radio input "true"
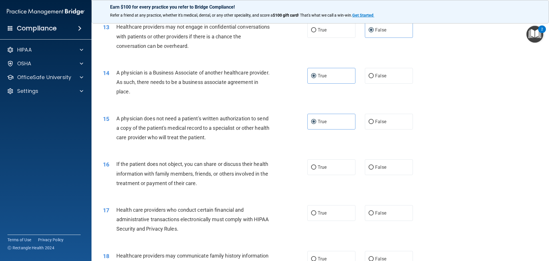
scroll to position [544, 0]
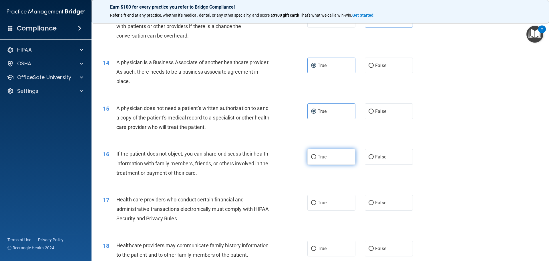
drag, startPoint x: 333, startPoint y: 157, endPoint x: 337, endPoint y: 162, distance: 6.1
click at [333, 158] on label "True" at bounding box center [332, 157] width 48 height 16
click at [316, 158] on input "True" at bounding box center [313, 157] width 5 height 4
radio input "true"
click at [369, 117] on label "False" at bounding box center [389, 111] width 48 height 16
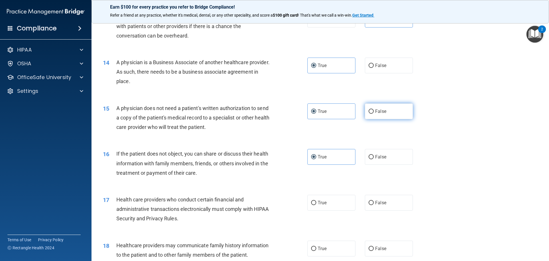
click at [369, 114] on input "False" at bounding box center [371, 111] width 5 height 4
radio input "true"
radio input "false"
click at [391, 155] on label "False" at bounding box center [389, 157] width 48 height 16
click at [374, 155] on input "False" at bounding box center [371, 157] width 5 height 4
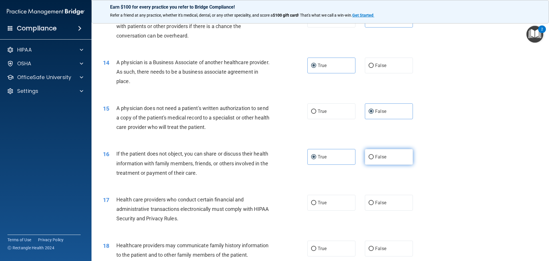
radio input "true"
click at [320, 158] on span "True" at bounding box center [322, 156] width 9 height 5
click at [316, 158] on input "True" at bounding box center [313, 157] width 5 height 4
radio input "true"
radio input "false"
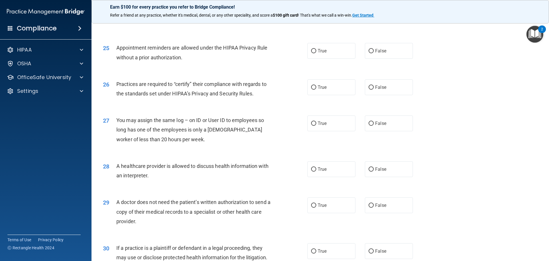
scroll to position [1059, 0]
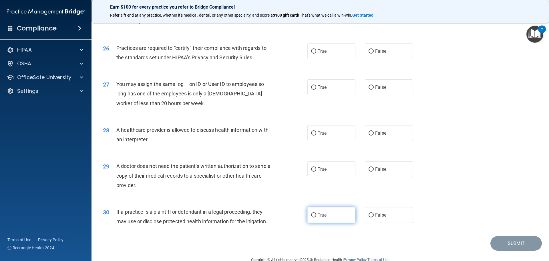
click at [324, 213] on span "True" at bounding box center [322, 214] width 9 height 5
click at [316, 213] on input "True" at bounding box center [313, 215] width 5 height 4
radio input "true"
click at [365, 164] on label "False" at bounding box center [389, 169] width 48 height 16
click at [369, 167] on input "False" at bounding box center [371, 169] width 5 height 4
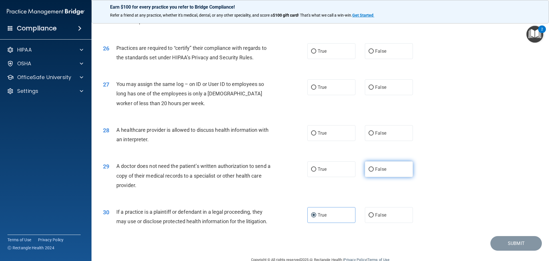
radio input "true"
click at [328, 127] on label "True" at bounding box center [332, 133] width 48 height 16
click at [316, 131] on input "True" at bounding box center [313, 133] width 5 height 4
radio input "true"
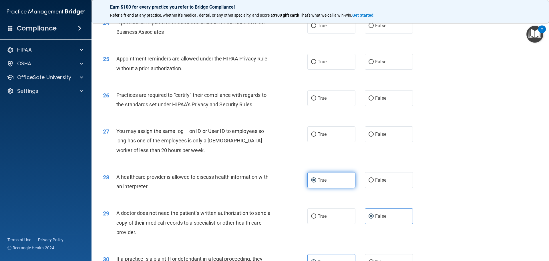
scroll to position [1001, 0]
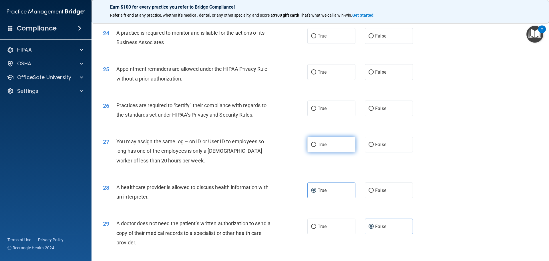
click at [341, 143] on label "True" at bounding box center [332, 144] width 48 height 16
click at [316, 143] on input "True" at bounding box center [313, 144] width 5 height 4
radio input "true"
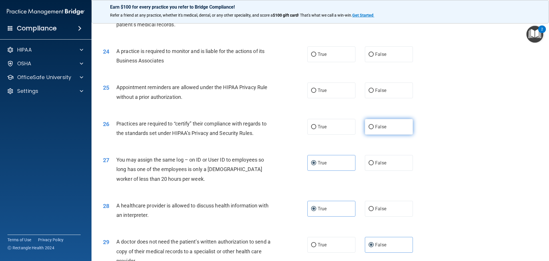
scroll to position [973, 0]
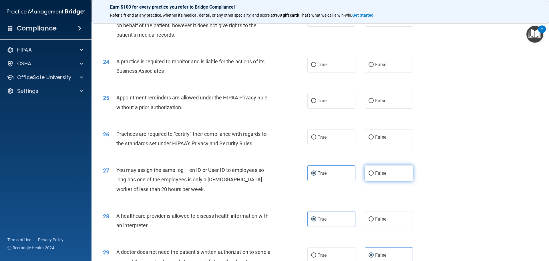
click at [395, 169] on label "False" at bounding box center [389, 173] width 48 height 16
click at [374, 171] on input "False" at bounding box center [371, 173] width 5 height 4
radio input "true"
radio input "false"
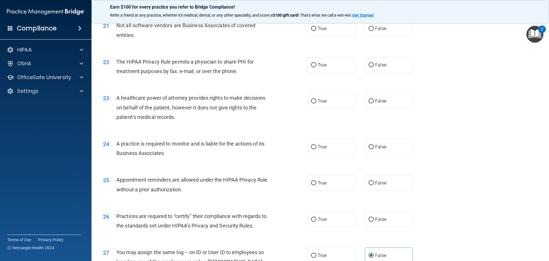
scroll to position [887, 0]
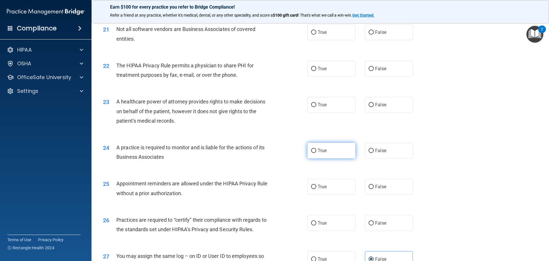
click at [339, 156] on label "True" at bounding box center [332, 150] width 48 height 16
click at [316, 153] on input "True" at bounding box center [313, 150] width 5 height 4
radio input "true"
click at [377, 180] on label "False" at bounding box center [389, 187] width 48 height 16
click at [374, 185] on input "False" at bounding box center [371, 187] width 5 height 4
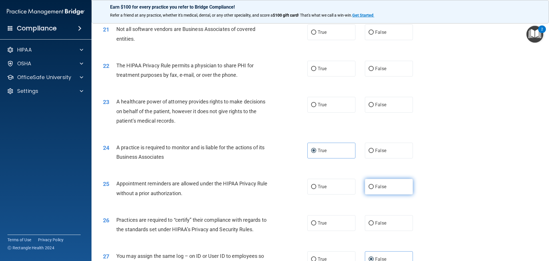
radio input "true"
click at [338, 217] on label "True" at bounding box center [332, 223] width 48 height 16
click at [316, 221] on input "True" at bounding box center [313, 223] width 5 height 4
radio input "true"
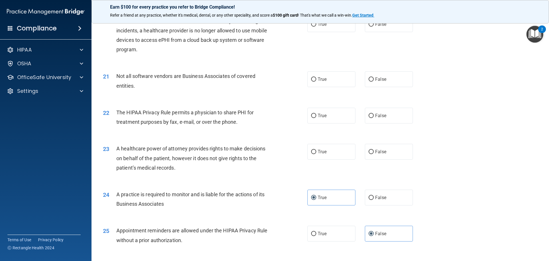
scroll to position [830, 0]
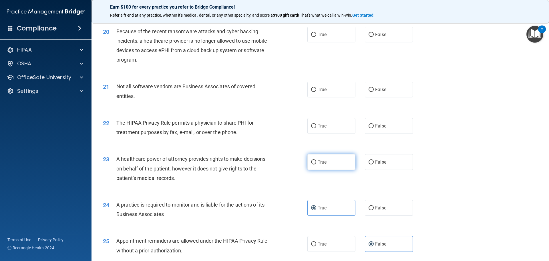
click at [340, 164] on label "True" at bounding box center [332, 162] width 48 height 16
click at [316, 164] on input "True" at bounding box center [313, 162] width 5 height 4
radio input "true"
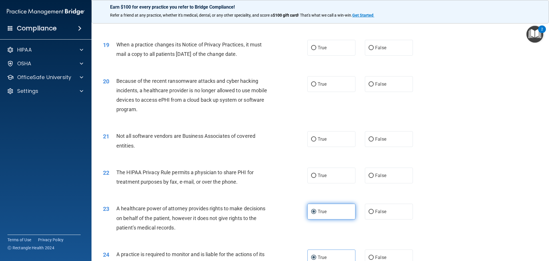
scroll to position [773, 0]
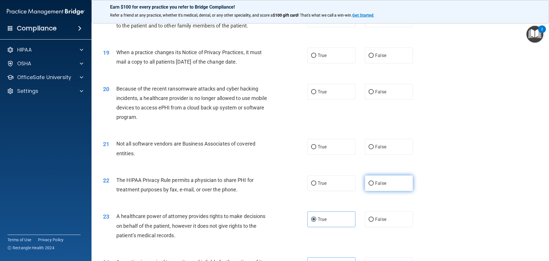
click at [383, 187] on label "False" at bounding box center [389, 183] width 48 height 16
click at [374, 185] on input "False" at bounding box center [371, 183] width 5 height 4
radio input "true"
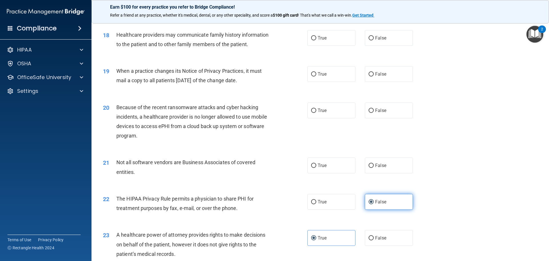
scroll to position [744, 0]
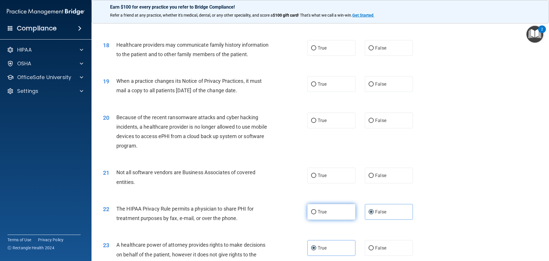
click at [346, 216] on label "True" at bounding box center [332, 212] width 48 height 16
click at [316, 214] on input "True" at bounding box center [313, 212] width 5 height 4
radio input "true"
radio input "false"
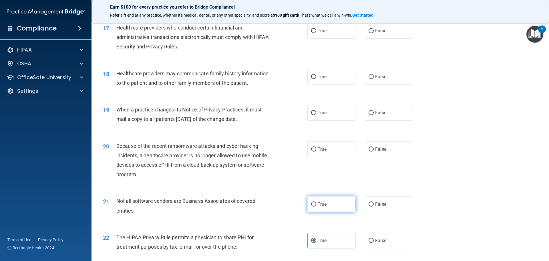
click at [344, 201] on label "True" at bounding box center [332, 204] width 48 height 16
click at [316, 202] on input "True" at bounding box center [313, 204] width 5 height 4
radio input "true"
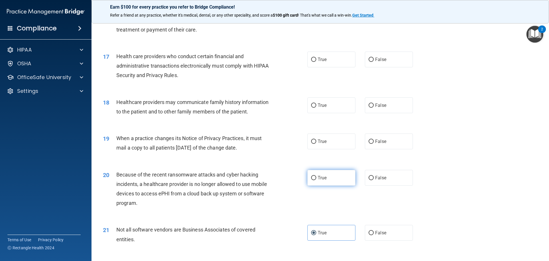
click at [342, 183] on label "True" at bounding box center [332, 178] width 48 height 16
click at [316, 180] on input "True" at bounding box center [313, 178] width 5 height 4
radio input "true"
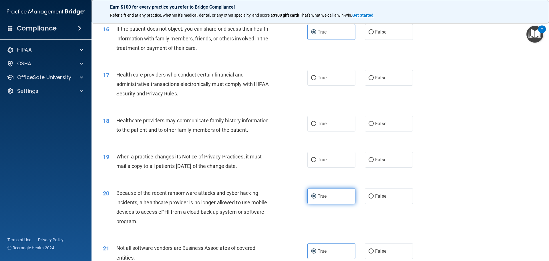
scroll to position [658, 0]
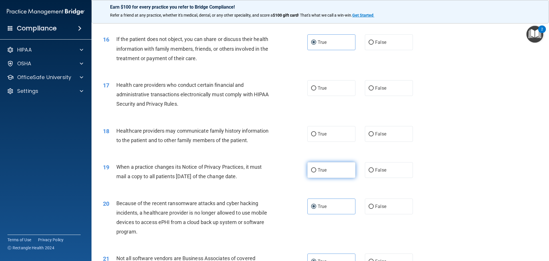
click at [341, 171] on label "True" at bounding box center [332, 170] width 48 height 16
click at [316, 171] on input "True" at bounding box center [313, 170] width 5 height 4
radio input "true"
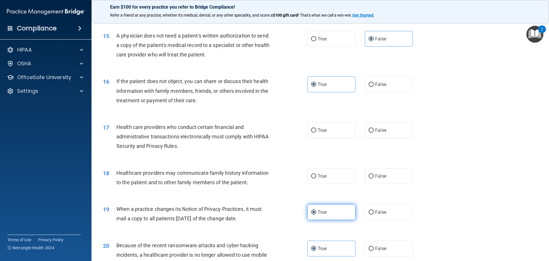
scroll to position [601, 0]
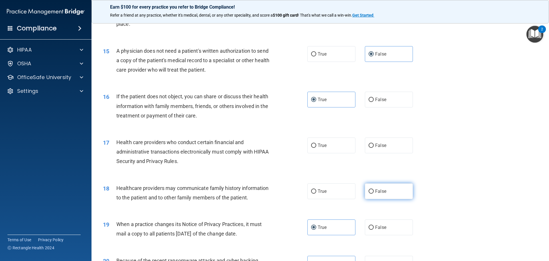
click at [380, 188] on label "False" at bounding box center [389, 191] width 48 height 16
click at [374, 189] on input "False" at bounding box center [371, 191] width 5 height 4
radio input "true"
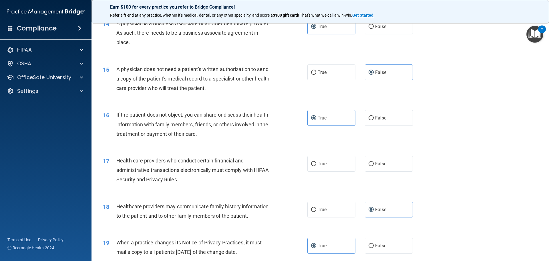
scroll to position [572, 0]
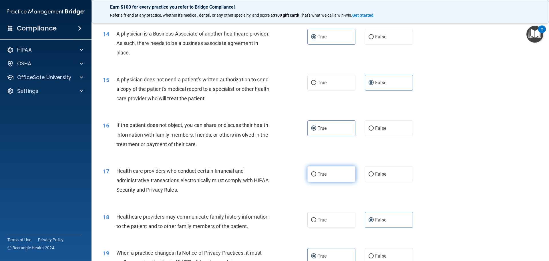
click at [339, 175] on label "True" at bounding box center [332, 174] width 48 height 16
click at [316, 175] on input "True" at bounding box center [313, 174] width 5 height 4
radio input "true"
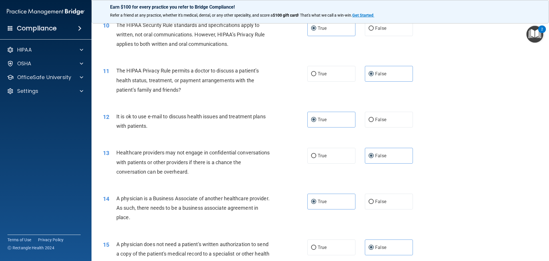
scroll to position [401, 0]
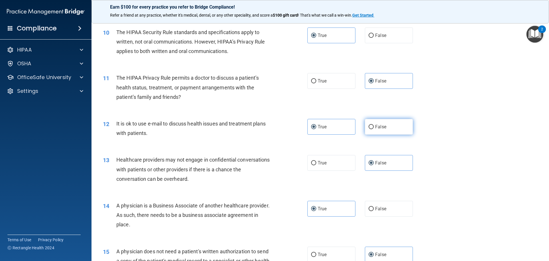
click at [380, 129] on span "False" at bounding box center [380, 126] width 11 height 5
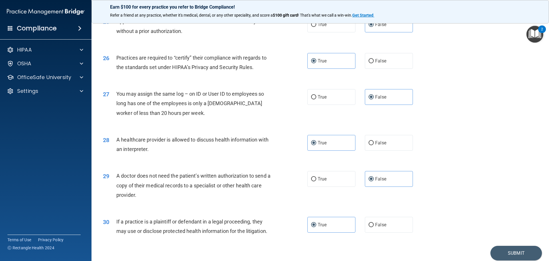
scroll to position [1071, 0]
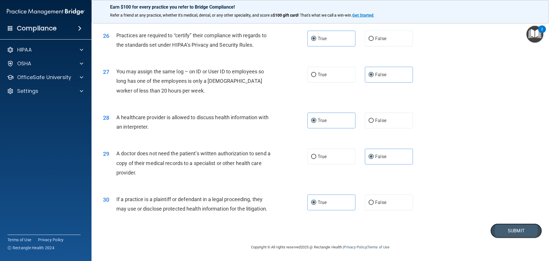
click at [531, 224] on button "Submit" at bounding box center [517, 230] width 52 height 15
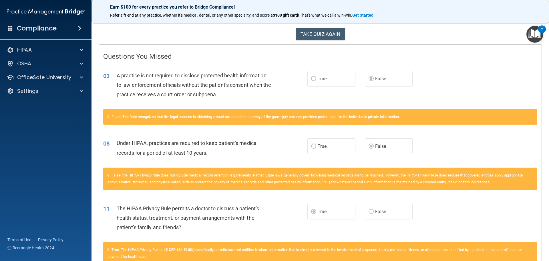
scroll to position [57, 0]
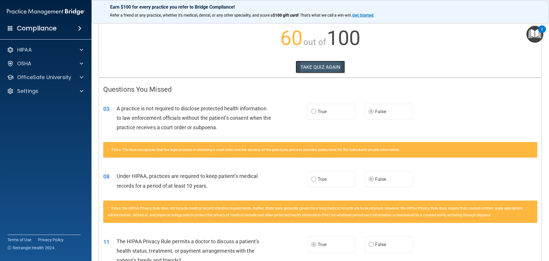
click at [330, 69] on button "TAKE QUIZ AGAIN" at bounding box center [320, 67] width 49 height 13
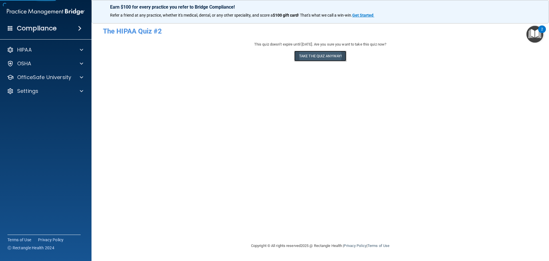
click at [309, 58] on button "Take the quiz anyway!" at bounding box center [320, 56] width 52 height 11
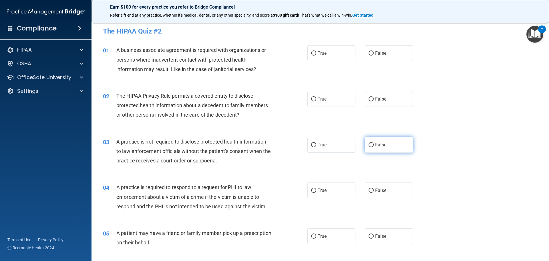
click at [377, 145] on span "False" at bounding box center [380, 144] width 11 height 5
click at [374, 145] on input "False" at bounding box center [371, 145] width 5 height 4
radio input "true"
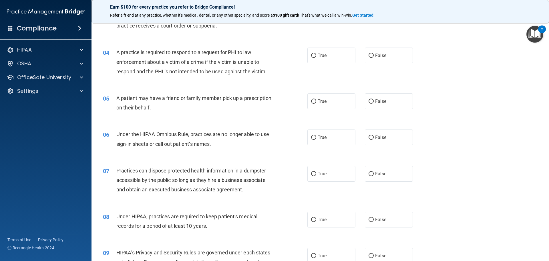
scroll to position [143, 0]
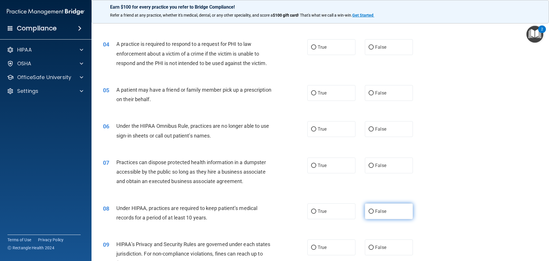
click at [389, 206] on label "False" at bounding box center [389, 211] width 48 height 16
click at [374, 209] on input "False" at bounding box center [371, 211] width 5 height 4
radio input "true"
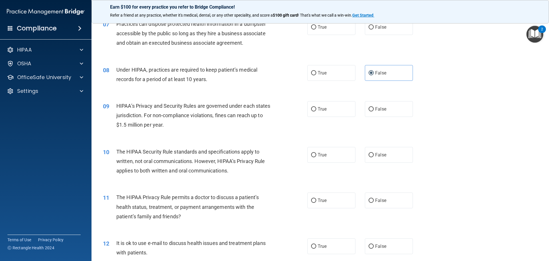
scroll to position [286, 0]
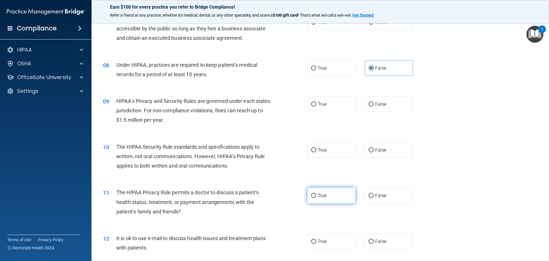
click at [347, 193] on label "True" at bounding box center [332, 195] width 48 height 16
click at [316, 193] on input "True" at bounding box center [313, 195] width 5 height 4
radio input "true"
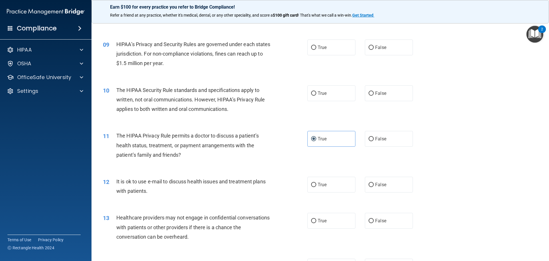
scroll to position [343, 0]
click at [311, 184] on input "True" at bounding box center [313, 184] width 5 height 4
radio input "true"
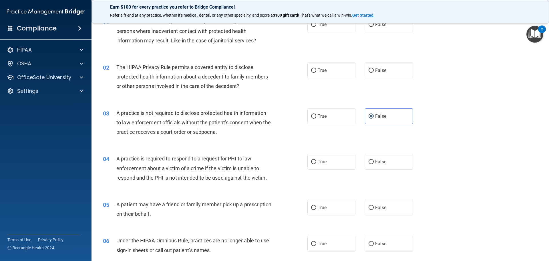
scroll to position [0, 0]
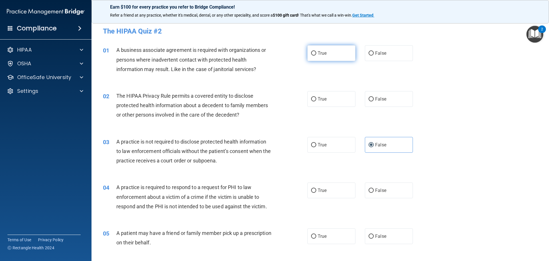
click at [339, 52] on label "True" at bounding box center [332, 53] width 48 height 16
click at [316, 52] on input "True" at bounding box center [313, 53] width 5 height 4
radio input "true"
click at [365, 52] on label "False" at bounding box center [389, 53] width 48 height 16
click at [369, 52] on input "False" at bounding box center [371, 53] width 5 height 4
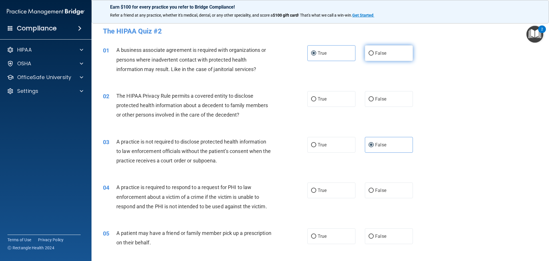
radio input "true"
radio input "false"
click at [312, 100] on input "True" at bounding box center [313, 99] width 5 height 4
radio input "true"
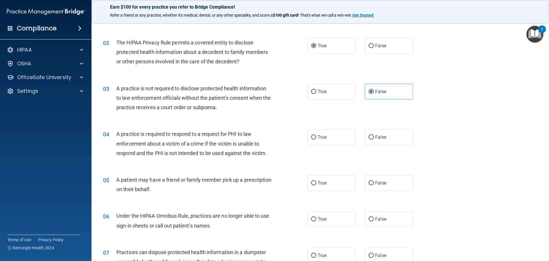
scroll to position [57, 0]
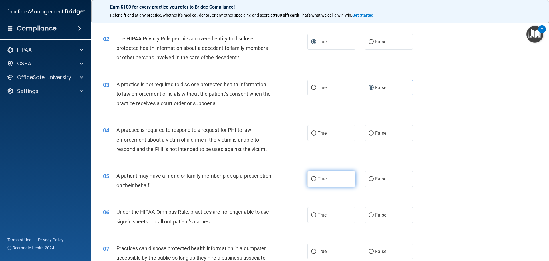
click at [346, 178] on label "True" at bounding box center [332, 179] width 48 height 16
click at [316, 178] on input "True" at bounding box center [313, 179] width 5 height 4
radio input "true"
click at [336, 126] on label "True" at bounding box center [332, 133] width 48 height 16
click at [316, 131] on input "True" at bounding box center [313, 133] width 5 height 4
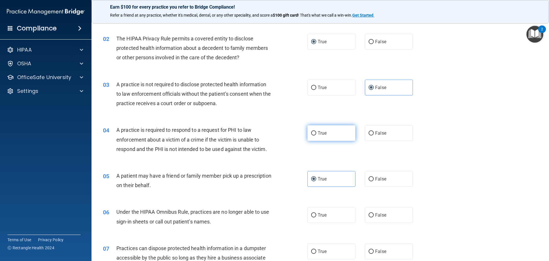
radio input "true"
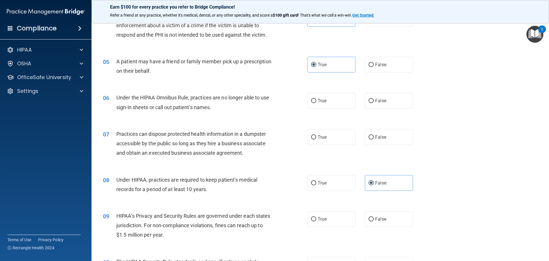
scroll to position [172, 0]
click at [388, 106] on label "False" at bounding box center [389, 100] width 48 height 16
click at [374, 103] on input "False" at bounding box center [371, 100] width 5 height 4
radio input "true"
click at [334, 137] on label "True" at bounding box center [332, 137] width 48 height 16
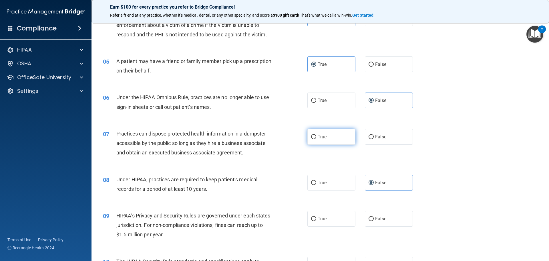
click at [316, 137] on input "True" at bounding box center [313, 137] width 5 height 4
radio input "true"
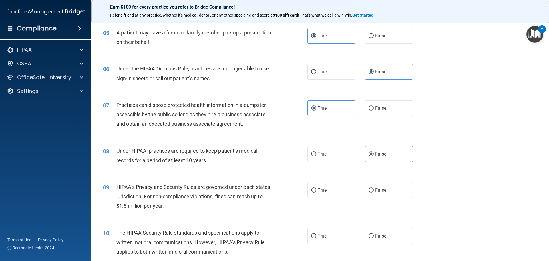
scroll to position [229, 0]
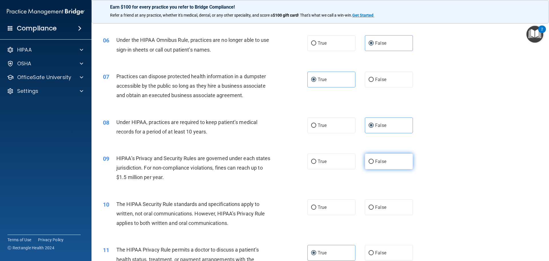
click at [380, 165] on label "False" at bounding box center [389, 161] width 48 height 16
click at [374, 164] on input "False" at bounding box center [371, 161] width 5 height 4
radio input "true"
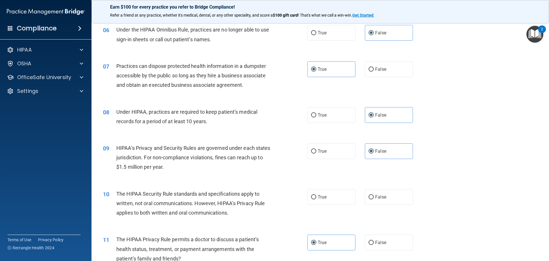
scroll to position [258, 0]
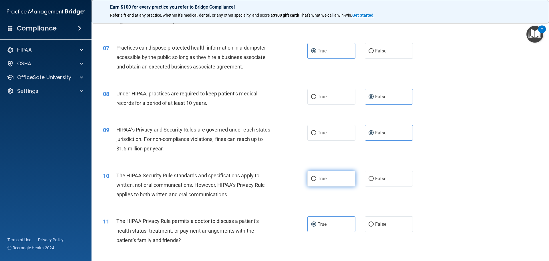
click at [311, 177] on input "True" at bounding box center [313, 179] width 5 height 4
radio input "true"
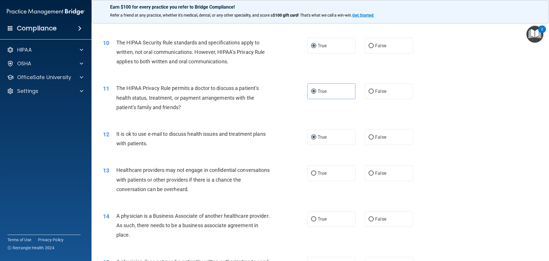
scroll to position [401, 0]
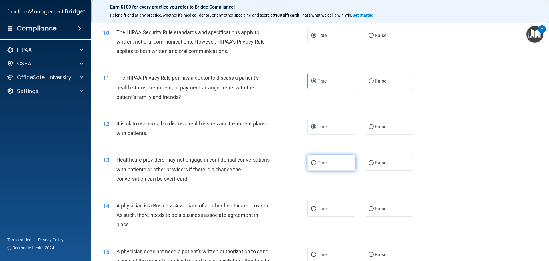
click at [338, 164] on label "True" at bounding box center [332, 163] width 48 height 16
click at [316, 164] on input "True" at bounding box center [313, 163] width 5 height 4
radio input "true"
click at [386, 163] on label "False" at bounding box center [389, 163] width 48 height 16
click at [374, 163] on input "False" at bounding box center [371, 163] width 5 height 4
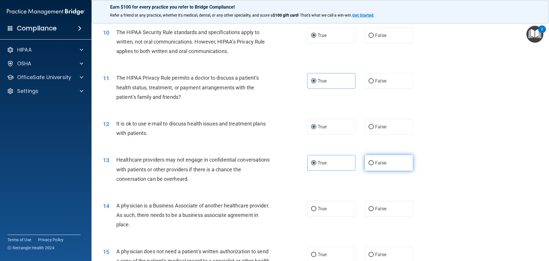
radio input "true"
radio input "false"
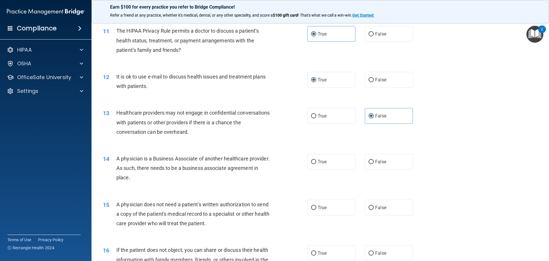
scroll to position [458, 0]
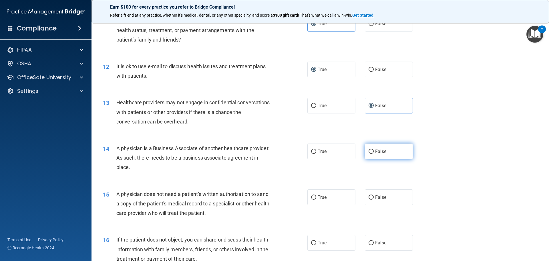
click at [365, 152] on label "False" at bounding box center [389, 151] width 48 height 16
click at [369, 152] on input "False" at bounding box center [371, 151] width 5 height 4
radio input "true"
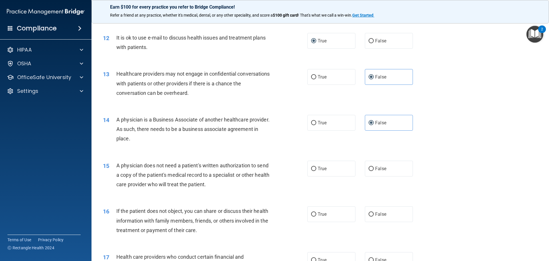
scroll to position [515, 0]
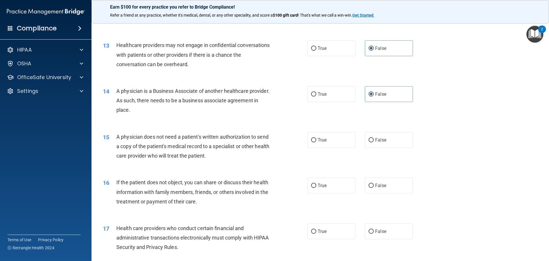
click at [375, 148] on div "15 A physician does not need a patient's written authorization to send a copy o…" at bounding box center [320, 148] width 443 height 46
click at [376, 141] on span "False" at bounding box center [380, 139] width 11 height 5
click at [374, 141] on input "False" at bounding box center [371, 140] width 5 height 4
radio input "true"
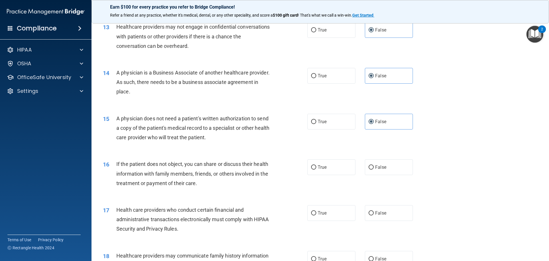
scroll to position [544, 0]
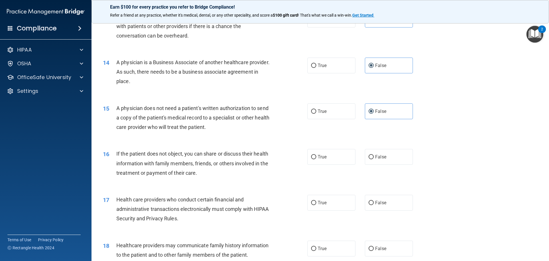
click at [309, 165] on div "16 If the patient does not object, you can share or discuss their health inform…" at bounding box center [205, 164] width 222 height 31
click at [318, 157] on span "True" at bounding box center [322, 156] width 9 height 5
click at [316, 157] on input "True" at bounding box center [313, 157] width 5 height 4
radio input "true"
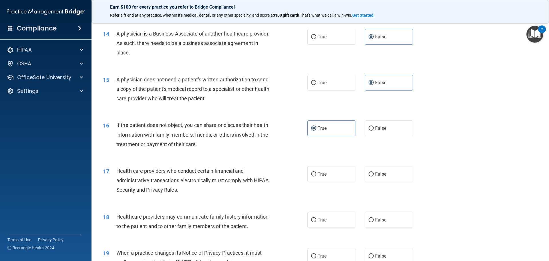
scroll to position [601, 0]
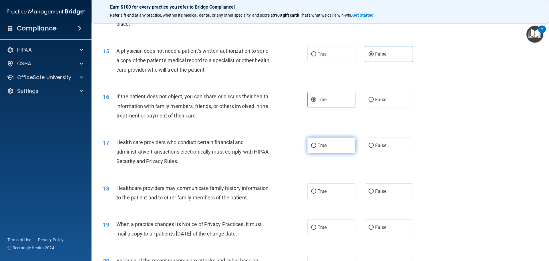
click at [311, 150] on label "True" at bounding box center [332, 145] width 48 height 16
click at [311, 148] on input "True" at bounding box center [313, 145] width 5 height 4
radio input "true"
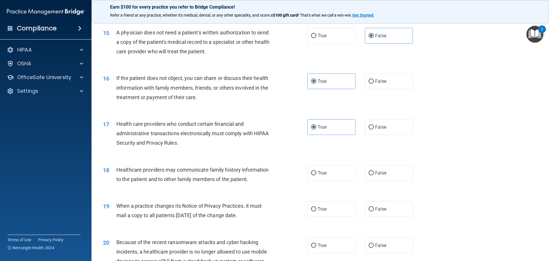
scroll to position [629, 0]
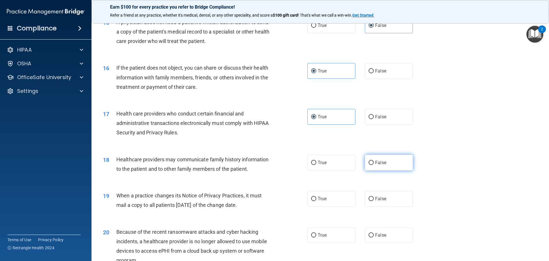
click at [369, 161] on input "False" at bounding box center [371, 163] width 5 height 4
radio input "true"
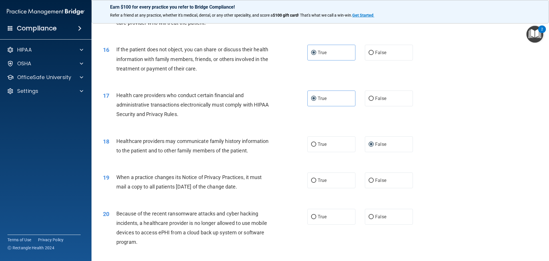
scroll to position [658, 0]
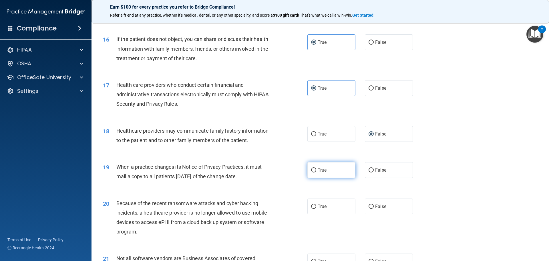
click at [323, 170] on span "True" at bounding box center [322, 169] width 9 height 5
click at [316, 170] on input "True" at bounding box center [313, 170] width 5 height 4
radio input "true"
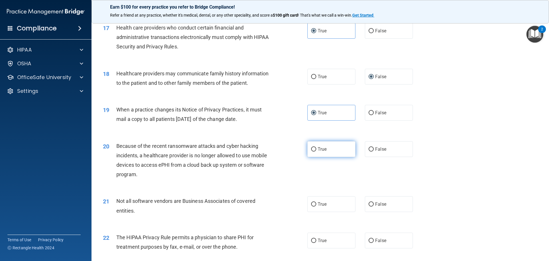
click at [349, 151] on label "True" at bounding box center [332, 149] width 48 height 16
click at [316, 151] on input "True" at bounding box center [313, 149] width 5 height 4
radio input "true"
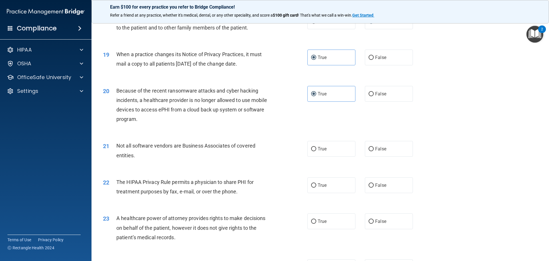
scroll to position [773, 0]
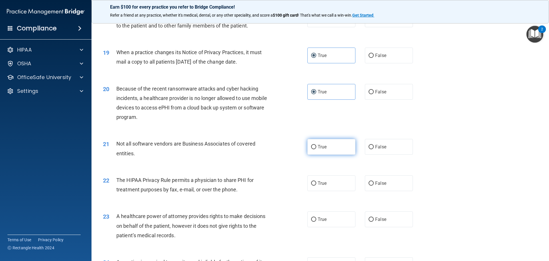
click at [330, 148] on label "True" at bounding box center [332, 147] width 48 height 16
click at [316, 148] on input "True" at bounding box center [313, 147] width 5 height 4
radio input "true"
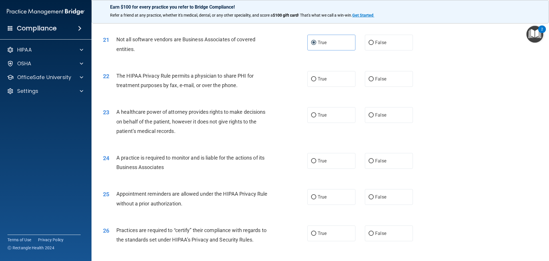
scroll to position [887, 0]
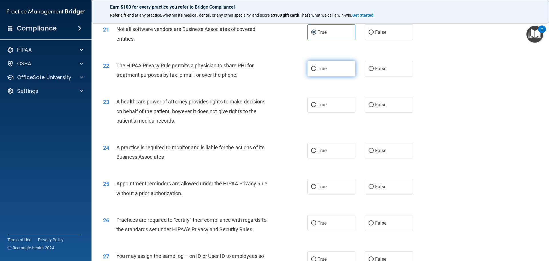
click at [329, 74] on label "True" at bounding box center [332, 69] width 48 height 16
click at [316, 71] on input "True" at bounding box center [313, 69] width 5 height 4
radio input "true"
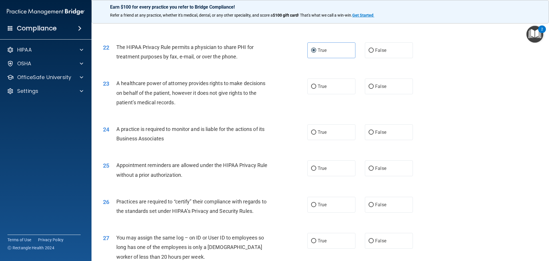
scroll to position [916, 0]
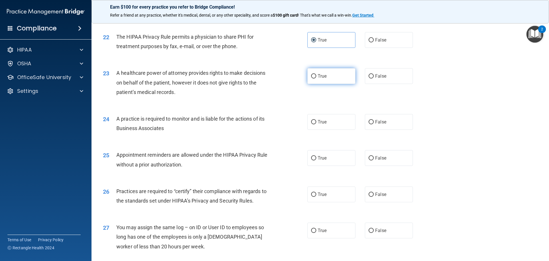
click at [330, 74] on label "True" at bounding box center [332, 76] width 48 height 16
click at [316, 74] on input "True" at bounding box center [313, 76] width 5 height 4
radio input "true"
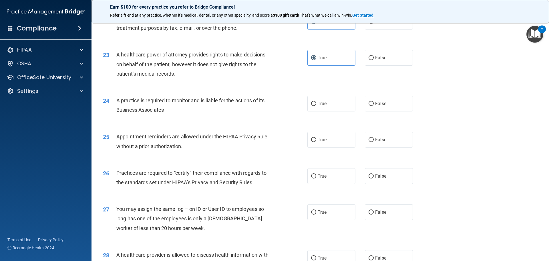
scroll to position [944, 0]
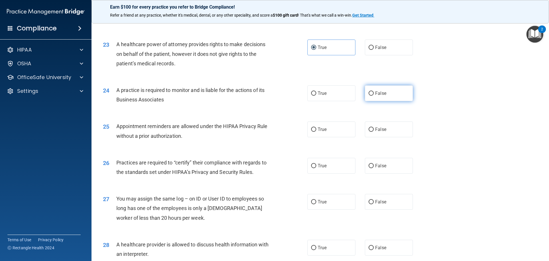
click at [365, 96] on label "False" at bounding box center [389, 93] width 48 height 16
click at [369, 96] on input "False" at bounding box center [371, 93] width 5 height 4
radio input "true"
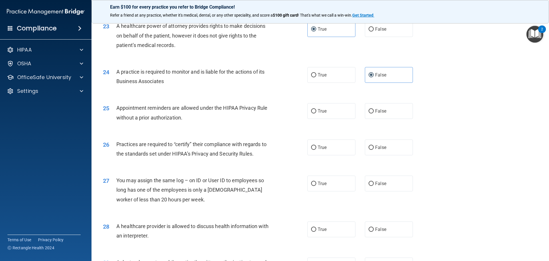
scroll to position [973, 0]
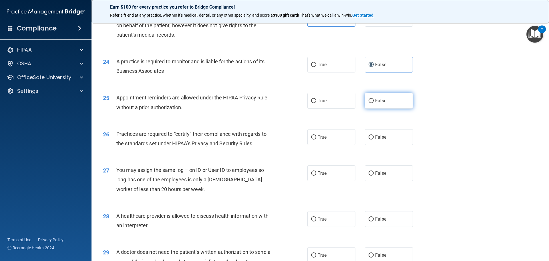
click at [397, 105] on label "False" at bounding box center [389, 101] width 48 height 16
click at [374, 103] on input "False" at bounding box center [371, 101] width 5 height 4
radio input "true"
click at [324, 134] on span "True" at bounding box center [322, 136] width 9 height 5
click at [316, 135] on input "True" at bounding box center [313, 137] width 5 height 4
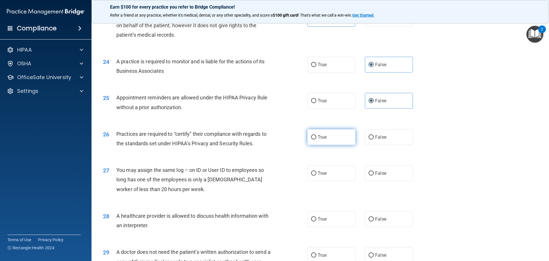
radio input "true"
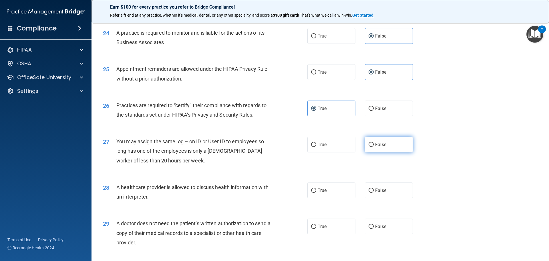
click at [376, 143] on span "False" at bounding box center [380, 144] width 11 height 5
click at [374, 143] on input "False" at bounding box center [371, 144] width 5 height 4
radio input "true"
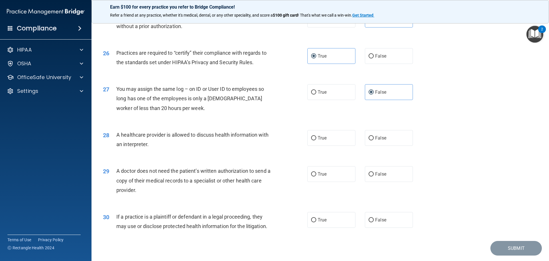
scroll to position [1059, 0]
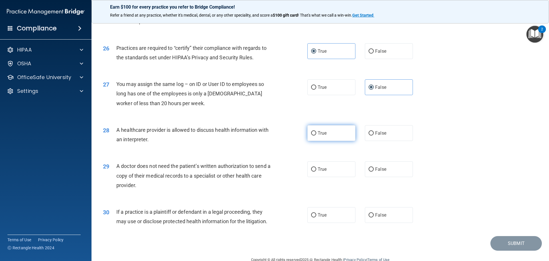
click at [334, 134] on label "True" at bounding box center [332, 133] width 48 height 16
click at [316, 134] on input "True" at bounding box center [313, 133] width 5 height 4
radio input "true"
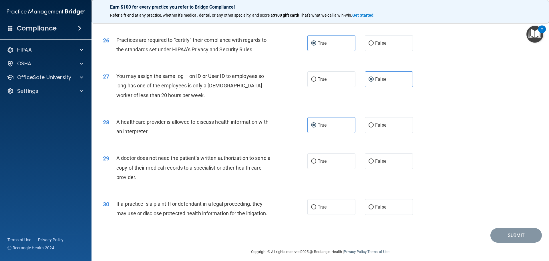
scroll to position [1071, 0]
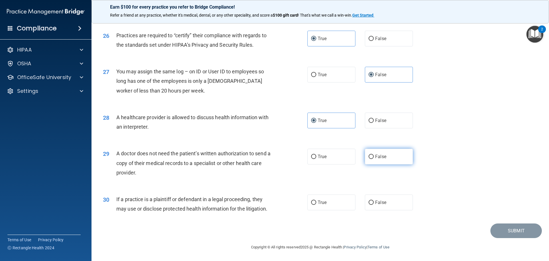
click at [379, 161] on label "False" at bounding box center [389, 156] width 48 height 16
click at [374, 159] on input "False" at bounding box center [371, 157] width 5 height 4
radio input "true"
click at [365, 200] on label "False" at bounding box center [389, 202] width 48 height 16
click at [369, 200] on input "False" at bounding box center [371, 202] width 5 height 4
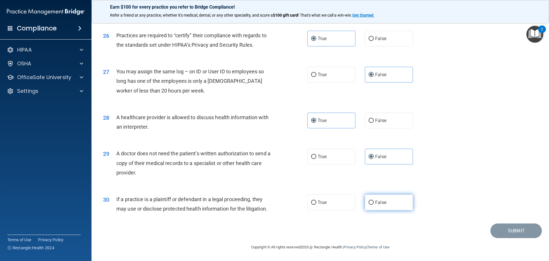
radio input "true"
click at [502, 229] on button "Submit" at bounding box center [517, 230] width 52 height 15
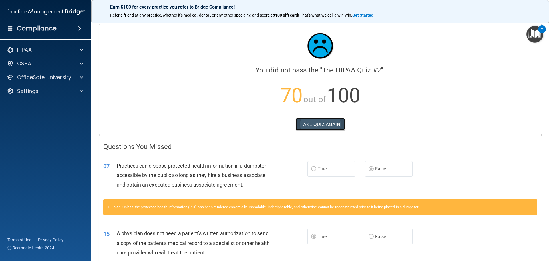
click at [323, 127] on button "TAKE QUIZ AGAIN" at bounding box center [320, 124] width 49 height 13
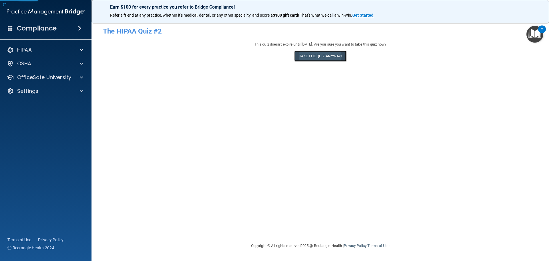
click at [306, 54] on button "Take the quiz anyway!" at bounding box center [320, 56] width 52 height 11
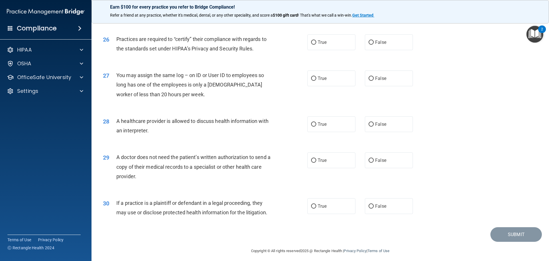
scroll to position [1071, 0]
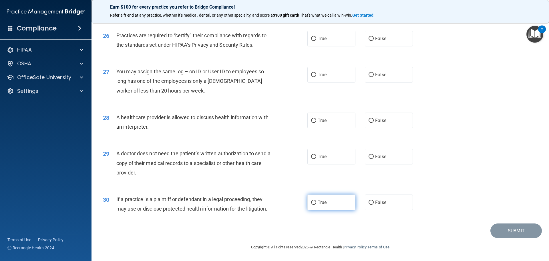
click at [318, 203] on span "True" at bounding box center [322, 201] width 9 height 5
click at [316, 203] on input "True" at bounding box center [313, 202] width 5 height 4
radio input "true"
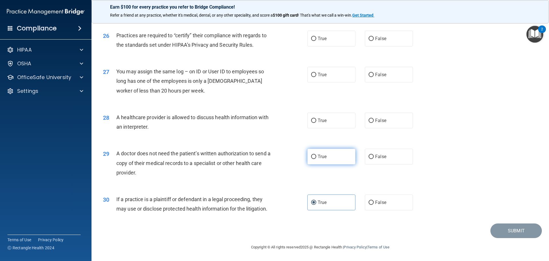
click at [322, 161] on label "True" at bounding box center [332, 156] width 48 height 16
click at [316, 159] on input "True" at bounding box center [313, 157] width 5 height 4
radio input "true"
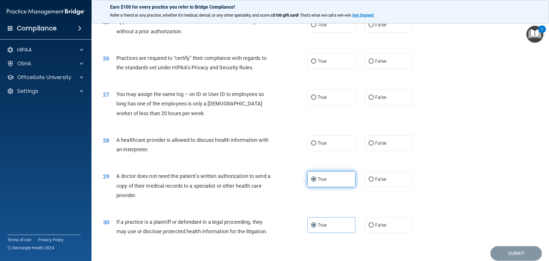
scroll to position [985, 0]
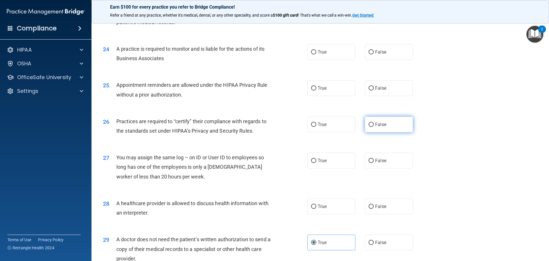
click at [368, 129] on label "False" at bounding box center [389, 124] width 48 height 16
click at [369, 127] on input "False" at bounding box center [371, 124] width 5 height 4
radio input "true"
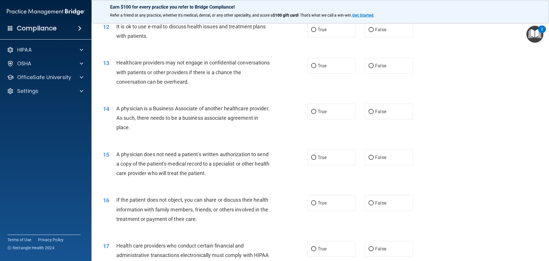
scroll to position [499, 0]
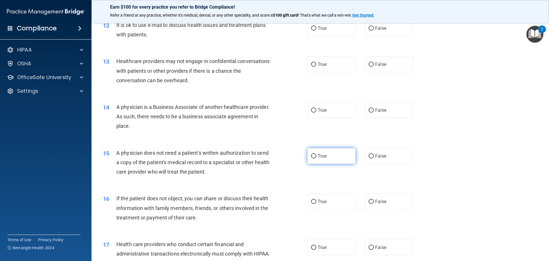
click at [329, 153] on label "True" at bounding box center [332, 156] width 48 height 16
click at [316, 154] on input "True" at bounding box center [313, 156] width 5 height 4
radio input "true"
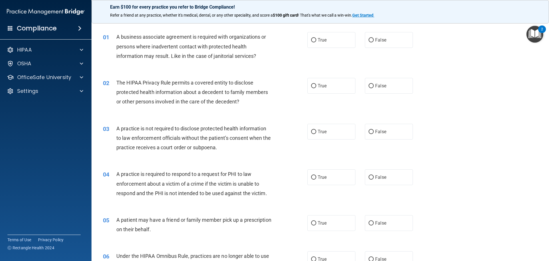
scroll to position [13, 0]
click at [377, 43] on span "False" at bounding box center [380, 40] width 11 height 5
click at [374, 43] on input "False" at bounding box center [371, 41] width 5 height 4
radio input "true"
click at [320, 93] on label "True" at bounding box center [332, 86] width 48 height 16
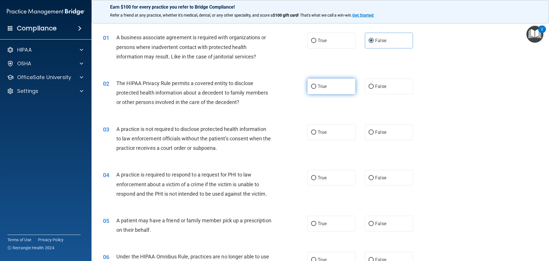
click at [316, 89] on input "True" at bounding box center [313, 86] width 5 height 4
radio input "true"
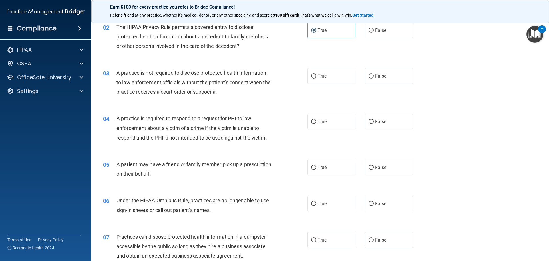
scroll to position [70, 0]
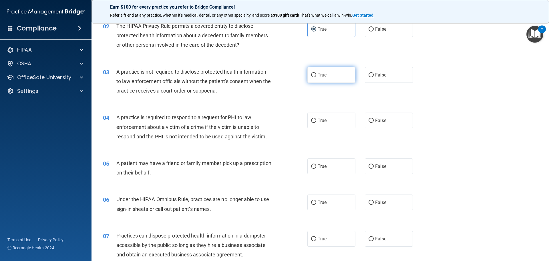
click at [319, 77] on span "True" at bounding box center [322, 74] width 9 height 5
click at [316, 77] on input "True" at bounding box center [313, 75] width 5 height 4
radio input "true"
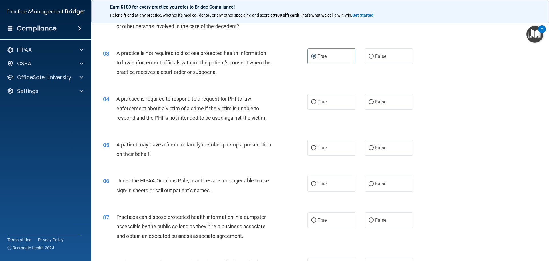
scroll to position [98, 0]
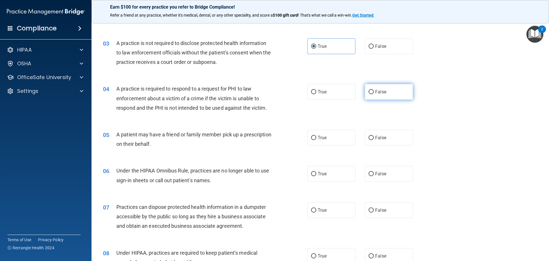
click at [406, 95] on label "False" at bounding box center [389, 92] width 48 height 16
click at [374, 94] on input "False" at bounding box center [371, 92] width 5 height 4
radio input "true"
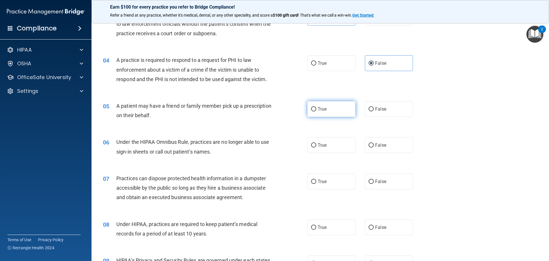
click at [325, 109] on label "True" at bounding box center [332, 109] width 48 height 16
click at [316, 109] on input "True" at bounding box center [313, 109] width 5 height 4
radio input "true"
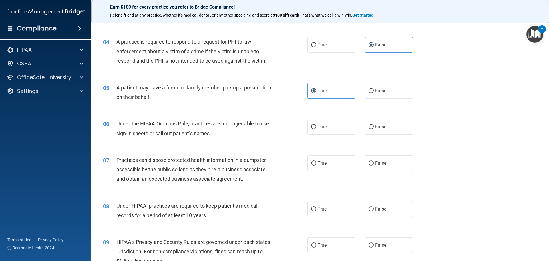
scroll to position [156, 0]
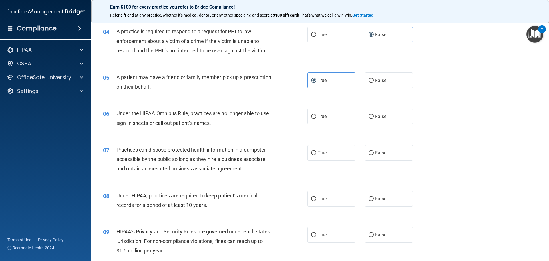
click at [385, 126] on div "06 Under the HIPAA Omnibus Rule, practices are no longer able to use sign-in sh…" at bounding box center [320, 119] width 443 height 36
click at [381, 119] on label "False" at bounding box center [389, 116] width 48 height 16
click at [374, 119] on input "False" at bounding box center [371, 116] width 5 height 4
radio input "true"
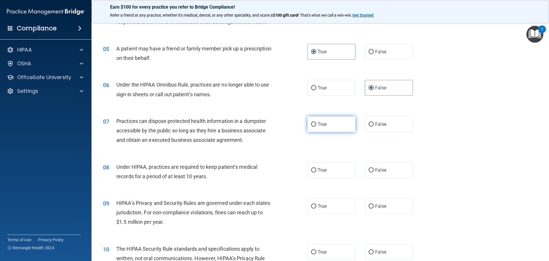
click at [310, 127] on label "True" at bounding box center [332, 124] width 48 height 16
click at [311, 126] on input "True" at bounding box center [313, 124] width 5 height 4
radio input "true"
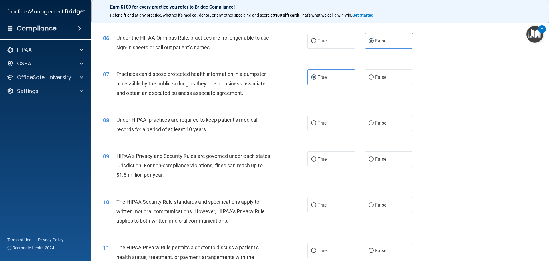
scroll to position [241, 0]
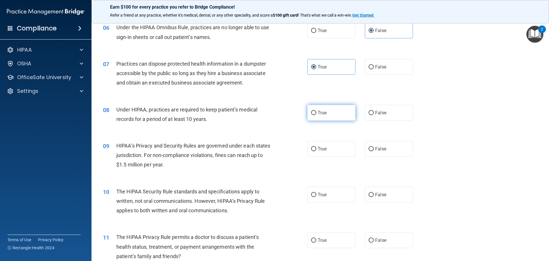
click at [340, 107] on label "True" at bounding box center [332, 113] width 48 height 16
click at [316, 111] on input "True" at bounding box center [313, 113] width 5 height 4
radio input "true"
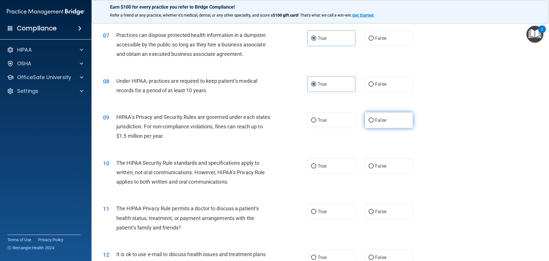
click at [365, 114] on label "False" at bounding box center [389, 120] width 48 height 16
click at [369, 118] on input "False" at bounding box center [371, 120] width 5 height 4
radio input "true"
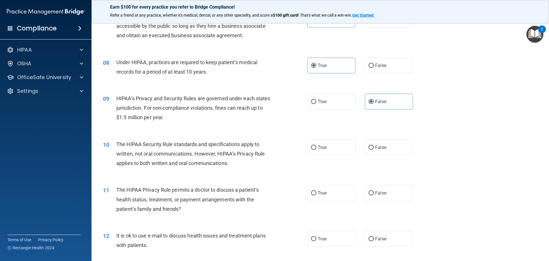
scroll to position [299, 0]
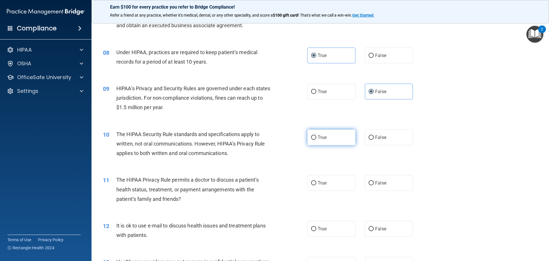
click at [327, 144] on label "True" at bounding box center [332, 137] width 48 height 16
click at [316, 140] on input "True" at bounding box center [313, 137] width 5 height 4
radio input "true"
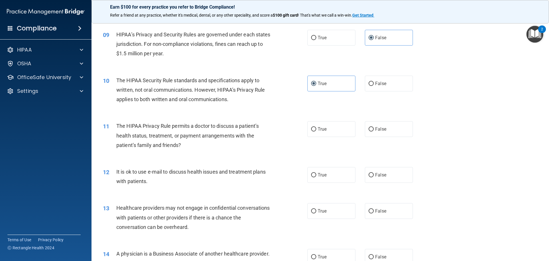
scroll to position [356, 0]
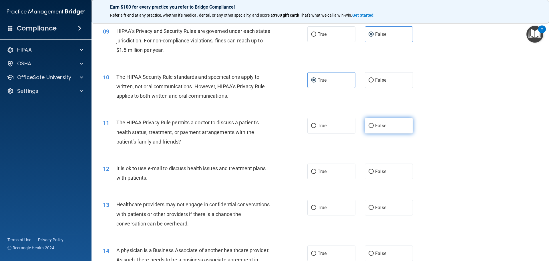
click at [385, 126] on label "False" at bounding box center [389, 126] width 48 height 16
click at [374, 126] on input "False" at bounding box center [371, 126] width 5 height 4
radio input "true"
click at [369, 172] on input "False" at bounding box center [371, 171] width 5 height 4
radio input "true"
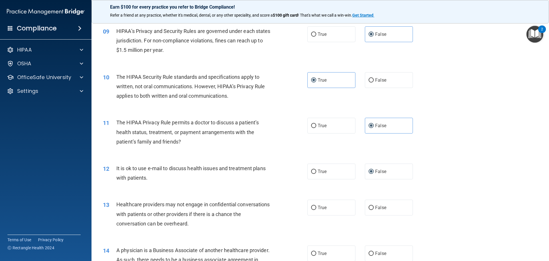
scroll to position [385, 0]
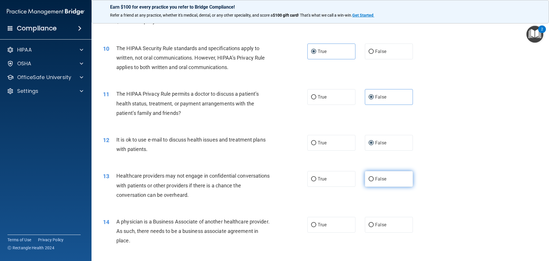
click at [391, 177] on label "False" at bounding box center [389, 179] width 48 height 16
click at [374, 177] on input "False" at bounding box center [371, 179] width 5 height 4
radio input "true"
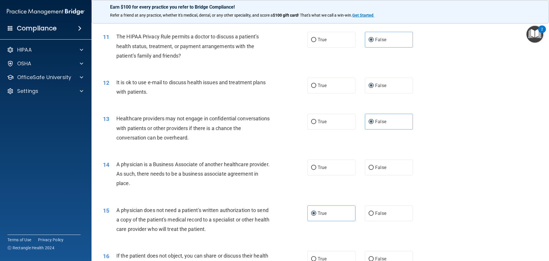
scroll to position [470, 0]
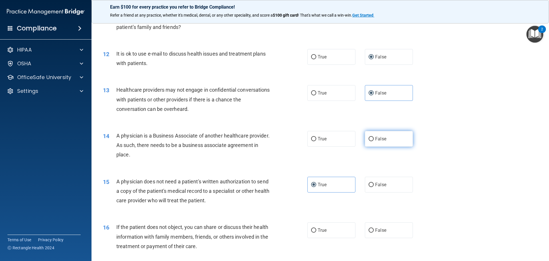
click at [378, 144] on label "False" at bounding box center [389, 139] width 48 height 16
click at [374, 141] on input "False" at bounding box center [371, 139] width 5 height 4
radio input "true"
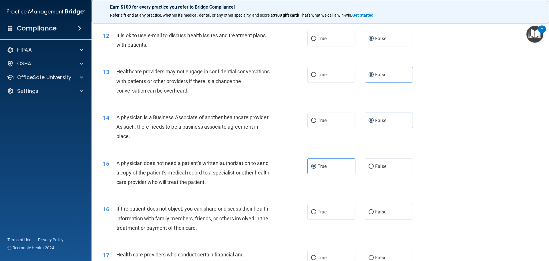
scroll to position [499, 0]
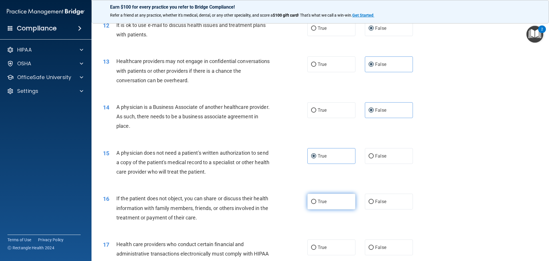
click at [326, 207] on label "True" at bounding box center [332, 201] width 48 height 16
click at [316, 204] on input "True" at bounding box center [313, 201] width 5 height 4
radio input "true"
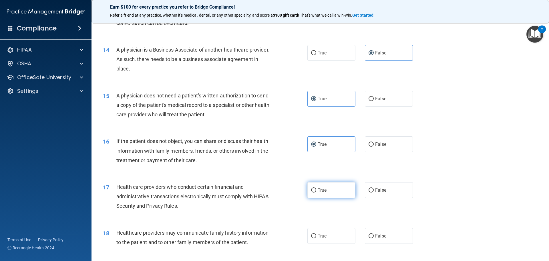
click at [318, 189] on span "True" at bounding box center [322, 189] width 9 height 5
click at [316, 189] on input "True" at bounding box center [313, 190] width 5 height 4
radio input "true"
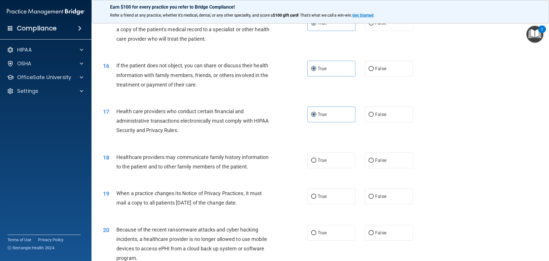
scroll to position [642, 0]
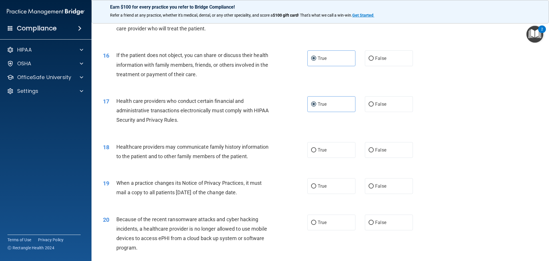
click at [359, 149] on div "True False" at bounding box center [365, 150] width 115 height 16
click at [375, 145] on label "False" at bounding box center [389, 150] width 48 height 16
click at [374, 148] on input "False" at bounding box center [371, 150] width 5 height 4
radio input "true"
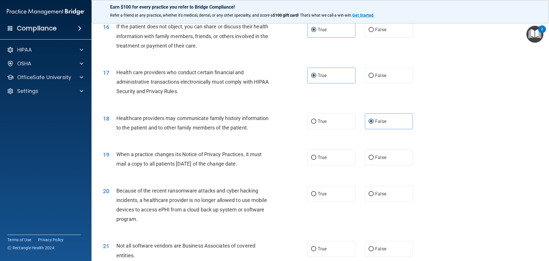
scroll to position [699, 0]
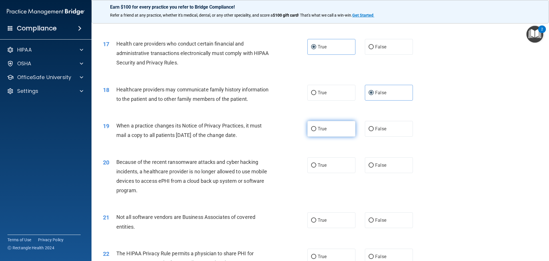
click at [320, 130] on span "True" at bounding box center [322, 128] width 9 height 5
click at [316, 130] on input "True" at bounding box center [313, 129] width 5 height 4
radio input "true"
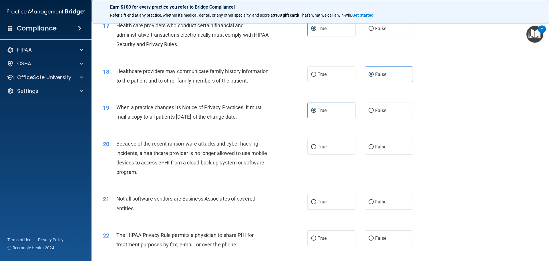
scroll to position [728, 0]
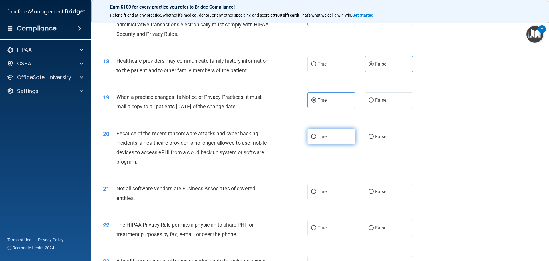
click at [347, 133] on label "True" at bounding box center [332, 136] width 48 height 16
click at [316, 134] on input "True" at bounding box center [313, 136] width 5 height 4
radio input "true"
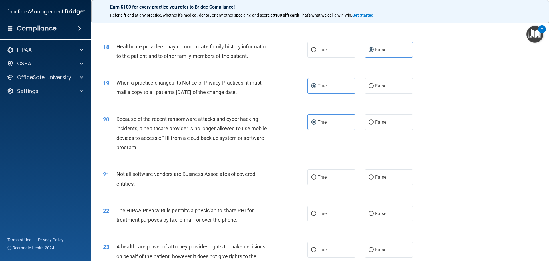
scroll to position [756, 0]
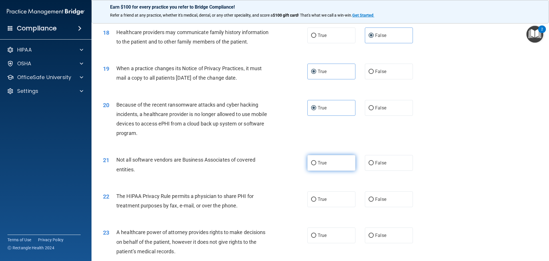
click at [344, 161] on label "True" at bounding box center [332, 163] width 48 height 16
click at [316, 161] on input "True" at bounding box center [313, 163] width 5 height 4
radio input "true"
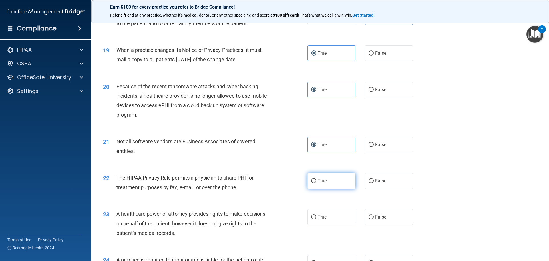
scroll to position [814, 0]
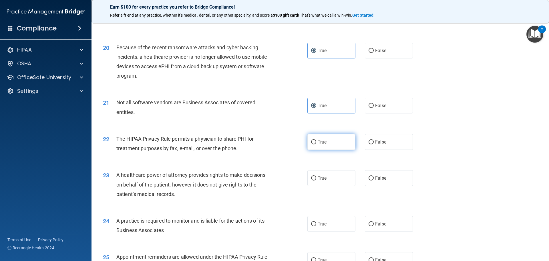
click at [335, 147] on label "True" at bounding box center [332, 142] width 48 height 16
click at [316, 144] on input "True" at bounding box center [313, 142] width 5 height 4
radio input "true"
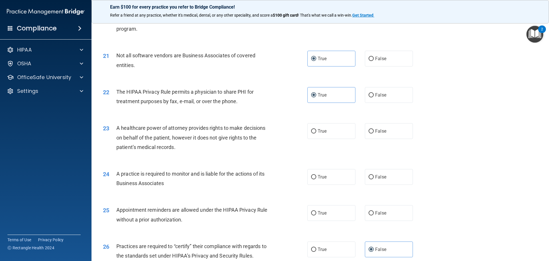
scroll to position [871, 0]
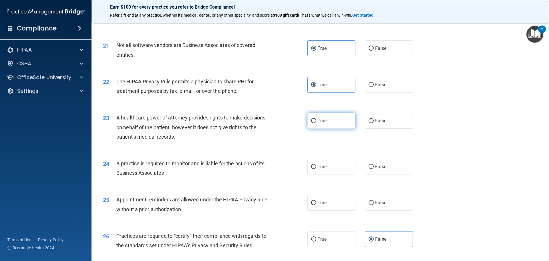
click at [327, 123] on label "True" at bounding box center [332, 121] width 48 height 16
click at [316, 123] on input "True" at bounding box center [313, 121] width 5 height 4
radio input "true"
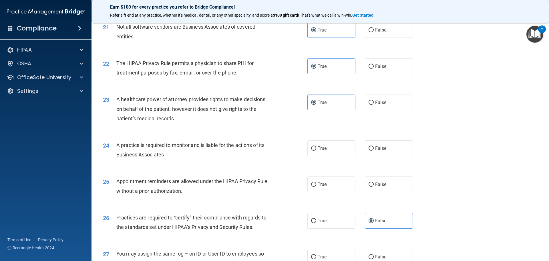
scroll to position [900, 0]
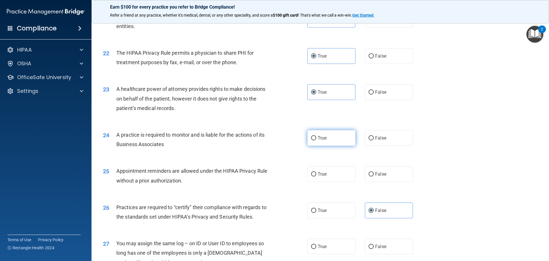
click at [328, 140] on label "True" at bounding box center [332, 138] width 48 height 16
click at [316, 140] on input "True" at bounding box center [313, 138] width 5 height 4
radio input "true"
click at [368, 142] on label "False" at bounding box center [389, 138] width 48 height 16
click at [369, 140] on input "False" at bounding box center [371, 138] width 5 height 4
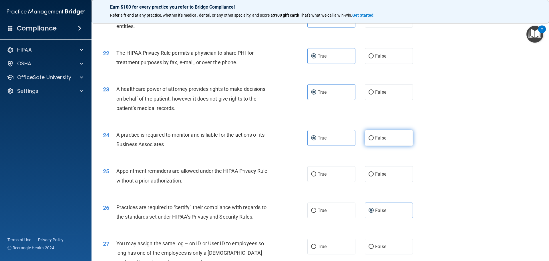
radio input "true"
radio input "false"
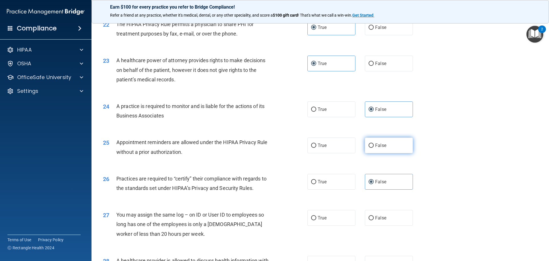
click at [368, 148] on label "False" at bounding box center [389, 145] width 48 height 16
click at [369, 148] on input "False" at bounding box center [371, 145] width 5 height 4
radio input "true"
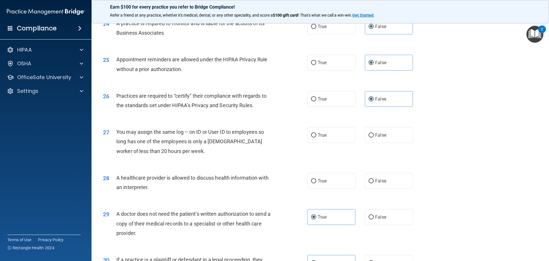
scroll to position [1014, 0]
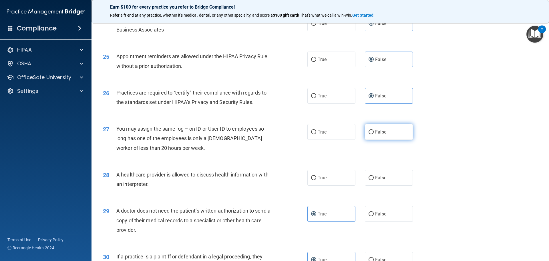
click at [388, 136] on label "False" at bounding box center [389, 132] width 48 height 16
click at [374, 134] on input "False" at bounding box center [371, 132] width 5 height 4
radio input "true"
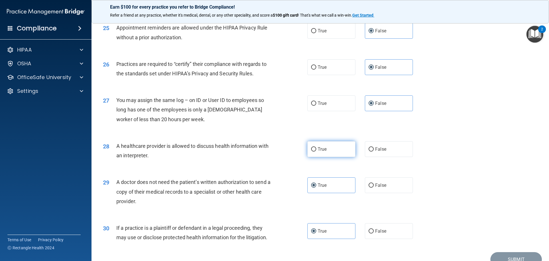
click at [326, 145] on label "True" at bounding box center [332, 149] width 48 height 16
click at [316, 147] on input "True" at bounding box center [313, 149] width 5 height 4
radio input "true"
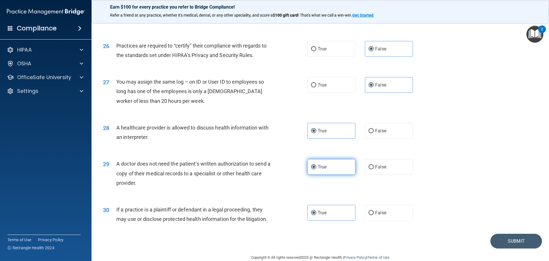
scroll to position [1071, 0]
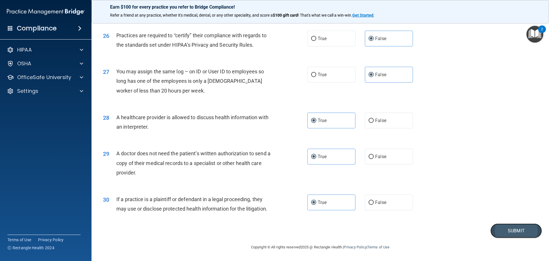
click at [500, 227] on button "Submit" at bounding box center [517, 230] width 52 height 15
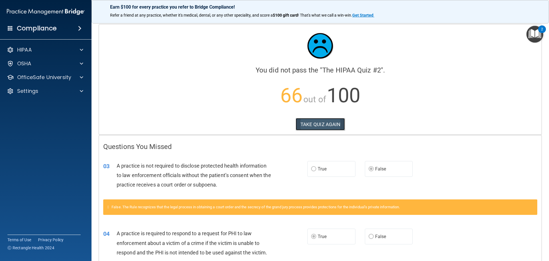
click at [323, 120] on button "TAKE QUIZ AGAIN" at bounding box center [320, 124] width 49 height 13
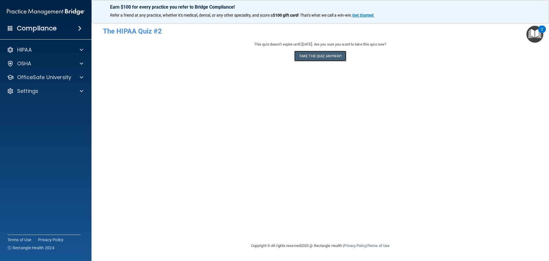
click at [315, 54] on button "Take the quiz anyway!" at bounding box center [320, 56] width 52 height 11
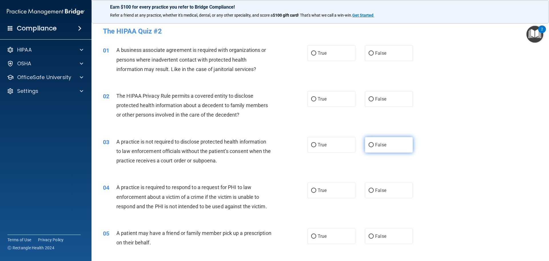
click at [373, 148] on label "False" at bounding box center [389, 145] width 48 height 16
click at [373, 147] on input "False" at bounding box center [371, 145] width 5 height 4
radio input "true"
click at [388, 196] on label "False" at bounding box center [389, 190] width 48 height 16
click at [374, 193] on input "False" at bounding box center [371, 190] width 5 height 4
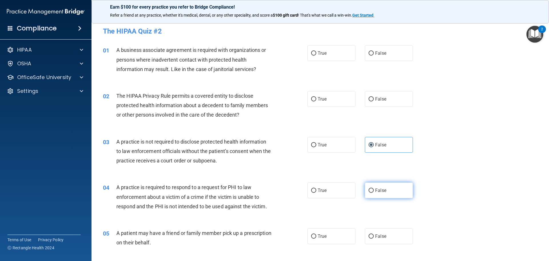
radio input "true"
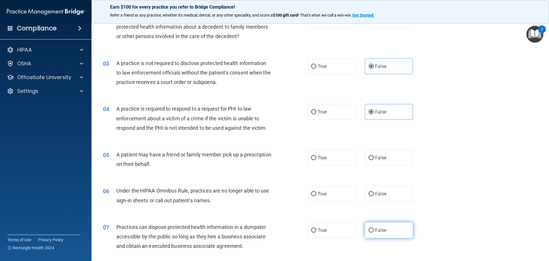
scroll to position [114, 0]
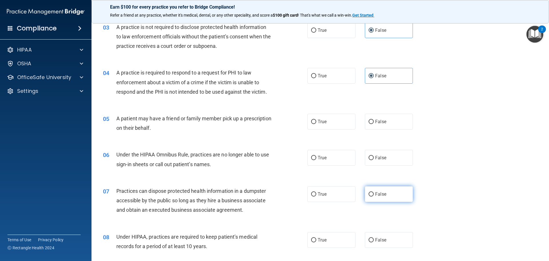
click at [395, 191] on label "False" at bounding box center [389, 194] width 48 height 16
click at [374, 192] on input "False" at bounding box center [371, 194] width 5 height 4
radio input "true"
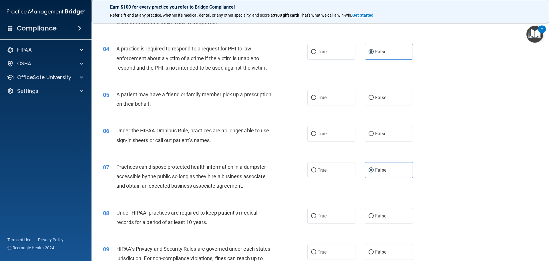
scroll to position [172, 0]
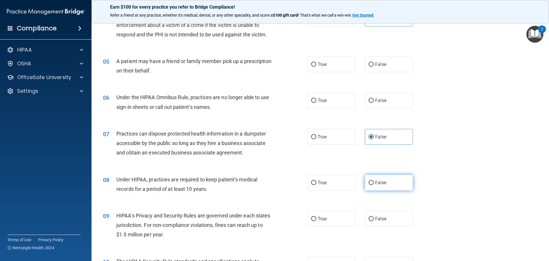
click at [388, 186] on label "False" at bounding box center [389, 183] width 48 height 16
click at [374, 185] on input "False" at bounding box center [371, 183] width 5 height 4
radio input "true"
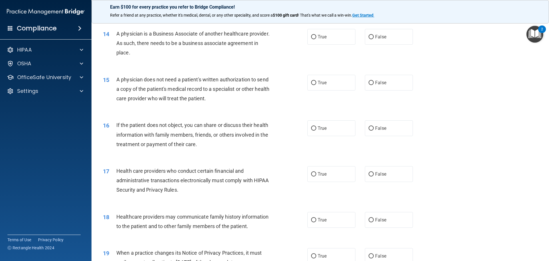
scroll to position [658, 0]
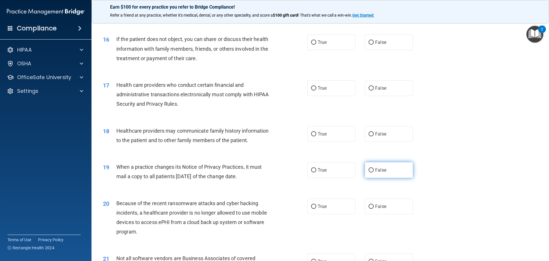
click at [395, 175] on label "False" at bounding box center [389, 170] width 48 height 16
click at [374, 172] on input "False" at bounding box center [371, 170] width 5 height 4
radio input "true"
click at [389, 204] on label "False" at bounding box center [389, 206] width 48 height 16
click at [374, 204] on input "False" at bounding box center [371, 206] width 5 height 4
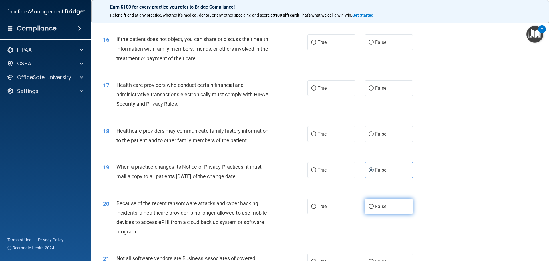
radio input "true"
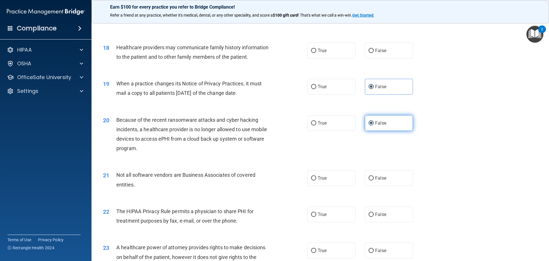
scroll to position [744, 0]
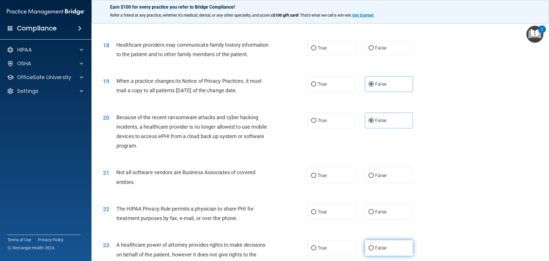
click at [391, 244] on label "False" at bounding box center [389, 248] width 48 height 16
click at [374, 246] on input "False" at bounding box center [371, 248] width 5 height 4
radio input "true"
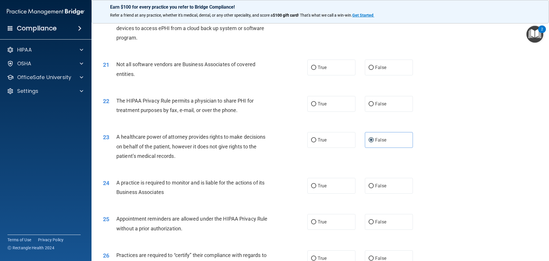
scroll to position [887, 0]
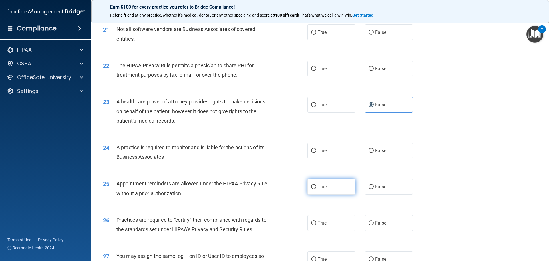
click at [336, 187] on label "True" at bounding box center [332, 187] width 48 height 16
click at [316, 187] on input "True" at bounding box center [313, 187] width 5 height 4
radio input "true"
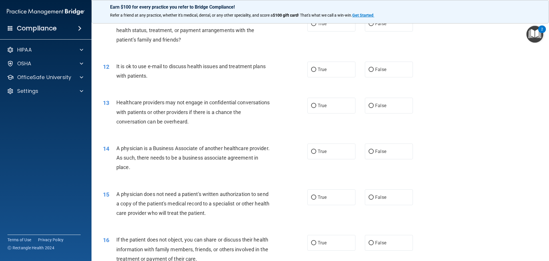
scroll to position [401, 0]
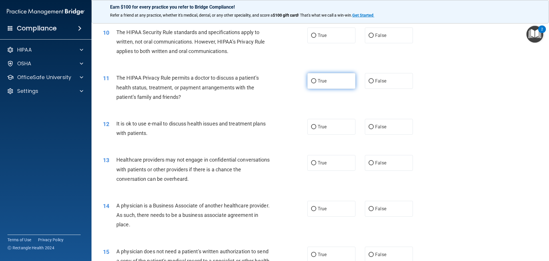
click at [335, 75] on label "True" at bounding box center [332, 81] width 48 height 16
click at [316, 79] on input "True" at bounding box center [313, 81] width 5 height 4
radio input "true"
click at [342, 128] on label "True" at bounding box center [332, 127] width 48 height 16
click at [316, 128] on input "True" at bounding box center [313, 127] width 5 height 4
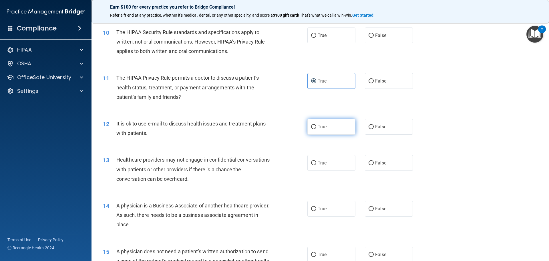
radio input "true"
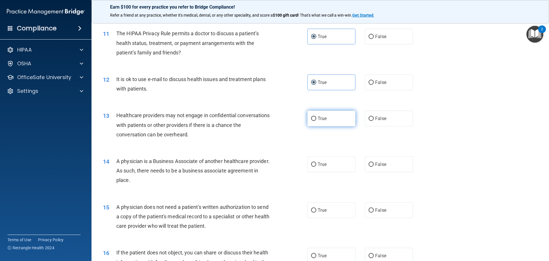
scroll to position [544, 0]
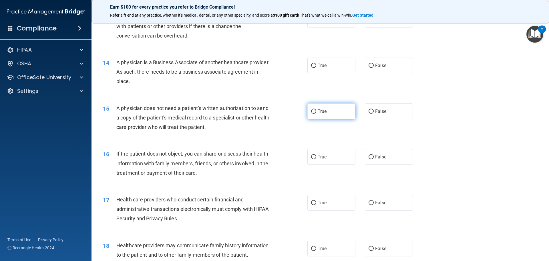
click at [331, 114] on label "True" at bounding box center [332, 111] width 48 height 16
click at [316, 114] on input "True" at bounding box center [313, 111] width 5 height 4
radio input "true"
click at [329, 152] on label "True" at bounding box center [332, 157] width 48 height 16
click at [316, 155] on input "True" at bounding box center [313, 157] width 5 height 4
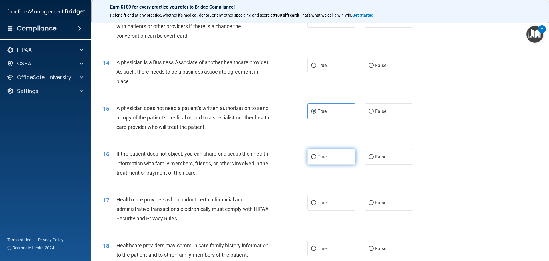
radio input "true"
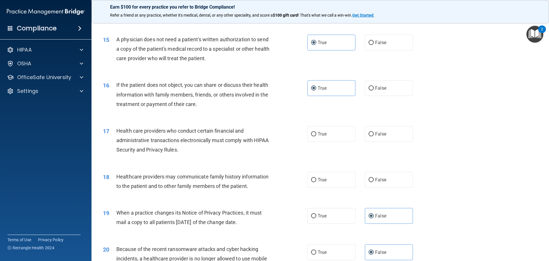
scroll to position [629, 0]
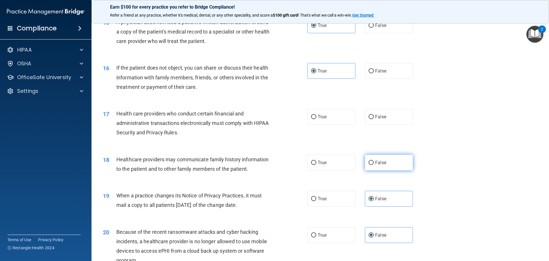
click at [401, 166] on label "False" at bounding box center [389, 163] width 48 height 16
click at [374, 165] on input "False" at bounding box center [371, 163] width 5 height 4
radio input "true"
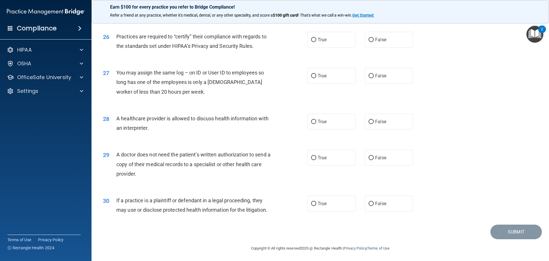
scroll to position [1071, 0]
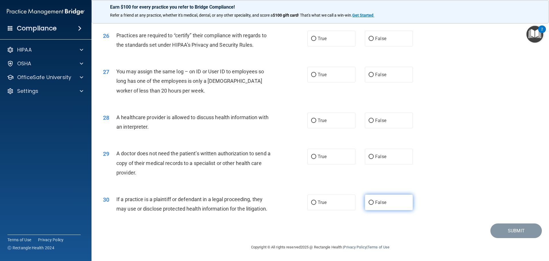
click at [380, 205] on span "False" at bounding box center [380, 201] width 11 height 5
click at [374, 205] on input "False" at bounding box center [371, 202] width 5 height 4
radio input "true"
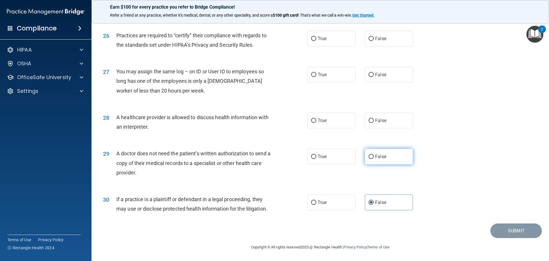
click at [379, 158] on span "False" at bounding box center [380, 156] width 11 height 5
click at [374, 158] on input "False" at bounding box center [371, 157] width 5 height 4
radio input "true"
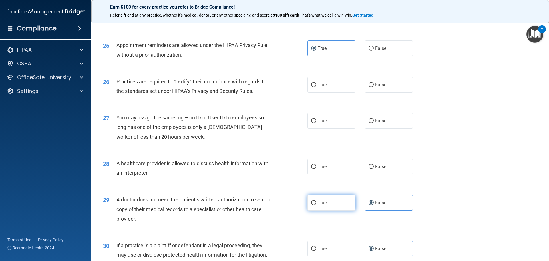
scroll to position [1014, 0]
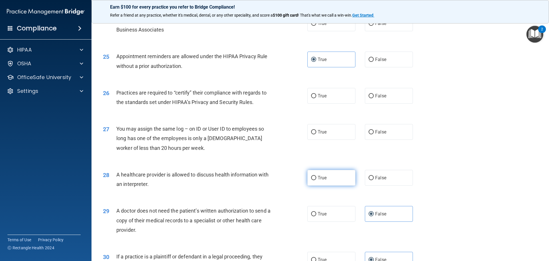
click at [318, 176] on span "True" at bounding box center [322, 177] width 9 height 5
click at [316, 176] on input "True" at bounding box center [313, 178] width 5 height 4
radio input "true"
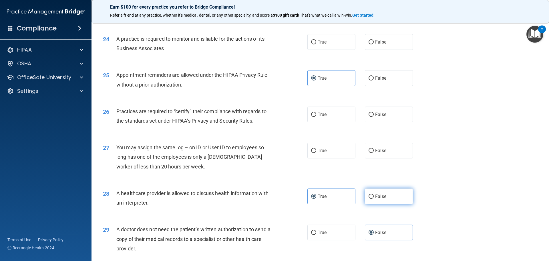
scroll to position [985, 0]
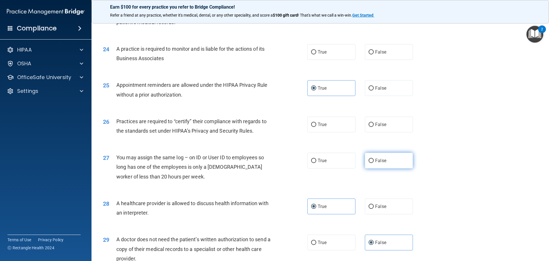
click at [378, 163] on span "False" at bounding box center [380, 160] width 11 height 5
click at [374, 163] on input "False" at bounding box center [371, 161] width 5 height 4
radio input "true"
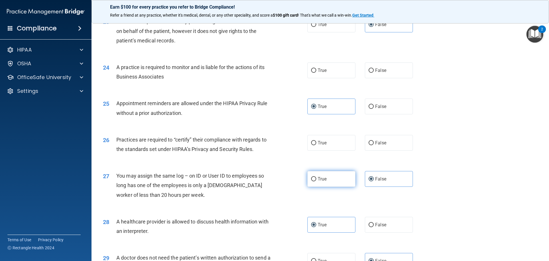
scroll to position [957, 0]
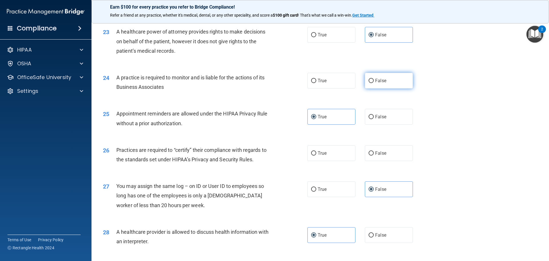
click at [377, 79] on span "False" at bounding box center [380, 80] width 11 height 5
click at [374, 79] on input "False" at bounding box center [371, 81] width 5 height 4
radio input "true"
click at [325, 151] on label "True" at bounding box center [332, 153] width 48 height 16
click at [316, 151] on input "True" at bounding box center [313, 153] width 5 height 4
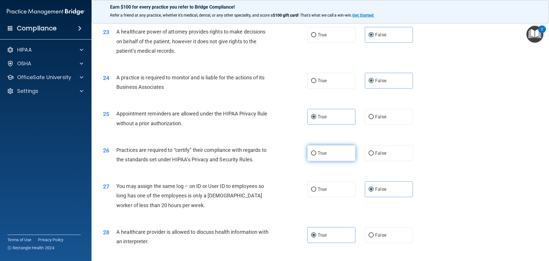
radio input "true"
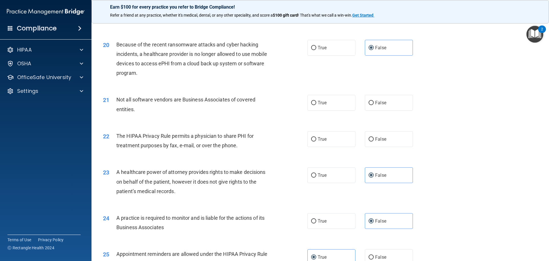
scroll to position [814, 0]
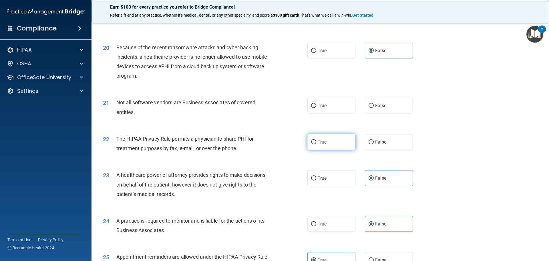
click at [329, 147] on label "True" at bounding box center [332, 142] width 48 height 16
click at [316, 144] on input "True" at bounding box center [313, 142] width 5 height 4
radio input "true"
click at [331, 107] on label "True" at bounding box center [332, 106] width 48 height 16
click at [316, 107] on input "True" at bounding box center [313, 106] width 5 height 4
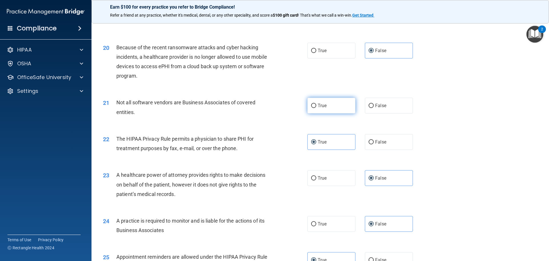
radio input "true"
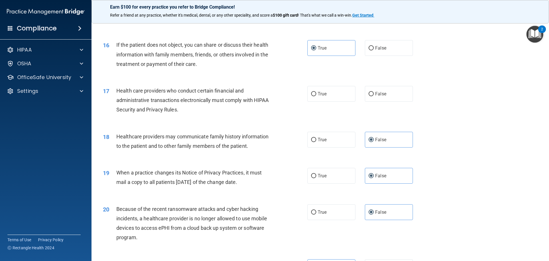
scroll to position [642, 0]
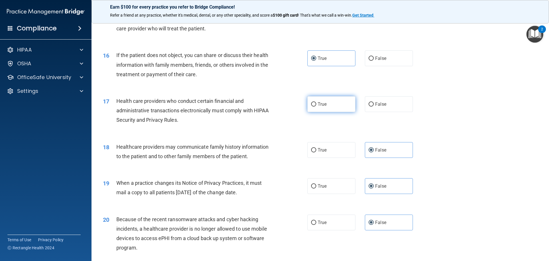
click at [335, 105] on label "True" at bounding box center [332, 104] width 48 height 16
click at [316, 105] on input "True" at bounding box center [313, 104] width 5 height 4
radio input "true"
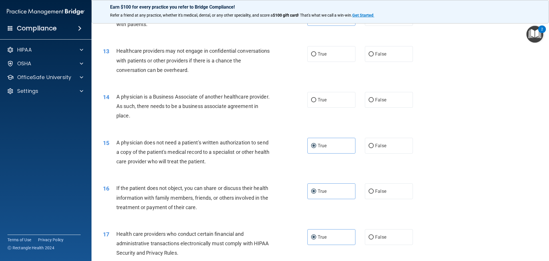
scroll to position [499, 0]
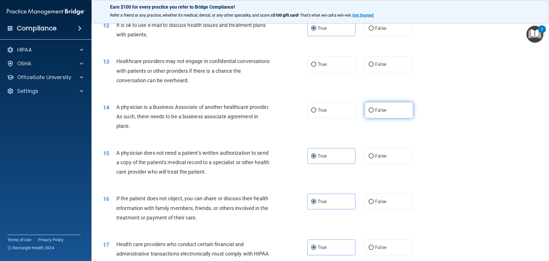
click at [374, 113] on label "False" at bounding box center [389, 110] width 48 height 16
click at [374, 112] on input "False" at bounding box center [371, 110] width 5 height 4
radio input "true"
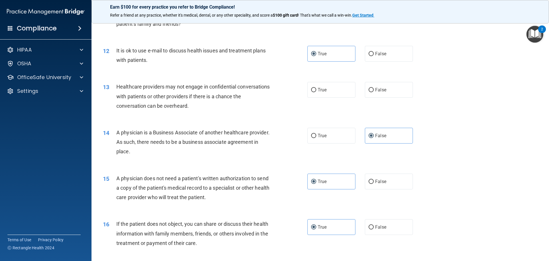
scroll to position [442, 0]
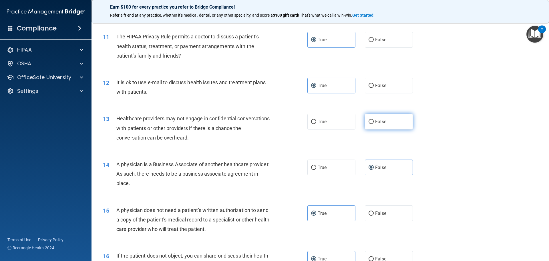
click at [365, 119] on label "False" at bounding box center [389, 122] width 48 height 16
click at [369, 120] on input "False" at bounding box center [371, 122] width 5 height 4
radio input "true"
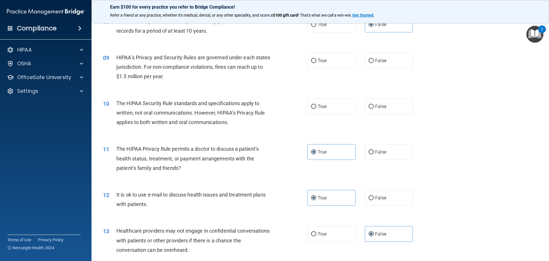
scroll to position [327, 0]
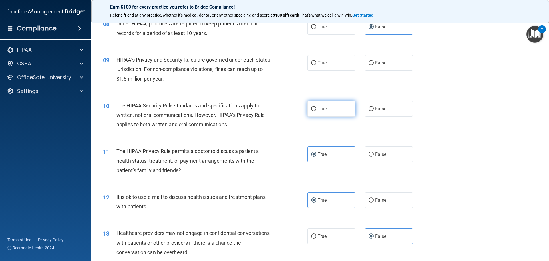
click at [336, 113] on label "True" at bounding box center [332, 109] width 48 height 16
click at [316, 111] on input "True" at bounding box center [313, 109] width 5 height 4
radio input "true"
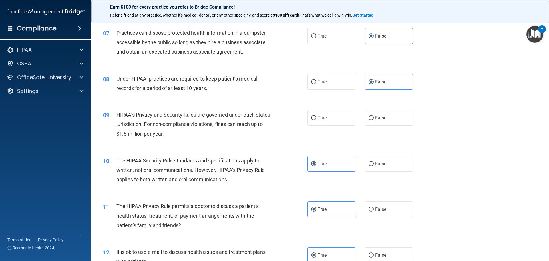
scroll to position [270, 0]
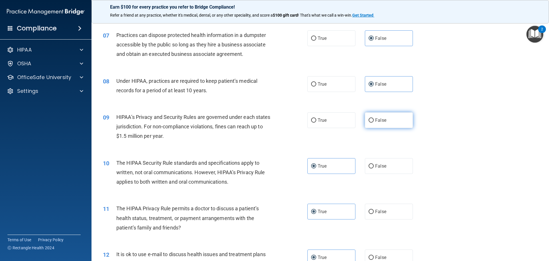
click at [393, 118] on label "False" at bounding box center [389, 120] width 48 height 16
click at [374, 118] on input "False" at bounding box center [371, 120] width 5 height 4
radio input "true"
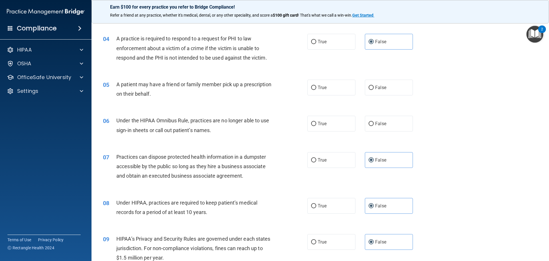
scroll to position [127, 0]
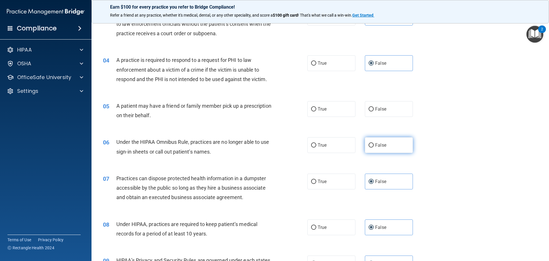
click at [379, 144] on span "False" at bounding box center [380, 144] width 11 height 5
click at [374, 144] on input "False" at bounding box center [371, 145] width 5 height 4
radio input "true"
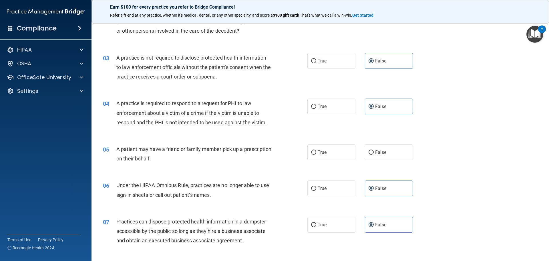
scroll to position [70, 0]
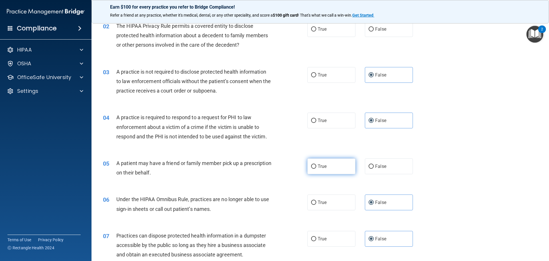
drag, startPoint x: 318, startPoint y: 161, endPoint x: 322, endPoint y: 163, distance: 4.4
click at [318, 162] on label "True" at bounding box center [332, 166] width 48 height 16
click at [316, 164] on input "True" at bounding box center [313, 166] width 5 height 4
radio input "true"
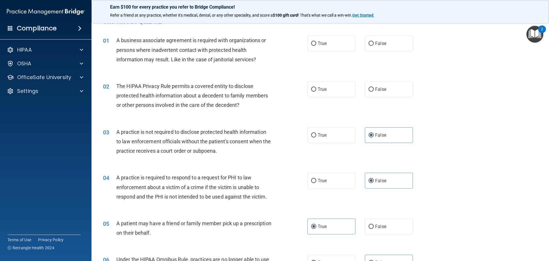
scroll to position [0, 0]
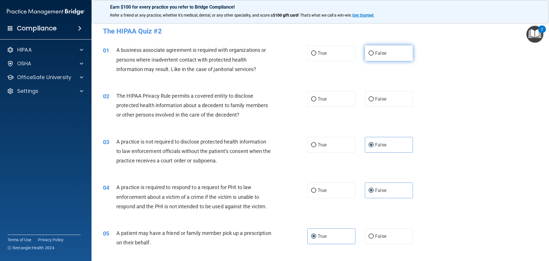
click at [369, 54] on input "False" at bounding box center [371, 53] width 5 height 4
radio input "true"
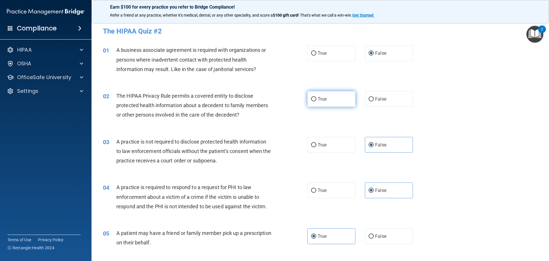
click at [318, 100] on span "True" at bounding box center [322, 98] width 9 height 5
click at [316, 100] on input "True" at bounding box center [313, 99] width 5 height 4
radio input "true"
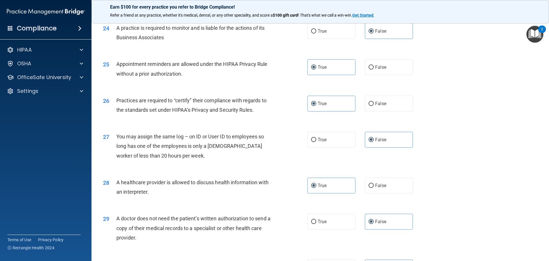
scroll to position [1071, 0]
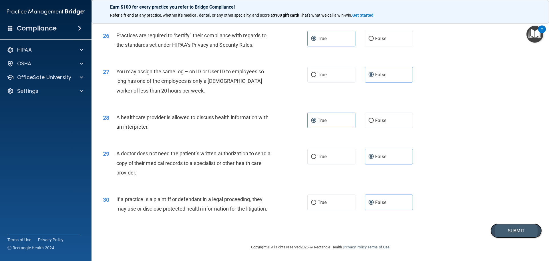
click at [515, 234] on button "Submit" at bounding box center [517, 230] width 52 height 15
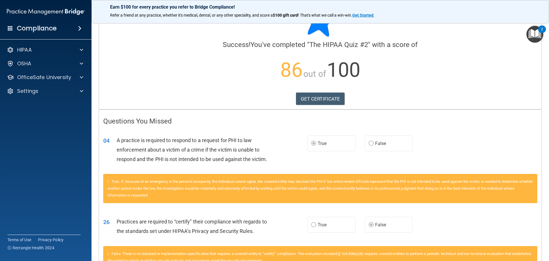
scroll to position [86, 0]
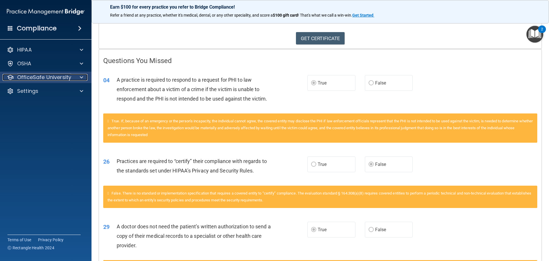
click at [48, 78] on p "OfficeSafe University" at bounding box center [44, 77] width 54 height 7
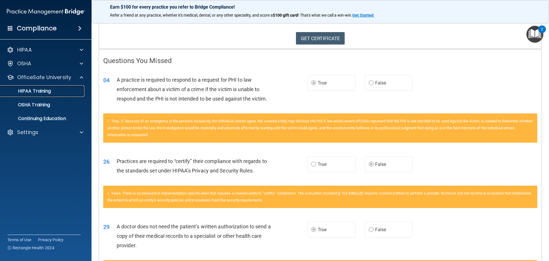
click at [43, 94] on p "HIPAA Training" at bounding box center [27, 91] width 47 height 6
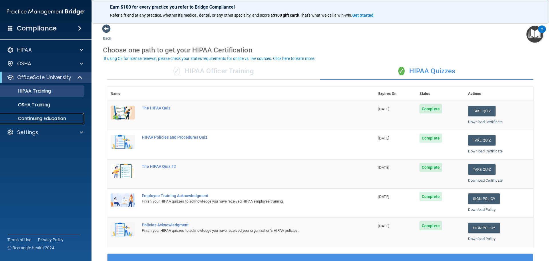
click at [51, 121] on p "Continuing Education" at bounding box center [43, 119] width 78 height 6
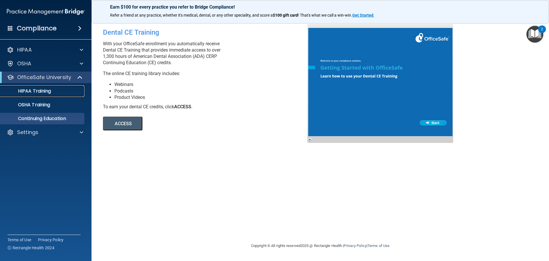
click at [28, 93] on p "HIPAA Training" at bounding box center [27, 91] width 47 height 6
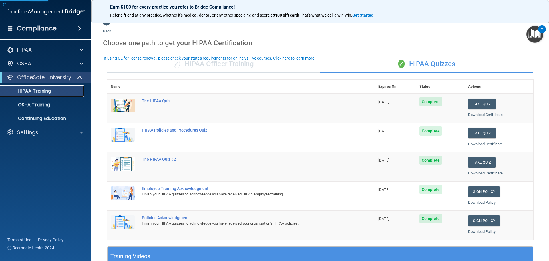
scroll to position [29, 0]
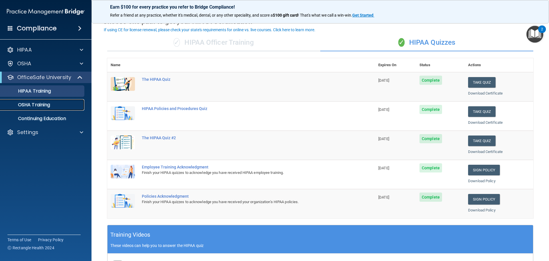
click at [54, 104] on div "OSHA Training" at bounding box center [43, 105] width 78 height 6
